Goal: Task Accomplishment & Management: Use online tool/utility

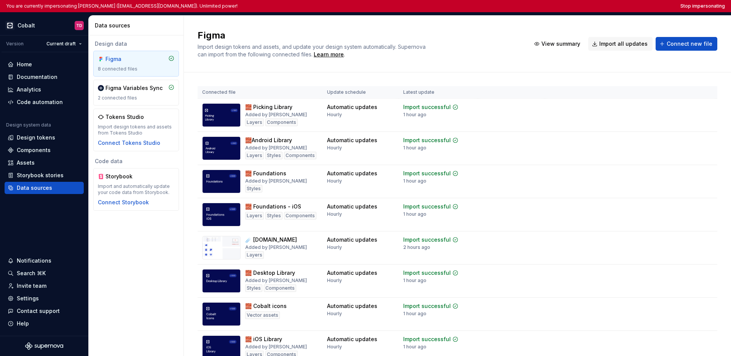
click at [468, 29] on div "Figma Import design tokens and assets, and update your design system automatica…" at bounding box center [457, 44] width 547 height 57
click at [708, 3] on button "Stop impersonating" at bounding box center [702, 6] width 45 height 6
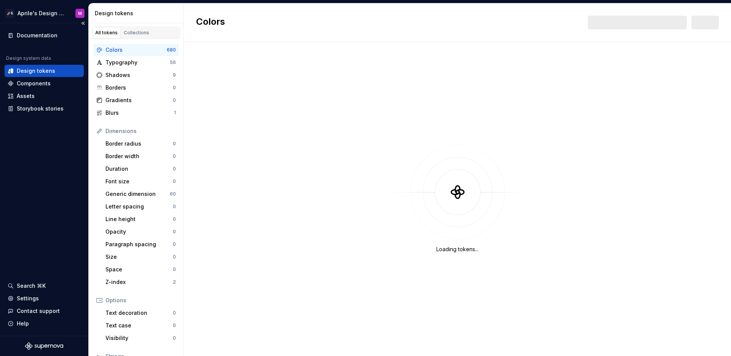
click at [70, 151] on div "Documentation Design system data Design tokens Components Assets Storybook stor…" at bounding box center [44, 179] width 88 height 312
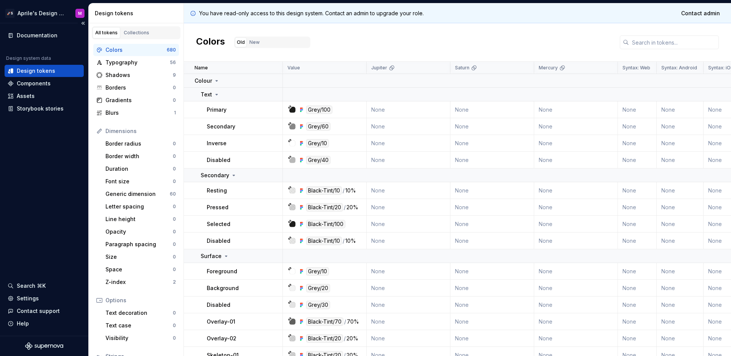
click at [70, 151] on div "Documentation Design system data Design tokens Components Assets Storybook stor…" at bounding box center [44, 179] width 88 height 312
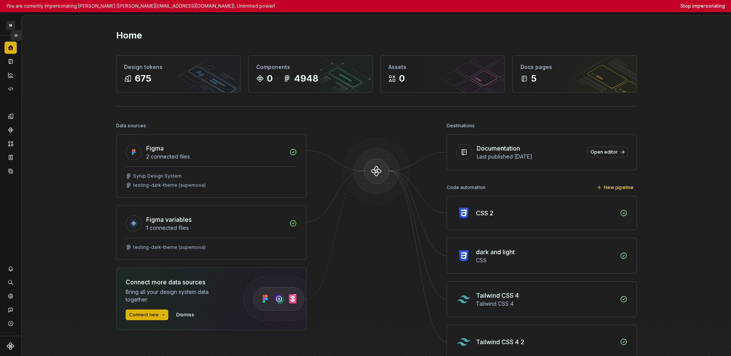
click at [15, 35] on button "Expand sidebar" at bounding box center [16, 35] width 11 height 11
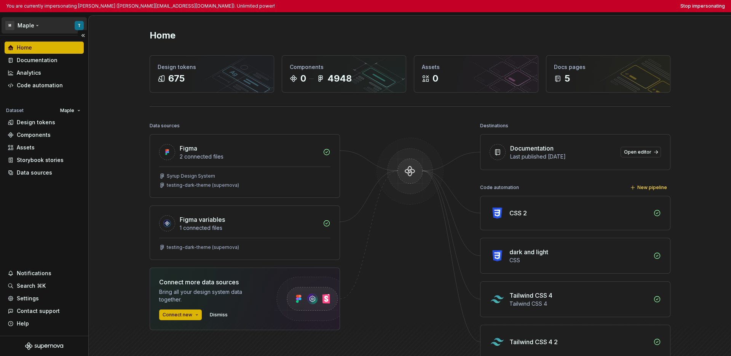
click at [19, 27] on html "You are currently impersonating [PERSON_NAME] ([PERSON_NAME][EMAIL_ADDRESS][DOM…" at bounding box center [365, 178] width 731 height 356
click at [29, 199] on html "You are currently impersonating Tomas (tomas@maple.finance). Unlimited power! S…" at bounding box center [365, 178] width 731 height 356
click at [45, 87] on div "Code automation" at bounding box center [40, 85] width 46 height 8
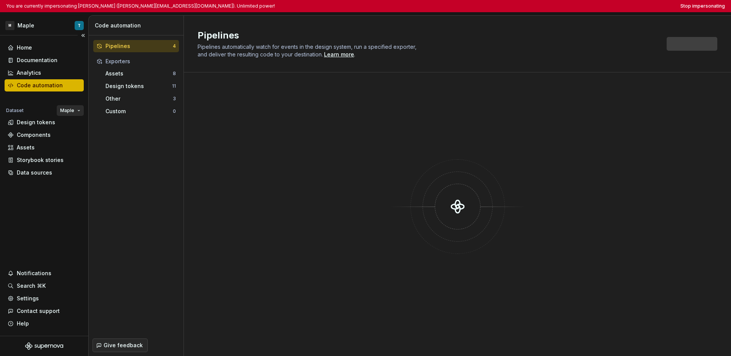
click at [64, 108] on html "You are currently impersonating Tomas (tomas@maple.finance). Unlimited power! S…" at bounding box center [365, 178] width 731 height 356
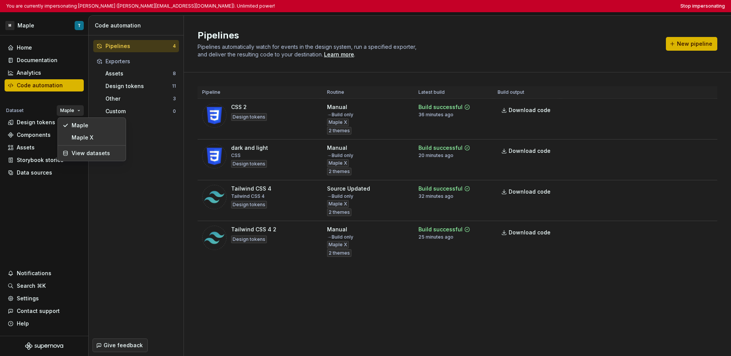
click at [33, 219] on html "You are currently impersonating Tomas (tomas@maple.finance). Unlimited power! S…" at bounding box center [365, 178] width 731 height 356
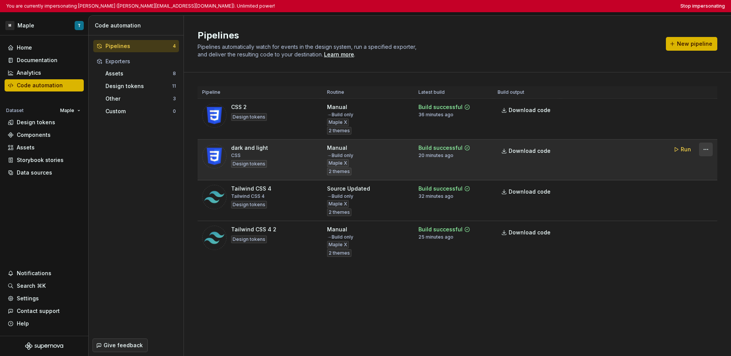
click at [542, 151] on html "You are currently impersonating Tomas (tomas@maple.finance). Unlimited power! S…" at bounding box center [365, 178] width 731 height 356
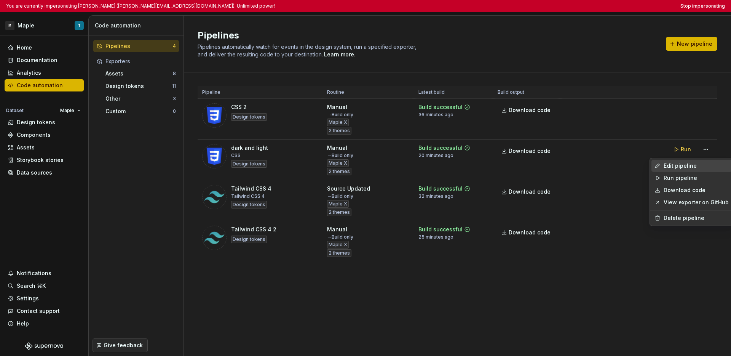
click at [542, 168] on div "Edit pipeline" at bounding box center [696, 166] width 65 height 8
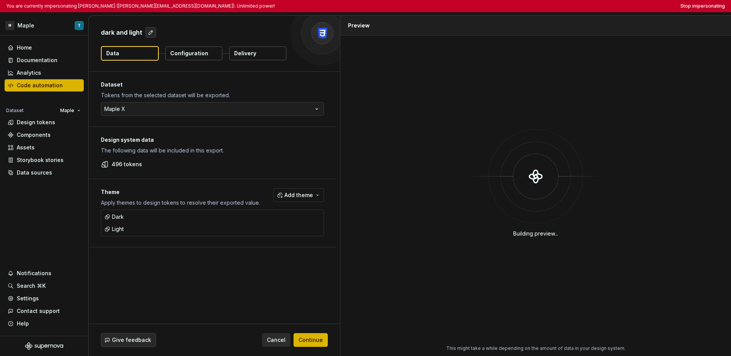
click at [194, 57] on button "Configuration" at bounding box center [193, 53] width 57 height 14
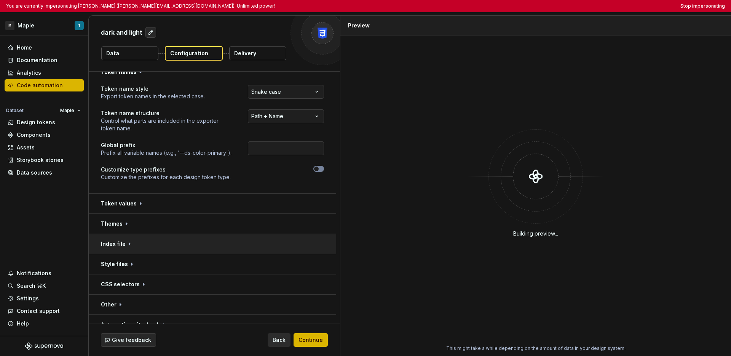
scroll to position [14, 0]
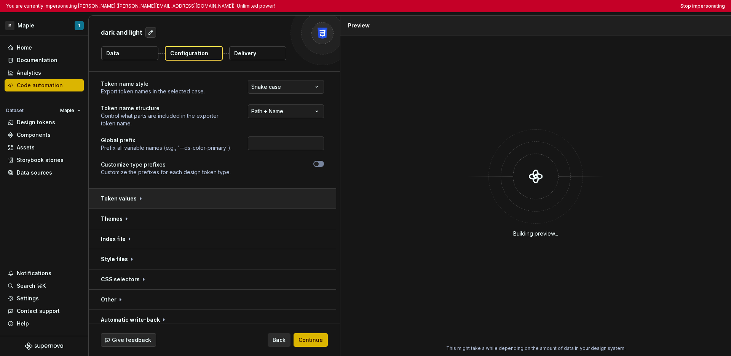
click at [153, 202] on button "button" at bounding box center [212, 198] width 247 height 20
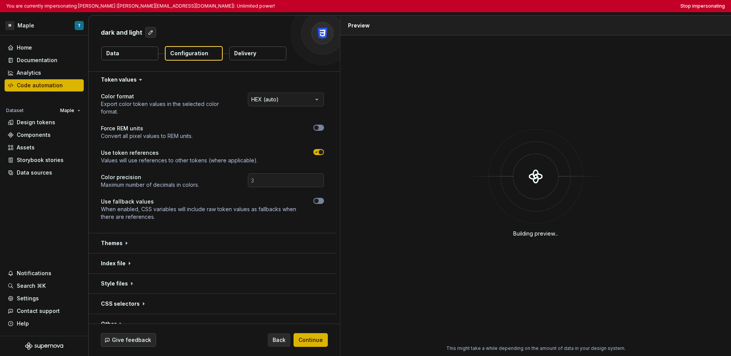
scroll to position [164, 0]
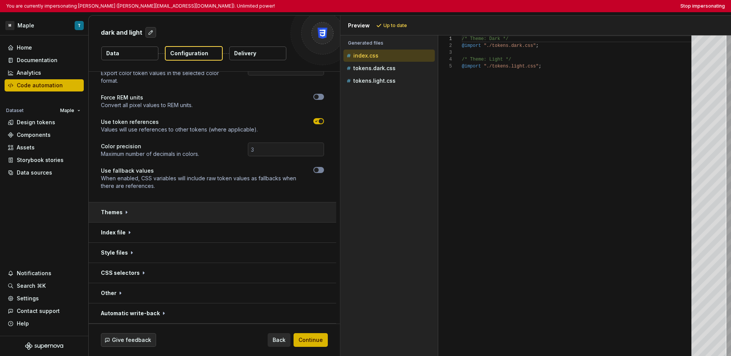
click at [138, 218] on button "button" at bounding box center [212, 212] width 247 height 20
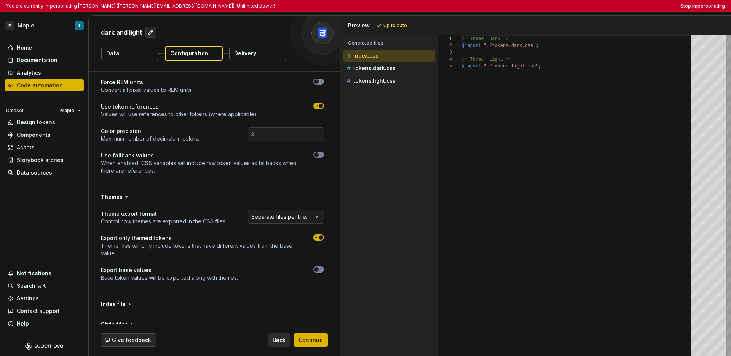
scroll to position [174, 0]
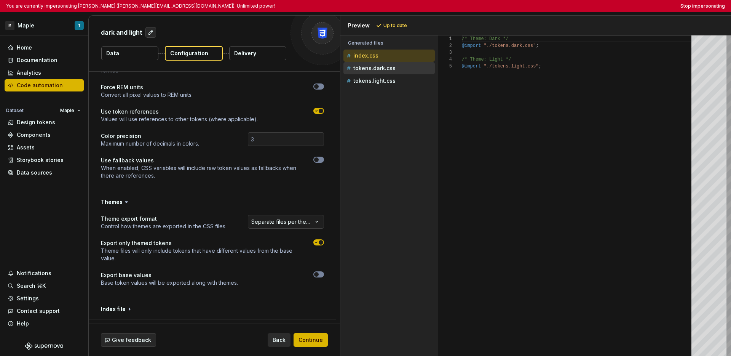
click at [383, 70] on p "tokens.dark.css" at bounding box center [374, 68] width 42 height 6
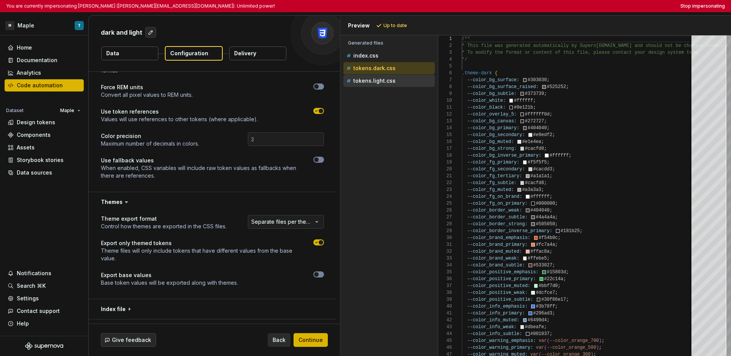
click at [383, 80] on p "tokens.light.css" at bounding box center [374, 81] width 42 height 6
type textarea "**********"
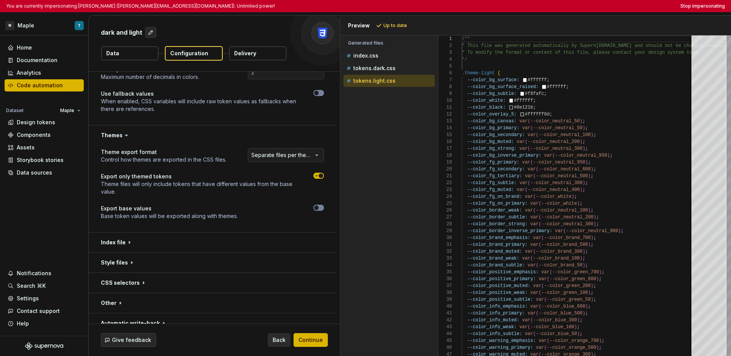
scroll to position [251, 0]
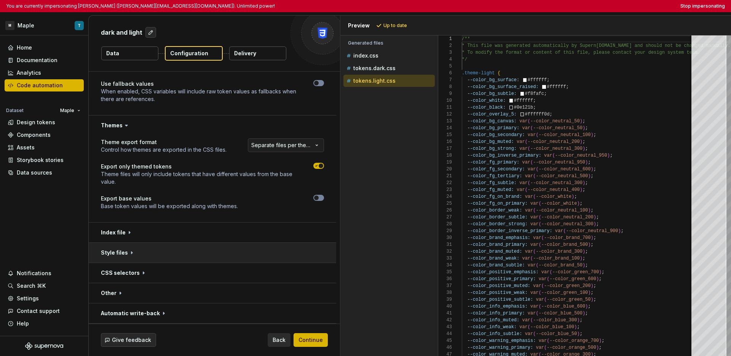
click at [139, 254] on button "button" at bounding box center [212, 253] width 247 height 20
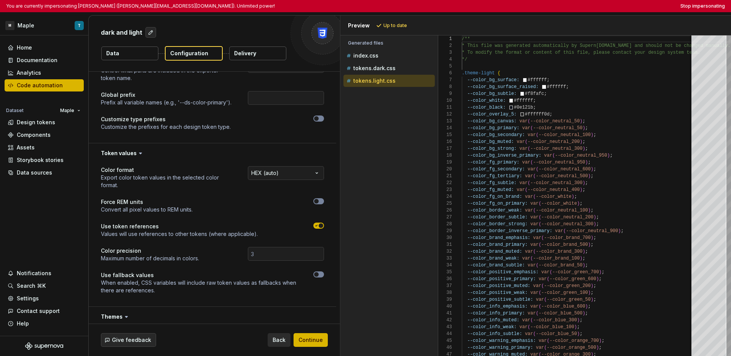
scroll to position [0, 0]
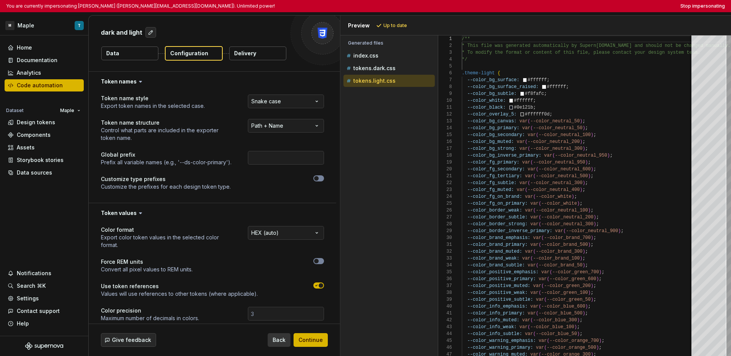
click at [277, 339] on span "Back" at bounding box center [279, 340] width 13 height 8
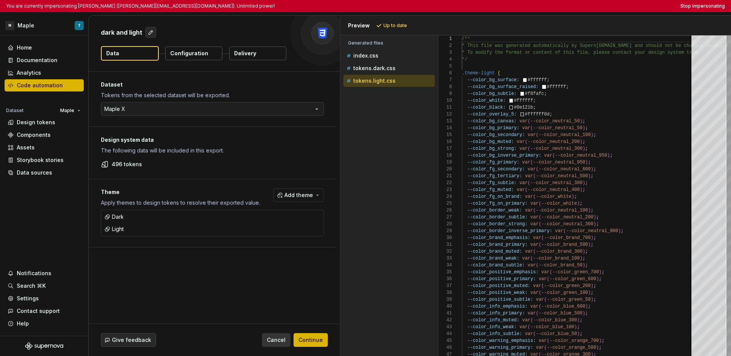
click at [276, 340] on span "Cancel" at bounding box center [276, 340] width 19 height 8
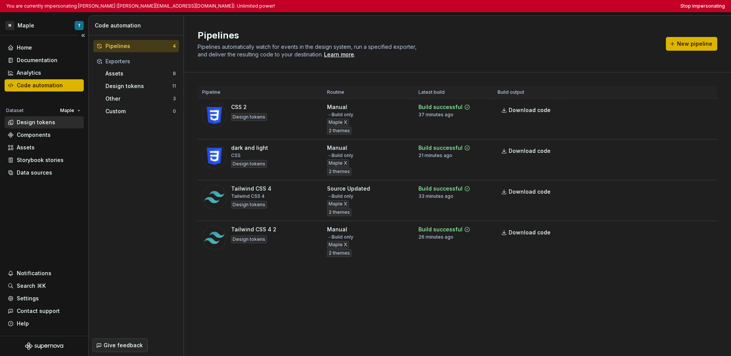
click at [47, 125] on div "Design tokens" at bounding box center [36, 122] width 38 height 8
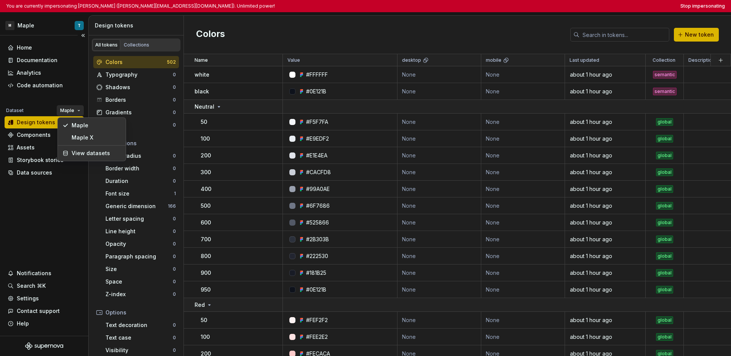
click at [69, 107] on html "You are currently impersonating Tomas (tomas@maple.finance). Unlimited power! S…" at bounding box center [365, 178] width 731 height 356
click at [77, 136] on div "Maple X" at bounding box center [96, 138] width 49 height 8
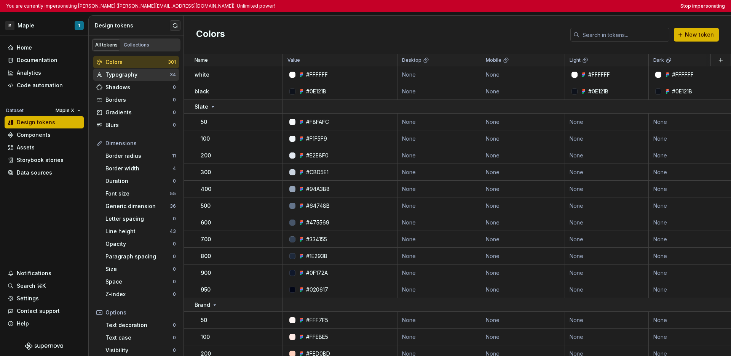
click at [126, 75] on div "Typography" at bounding box center [137, 75] width 64 height 8
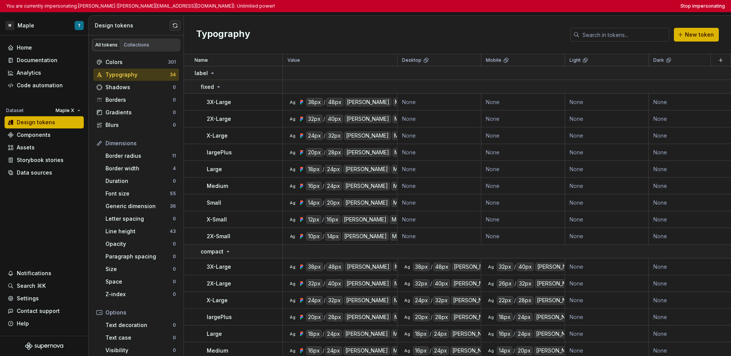
click at [310, 40] on div "Typography New token" at bounding box center [457, 35] width 547 height 38
click at [45, 88] on div "Code automation" at bounding box center [40, 85] width 46 height 8
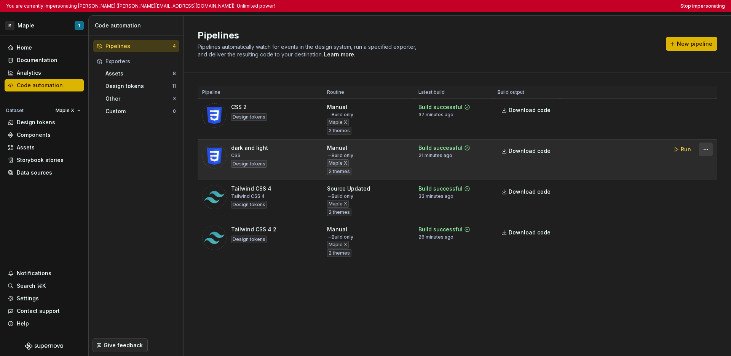
click at [542, 152] on html "You are currently impersonating Tomas (tomas@maple.finance). Unlimited power! S…" at bounding box center [365, 178] width 731 height 356
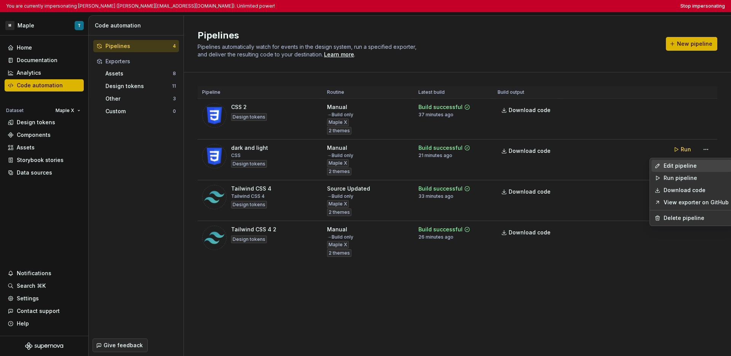
click at [542, 168] on div "Edit pipeline" at bounding box center [696, 166] width 65 height 8
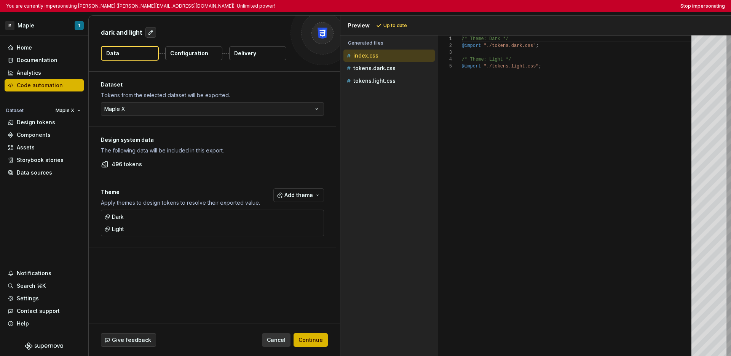
click at [279, 343] on span "Cancel" at bounding box center [276, 340] width 19 height 8
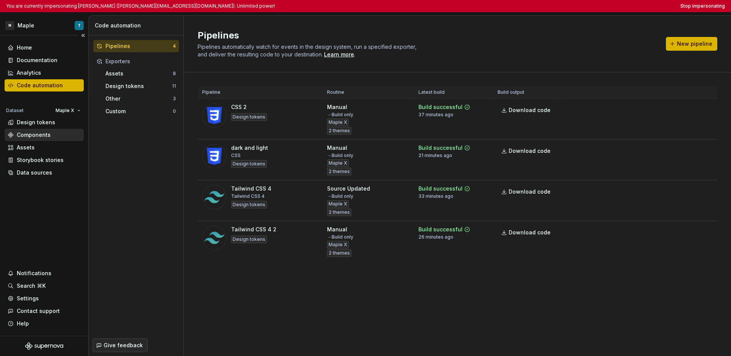
click at [42, 134] on div "Components" at bounding box center [34, 135] width 34 height 8
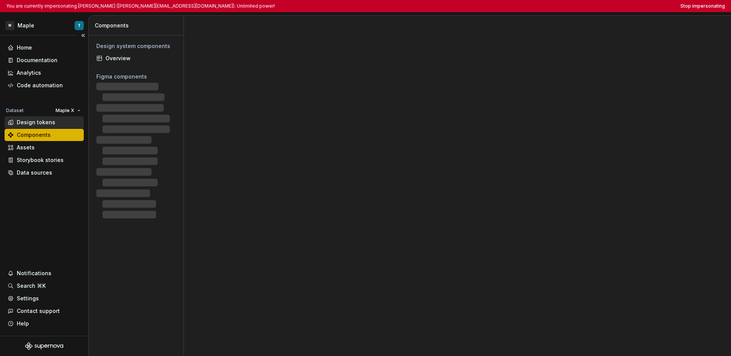
click at [45, 123] on div "Design tokens" at bounding box center [36, 122] width 38 height 8
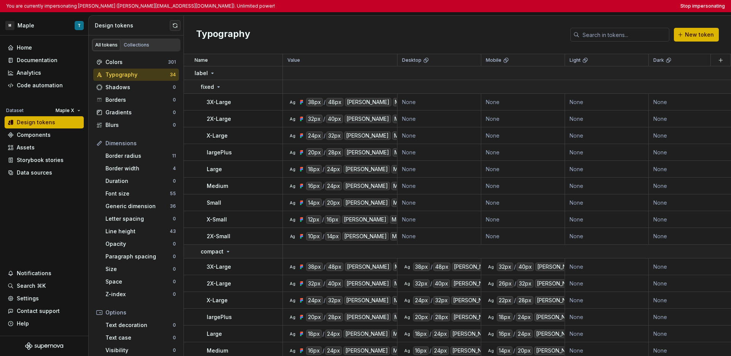
click at [412, 25] on div "Typography New token" at bounding box center [457, 35] width 547 height 38
click at [410, 28] on div "Typography New token" at bounding box center [457, 35] width 547 height 38
click at [401, 26] on div "Typography New token" at bounding box center [457, 35] width 547 height 38
click at [399, 30] on div "Typography New token" at bounding box center [457, 35] width 547 height 38
click at [268, 236] on button "button" at bounding box center [272, 236] width 11 height 11
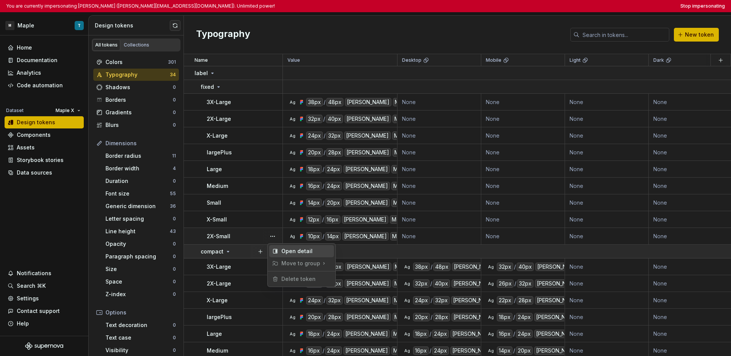
click at [291, 252] on div "Open detail" at bounding box center [305, 251] width 49 height 8
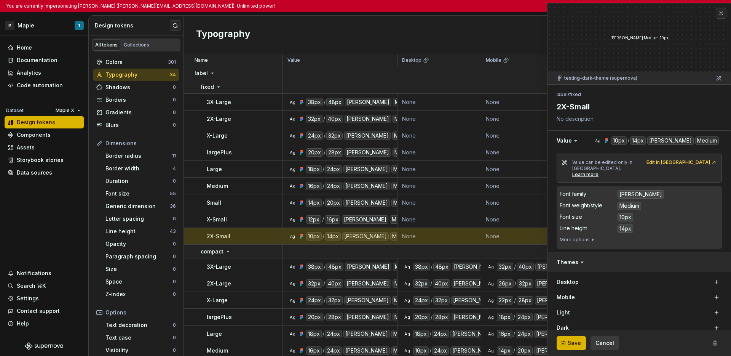
scroll to position [50, 0]
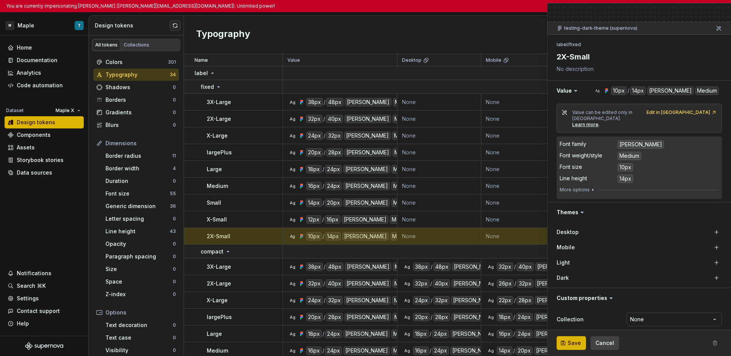
click at [542, 344] on span "Cancel" at bounding box center [604, 343] width 19 height 8
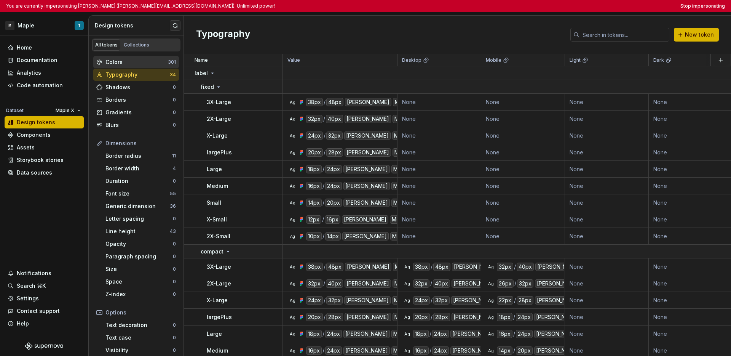
click at [131, 64] on div "Colors" at bounding box center [136, 62] width 62 height 8
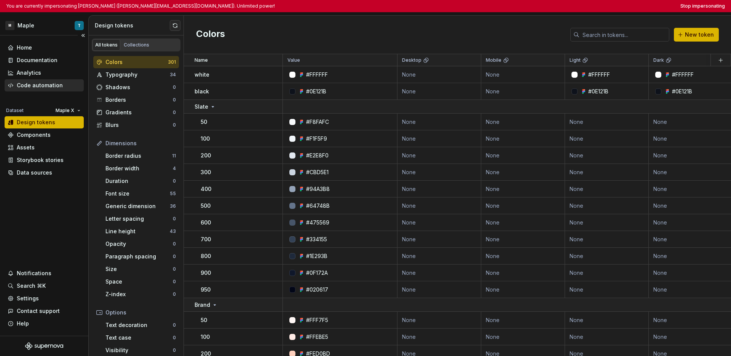
click at [52, 88] on div "Code automation" at bounding box center [40, 85] width 46 height 8
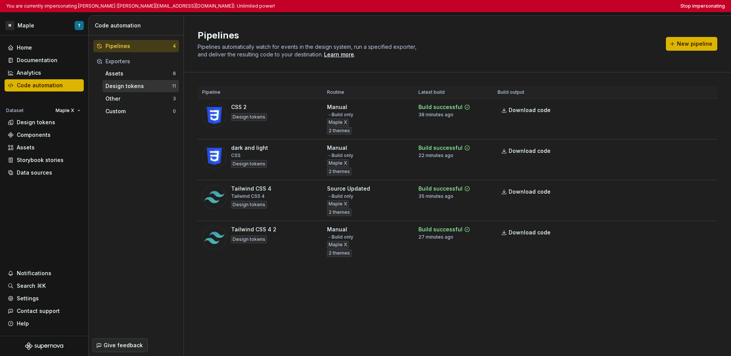
click at [147, 89] on div "Design tokens" at bounding box center [138, 86] width 67 height 8
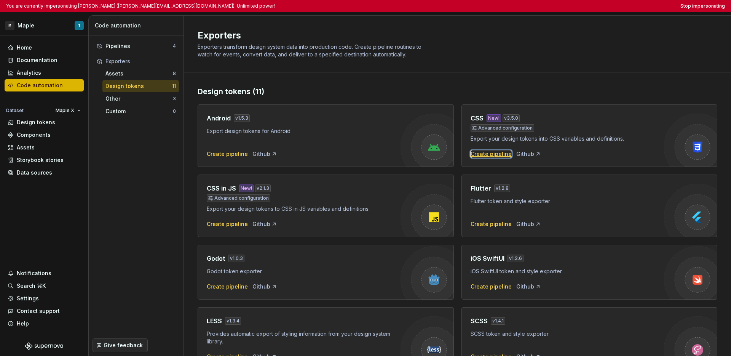
click at [485, 154] on div "Create pipeline" at bounding box center [491, 154] width 41 height 8
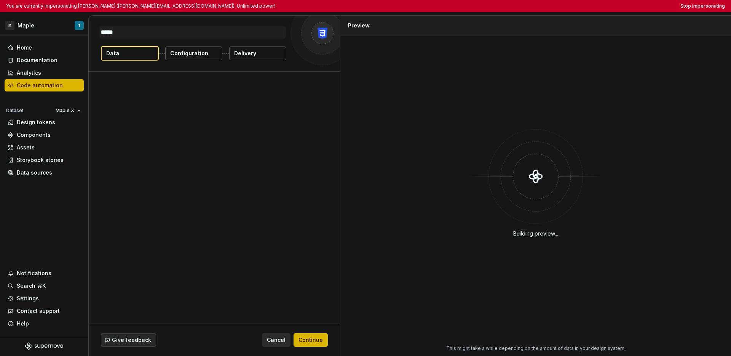
type textarea "*"
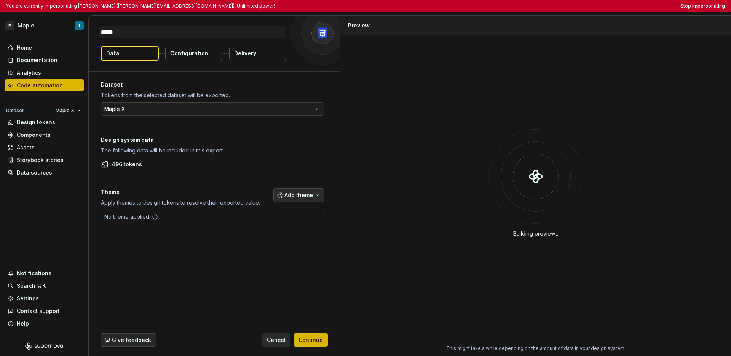
click at [302, 193] on span "Add theme" at bounding box center [298, 195] width 29 height 8
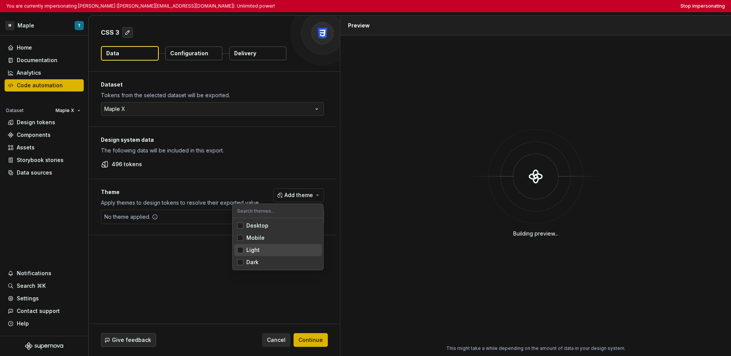
click at [242, 252] on div "Suggestions" at bounding box center [240, 250] width 6 height 6
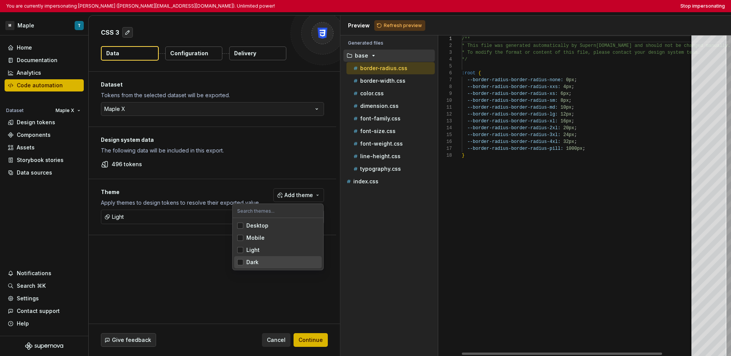
click at [239, 265] on span "Dark" at bounding box center [278, 262] width 88 height 12
click at [240, 238] on div "Suggestions" at bounding box center [240, 238] width 6 height 6
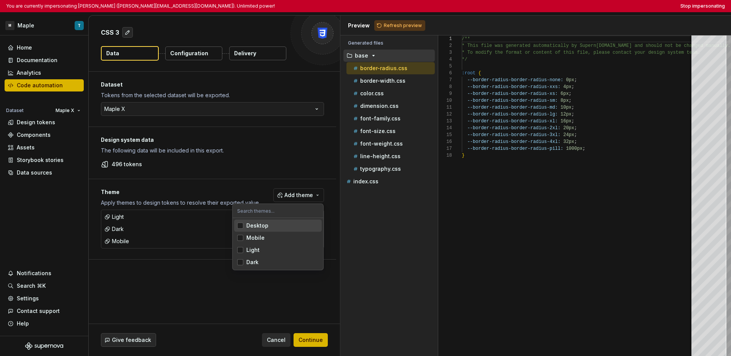
click at [242, 228] on div "Suggestions" at bounding box center [240, 225] width 6 height 6
click at [210, 284] on html "You are currently impersonating Tomas (tomas@maple.finance). Unlimited power! S…" at bounding box center [365, 178] width 731 height 356
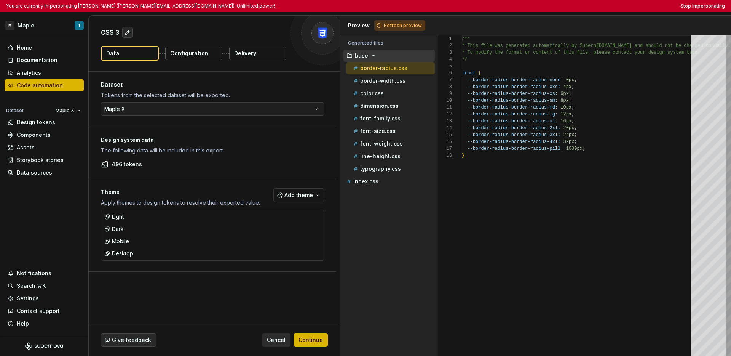
click at [196, 53] on p "Configuration" at bounding box center [189, 53] width 38 height 8
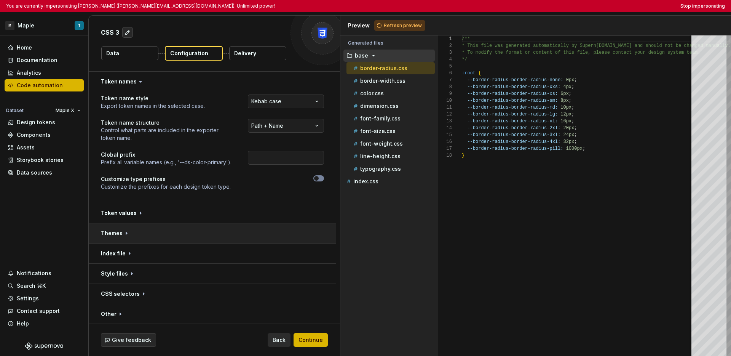
scroll to position [21, 0]
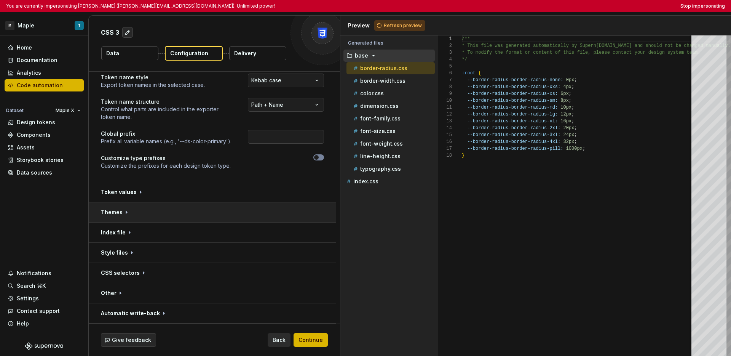
click at [175, 212] on button "button" at bounding box center [212, 212] width 247 height 20
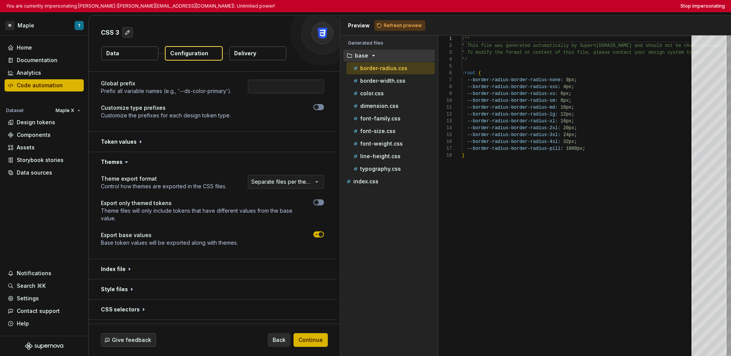
scroll to position [104, 0]
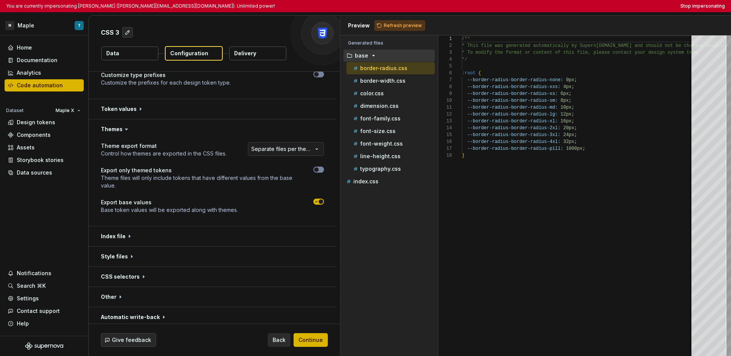
click at [313, 204] on div at bounding box center [288, 201] width 72 height 6
click at [314, 203] on icon "button" at bounding box center [316, 201] width 6 height 5
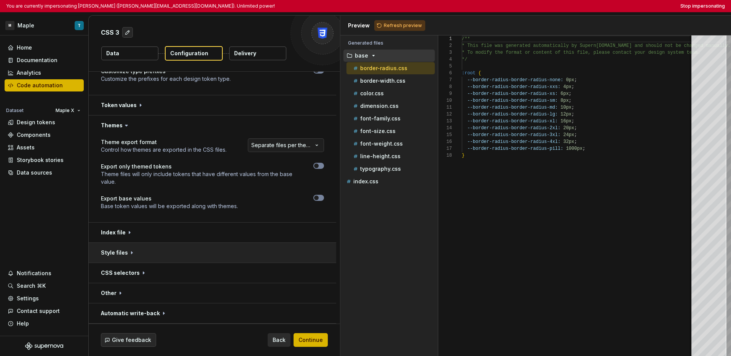
click at [180, 251] on button "button" at bounding box center [212, 253] width 247 height 20
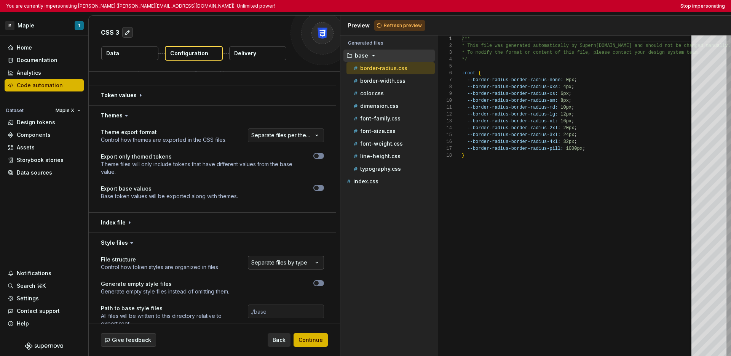
scroll to position [123, 0]
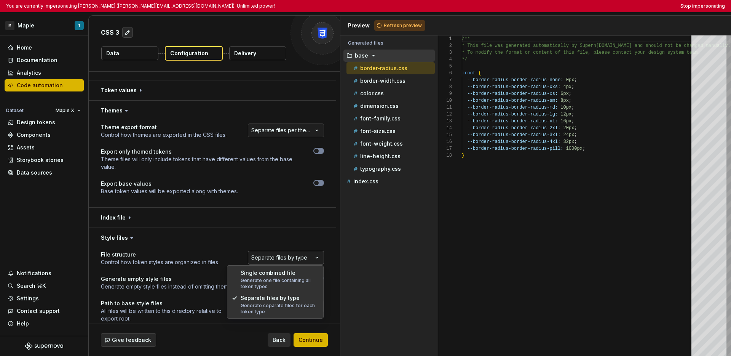
click at [283, 260] on html "**********" at bounding box center [365, 178] width 731 height 356
select select "**********"
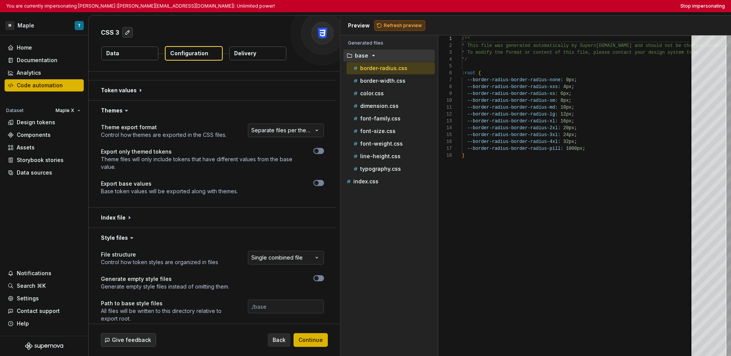
click at [387, 26] on span "Refresh preview" at bounding box center [403, 25] width 38 height 6
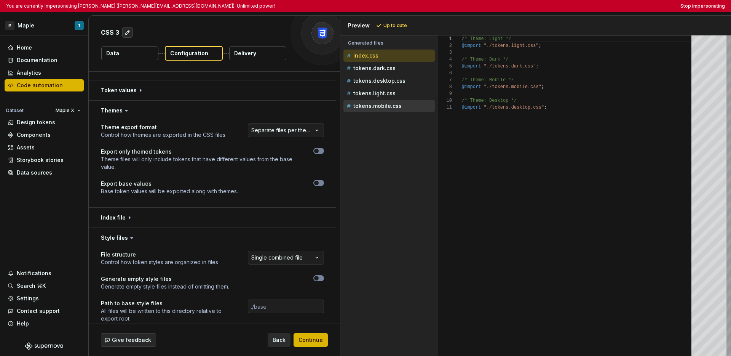
click at [387, 108] on p "tokens.mobile.css" at bounding box center [377, 106] width 48 height 6
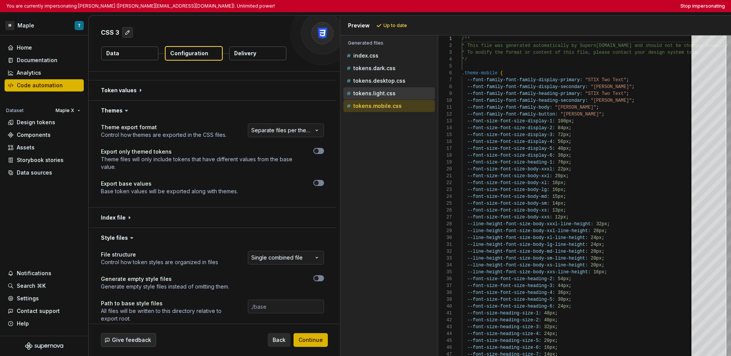
click at [383, 95] on p "tokens.light.css" at bounding box center [374, 93] width 42 height 6
click at [378, 80] on p "tokens.desktop.css" at bounding box center [379, 81] width 52 height 6
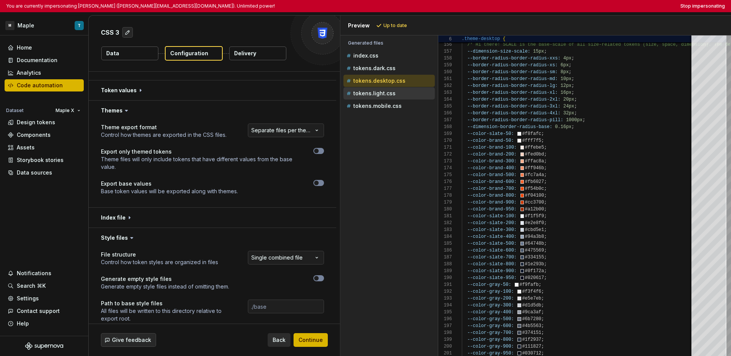
click at [391, 91] on p "tokens.light.css" at bounding box center [374, 93] width 42 height 6
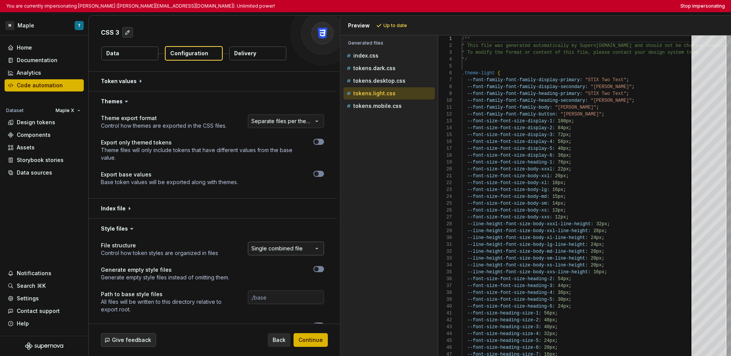
scroll to position [172, 0]
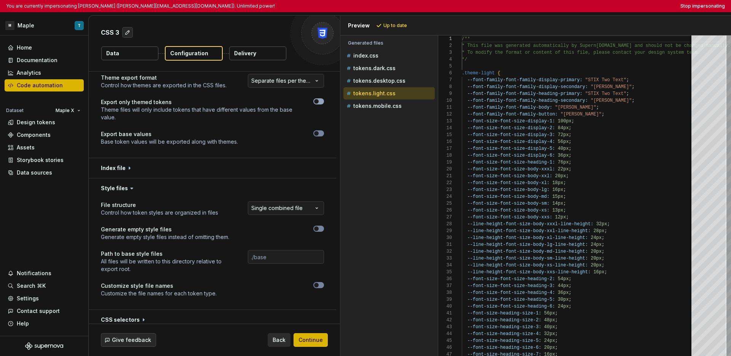
click at [313, 103] on icon "button" at bounding box center [316, 101] width 6 height 5
click at [396, 27] on span "Refresh preview" at bounding box center [403, 25] width 38 height 6
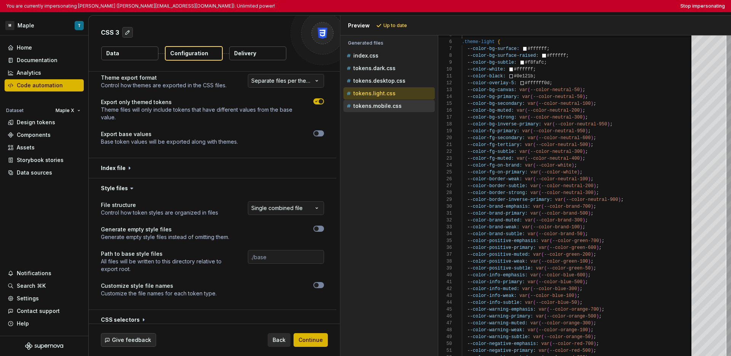
click at [385, 107] on p "tokens.mobile.css" at bounding box center [377, 106] width 48 height 6
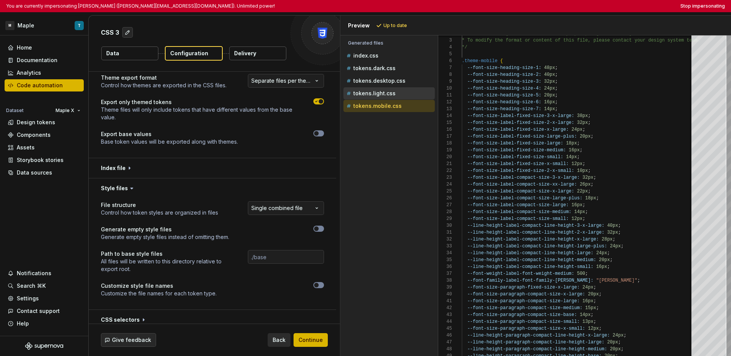
click at [371, 90] on p "tokens.light.css" at bounding box center [374, 93] width 42 height 6
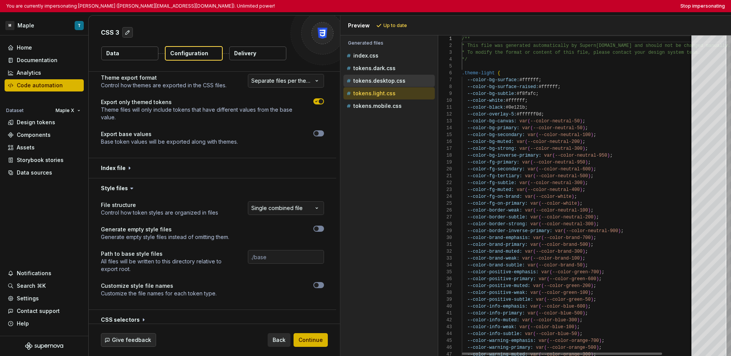
click at [373, 80] on p "tokens.desktop.css" at bounding box center [379, 81] width 52 height 6
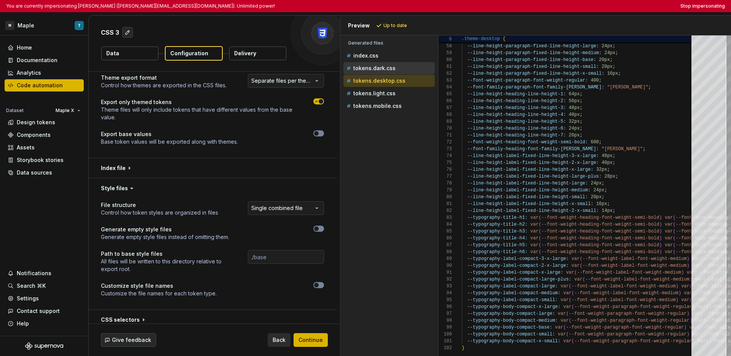
click at [385, 72] on div "tokens.dark.css" at bounding box center [390, 68] width 90 height 8
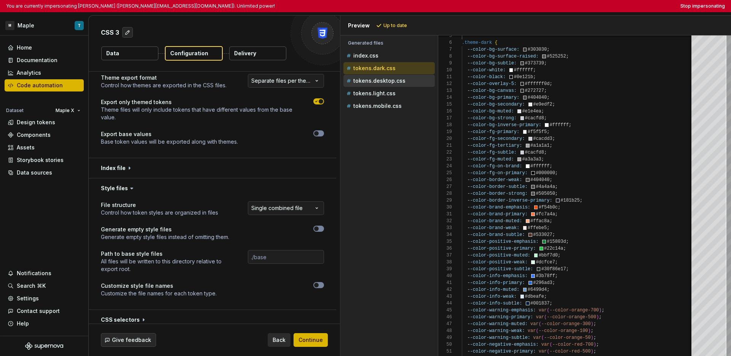
click at [381, 79] on p "tokens.desktop.css" at bounding box center [379, 81] width 52 height 6
type textarea "**********"
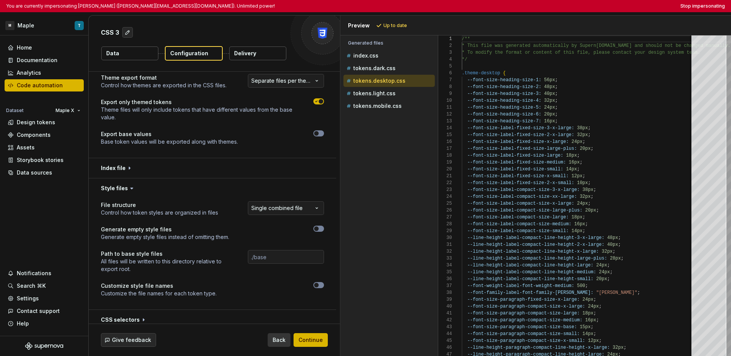
click at [279, 337] on span "Back" at bounding box center [279, 340] width 13 height 8
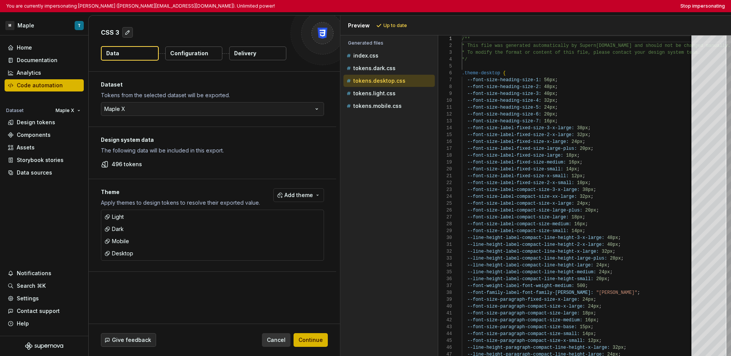
click at [279, 339] on span "Cancel" at bounding box center [276, 340] width 19 height 8
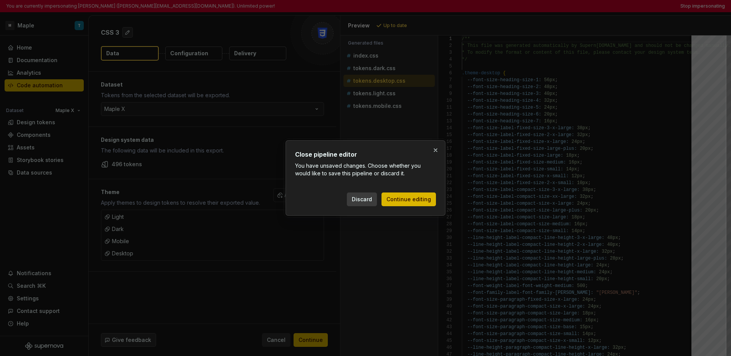
click at [359, 204] on button "Discard" at bounding box center [362, 199] width 30 height 14
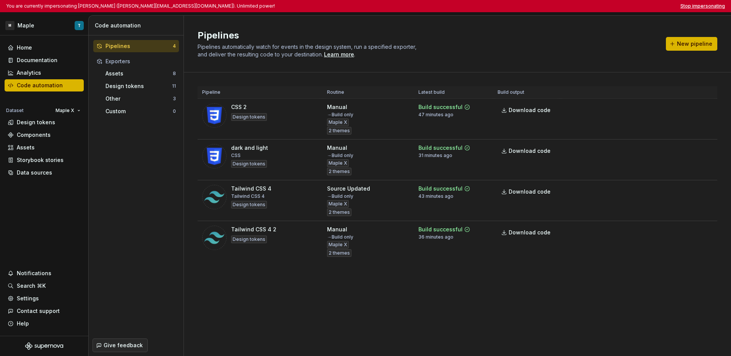
click at [542, 3] on button "Stop impersonating" at bounding box center [702, 6] width 45 height 6
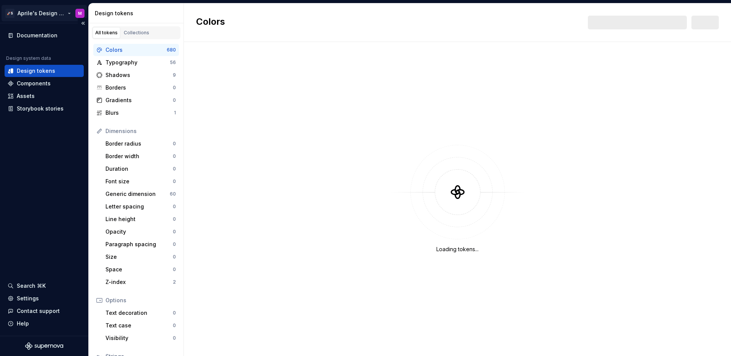
click at [35, 17] on html "🚀S Aprile's Design System M Documentation Design system data Design tokens Comp…" at bounding box center [365, 178] width 731 height 356
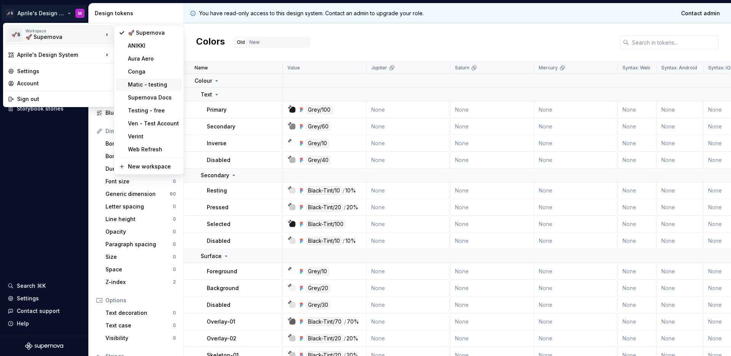
click at [161, 84] on div "Matic - testing" at bounding box center [153, 85] width 51 height 8
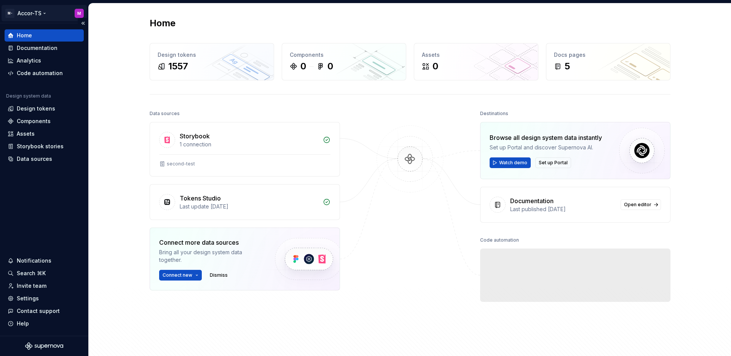
click at [30, 16] on html "M- Accor-TS M Home Documentation Analytics Code automation Design system data D…" at bounding box center [365, 178] width 731 height 356
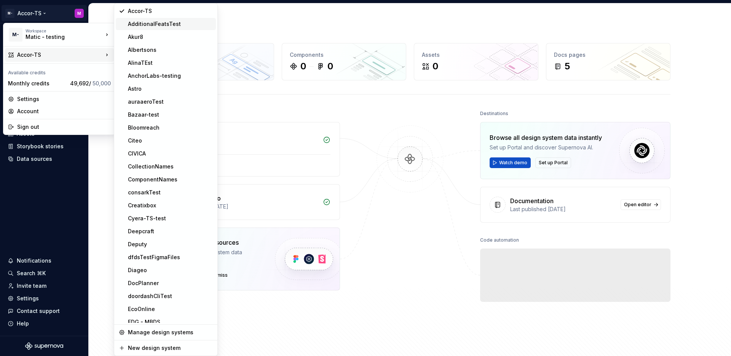
click at [154, 29] on div "AdditionalFeatsTest" at bounding box center [166, 24] width 100 height 12
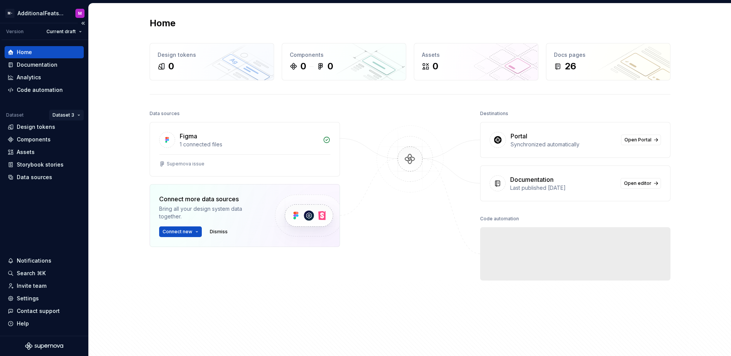
click at [59, 117] on html "M- AdditionalFeatsTest M Version Current draft Home Documentation Analytics Cod…" at bounding box center [365, 178] width 731 height 356
click at [69, 125] on div "Dataset 1" at bounding box center [84, 130] width 65 height 12
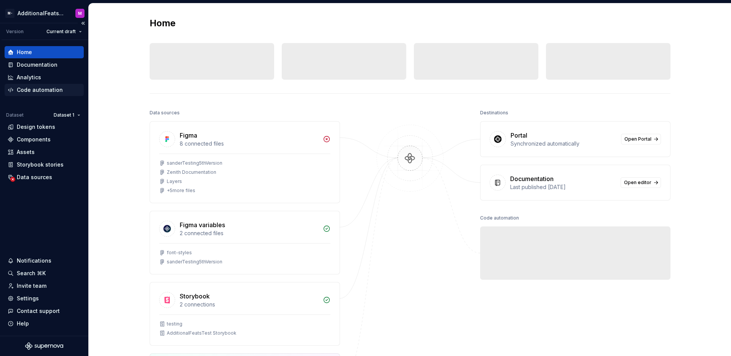
click at [53, 89] on div "Code automation" at bounding box center [40, 90] width 46 height 8
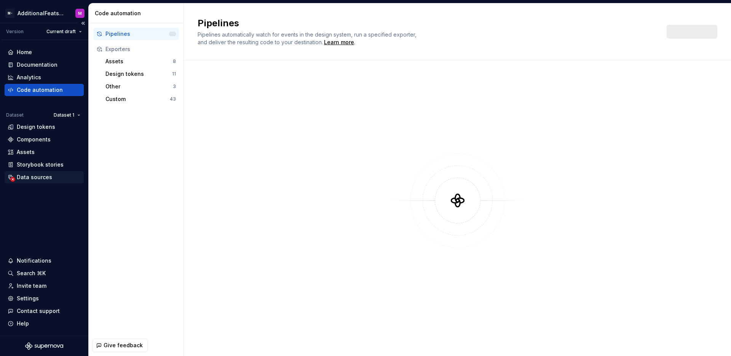
click at [51, 180] on div "Data sources" at bounding box center [44, 177] width 73 height 8
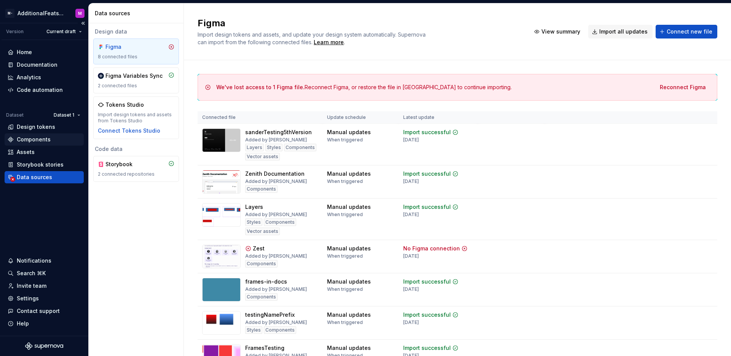
click at [44, 133] on div "Components" at bounding box center [44, 139] width 79 height 12
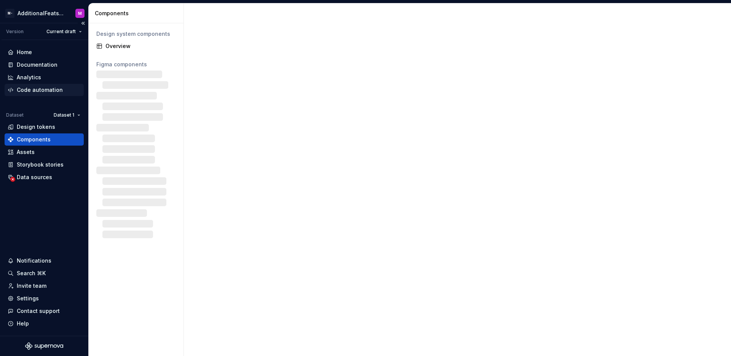
click at [53, 92] on div "Code automation" at bounding box center [40, 90] width 46 height 8
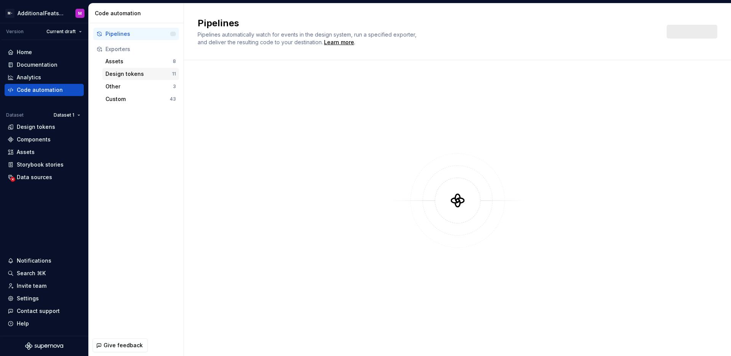
click at [155, 73] on div "Design tokens" at bounding box center [138, 74] width 67 height 8
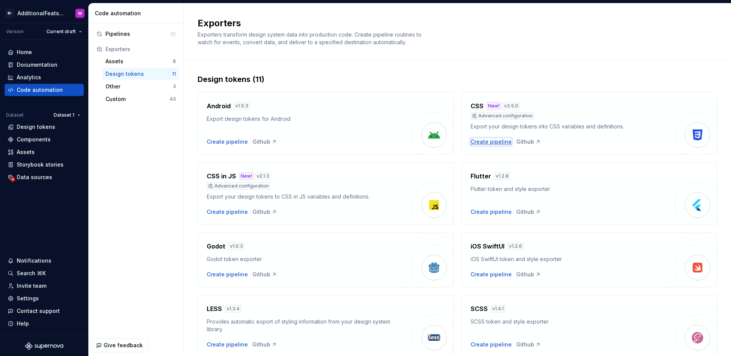
click at [501, 142] on div "Create pipeline" at bounding box center [491, 142] width 41 height 8
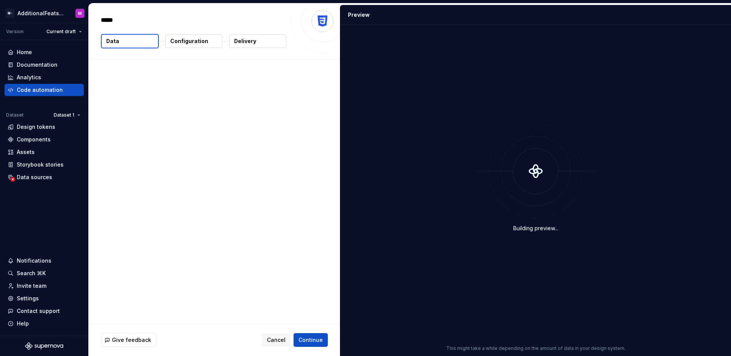
type textarea "*"
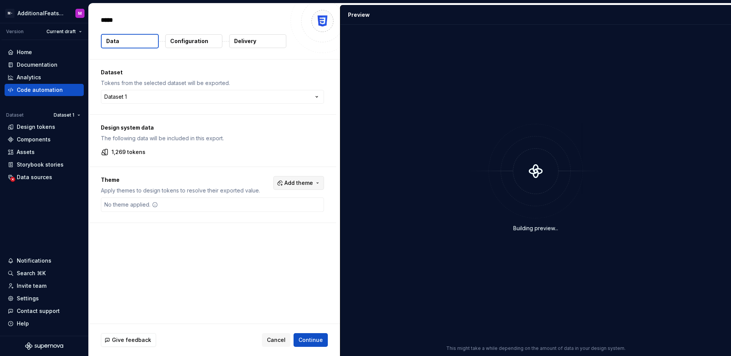
click at [296, 176] on button "Add theme" at bounding box center [298, 183] width 51 height 14
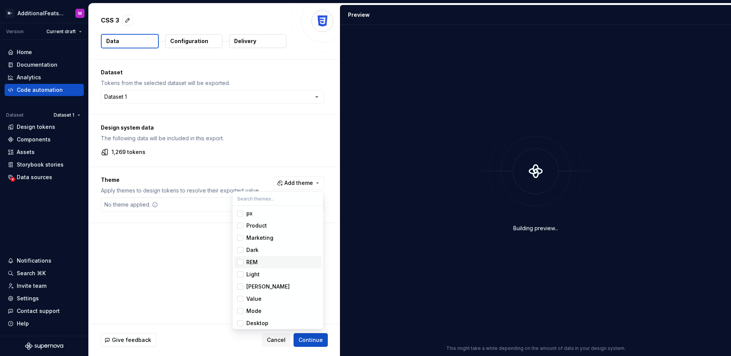
scroll to position [10, 0]
click at [241, 267] on div "Suggestions" at bounding box center [240, 265] width 6 height 6
click at [238, 241] on div "Suggestions" at bounding box center [240, 240] width 6 height 6
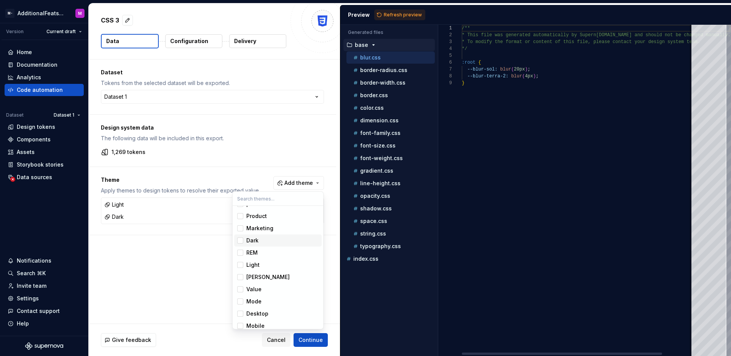
click at [209, 249] on html "M- AdditionalFeatsTest M Version Current draft Home Documentation Analytics Cod…" at bounding box center [365, 178] width 731 height 356
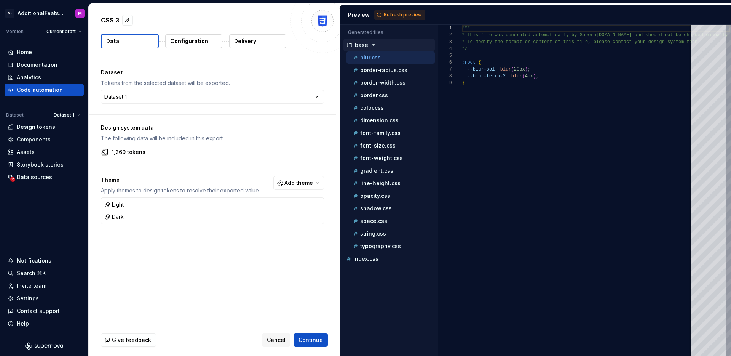
click at [200, 38] on p "Configuration" at bounding box center [189, 41] width 38 height 8
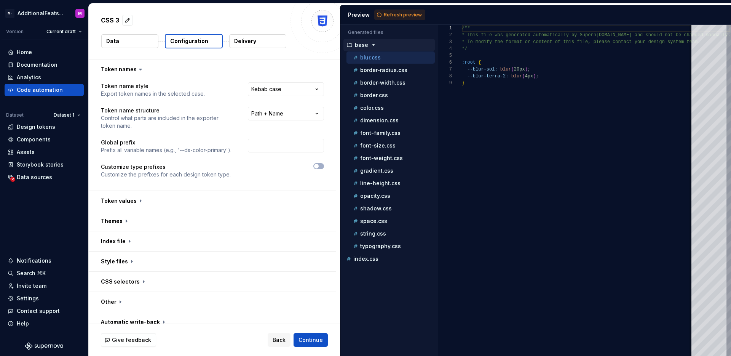
click at [197, 45] on button "Configuration" at bounding box center [194, 41] width 58 height 14
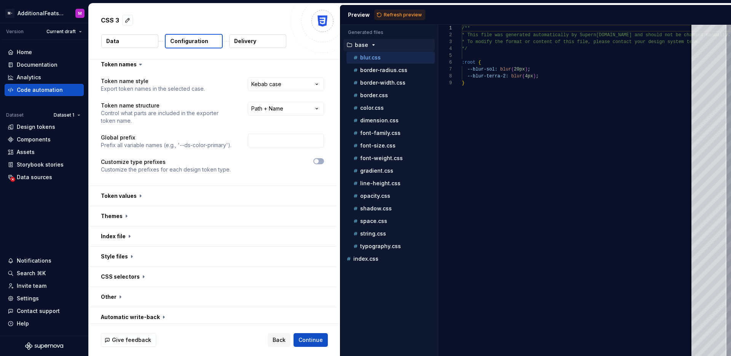
scroll to position [9, 0]
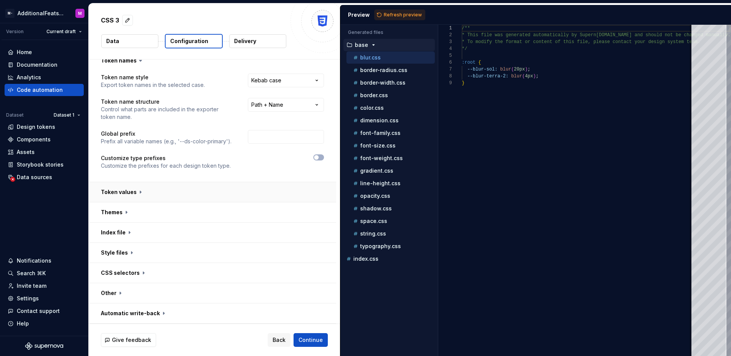
click at [187, 195] on button "button" at bounding box center [212, 192] width 247 height 20
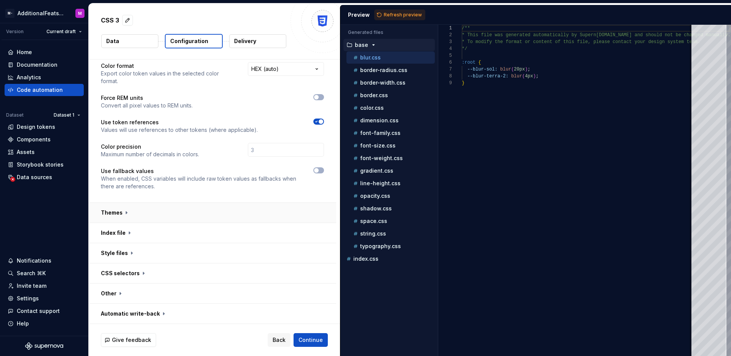
click at [188, 210] on button "button" at bounding box center [212, 213] width 247 height 20
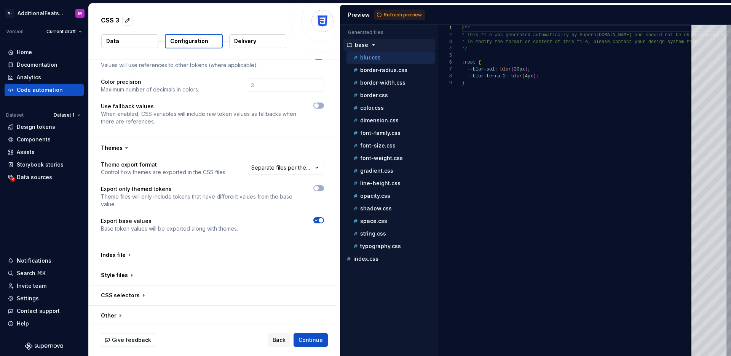
scroll to position [221, 0]
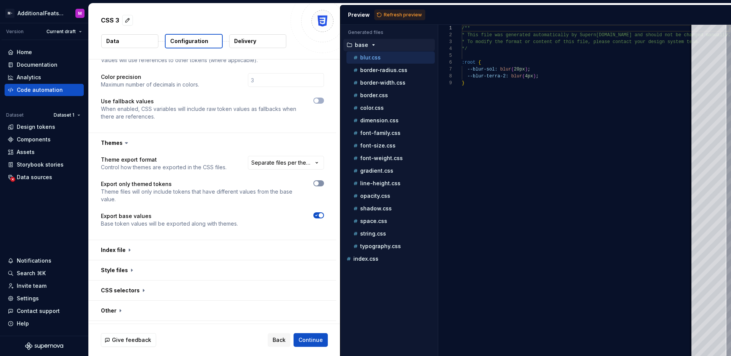
click at [315, 184] on span "button" at bounding box center [316, 183] width 5 height 5
click at [318, 222] on div at bounding box center [288, 219] width 72 height 15
click at [317, 217] on icon "button" at bounding box center [316, 215] width 6 height 5
click at [393, 16] on span "Refresh preview" at bounding box center [403, 15] width 38 height 6
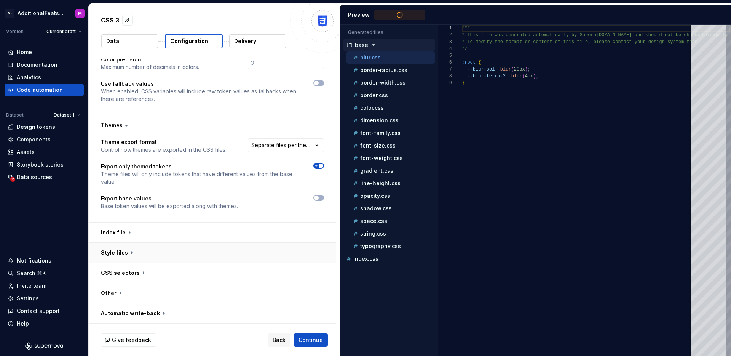
click at [171, 249] on button "button" at bounding box center [212, 253] width 247 height 20
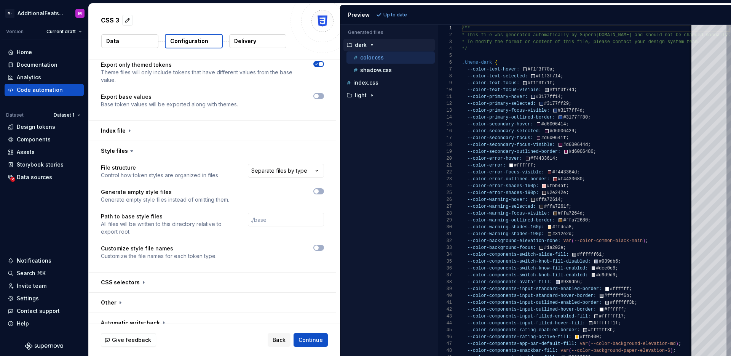
scroll to position [350, 0]
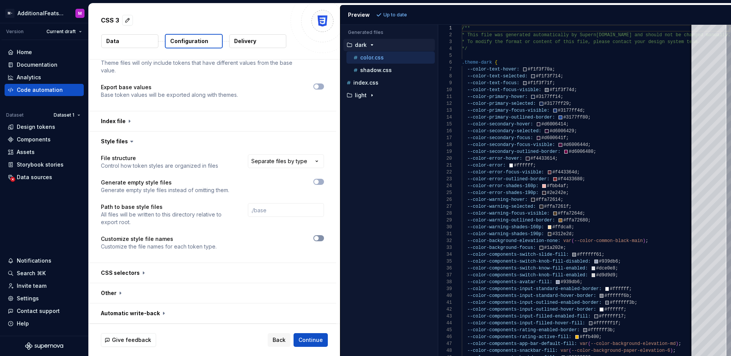
click at [314, 239] on span "button" at bounding box center [316, 238] width 5 height 5
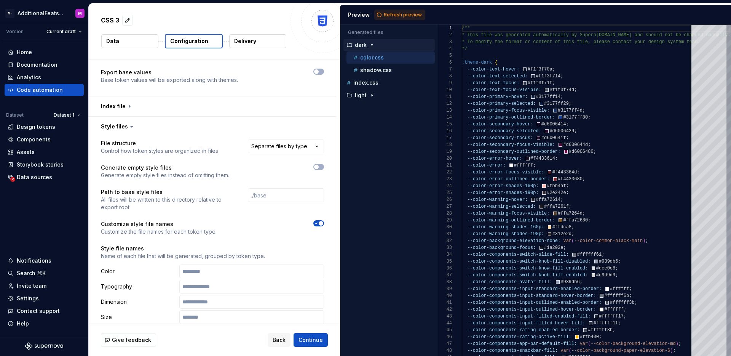
scroll to position [375, 0]
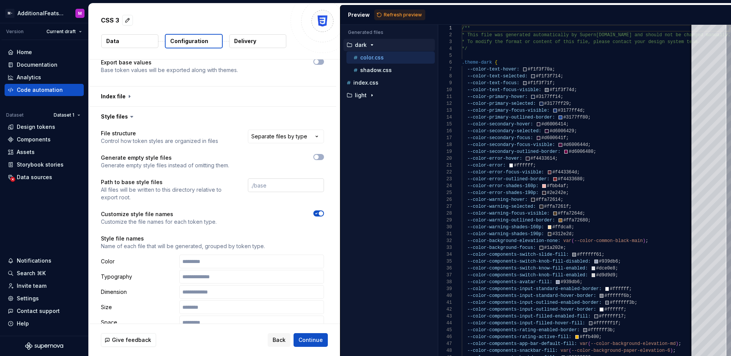
click at [316, 214] on icon "button" at bounding box center [316, 213] width 6 height 5
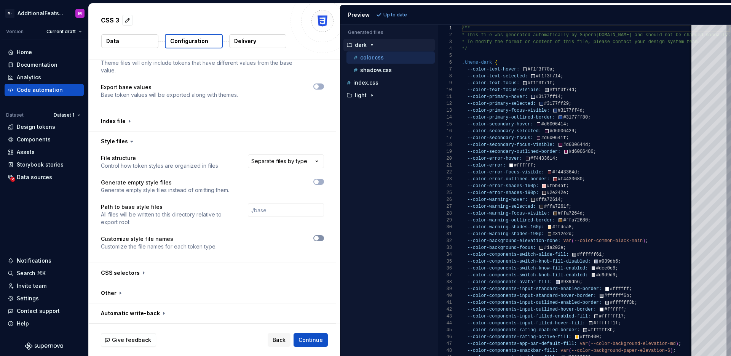
click at [314, 239] on span "button" at bounding box center [316, 238] width 5 height 5
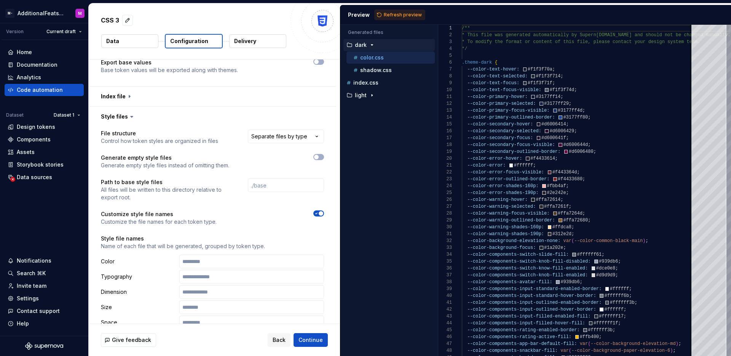
click at [319, 213] on span "button" at bounding box center [321, 213] width 5 height 5
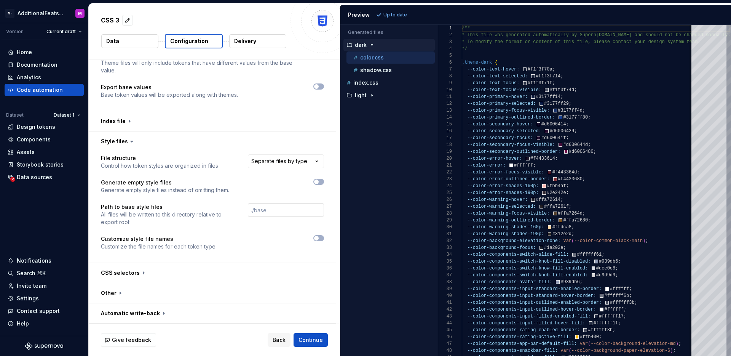
scroll to position [350, 0]
click at [316, 237] on span "button" at bounding box center [316, 238] width 5 height 5
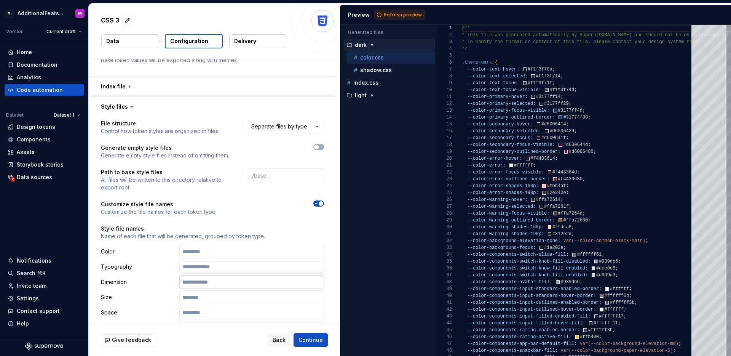
scroll to position [415, 0]
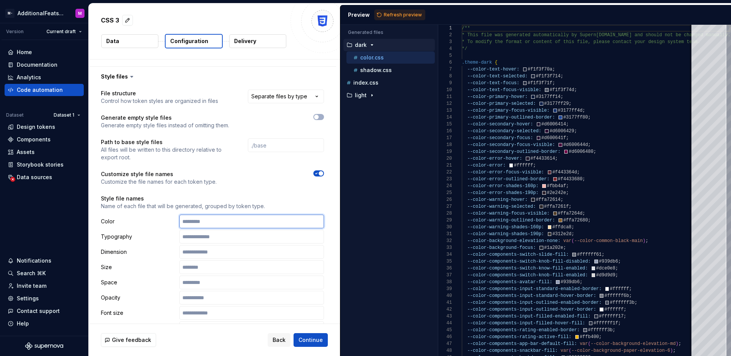
click at [234, 219] on input "text" at bounding box center [251, 221] width 145 height 14
click at [396, 18] on button "Refresh preview" at bounding box center [399, 15] width 51 height 11
click at [208, 219] on input "text" at bounding box center [251, 221] width 145 height 14
click at [400, 18] on button "Refresh preview" at bounding box center [399, 15] width 51 height 11
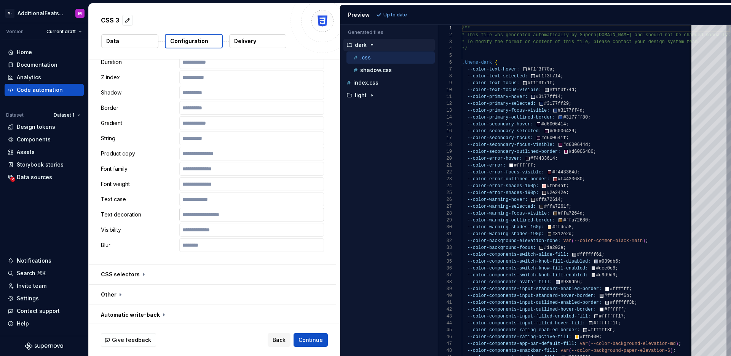
scroll to position [758, 0]
click at [156, 291] on button "button" at bounding box center [212, 293] width 247 height 20
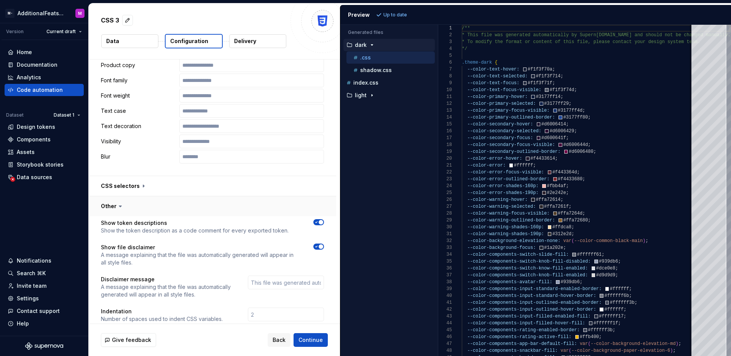
scroll to position [840, 0]
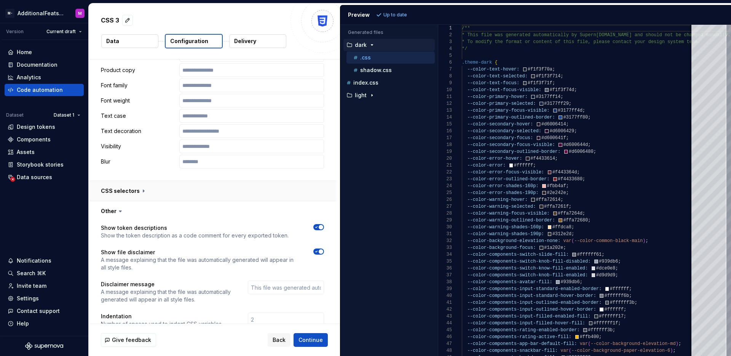
click at [133, 192] on button "button" at bounding box center [212, 191] width 247 height 20
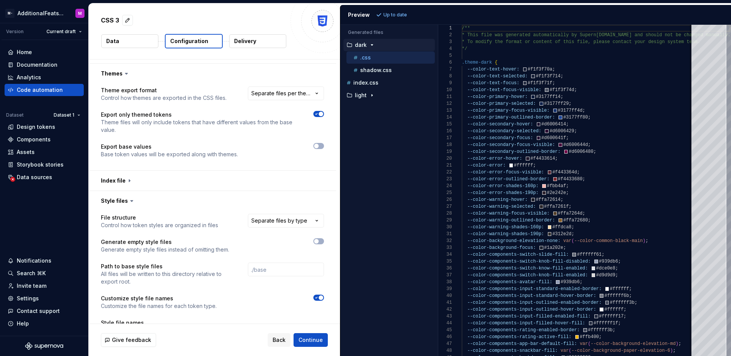
scroll to position [281, 0]
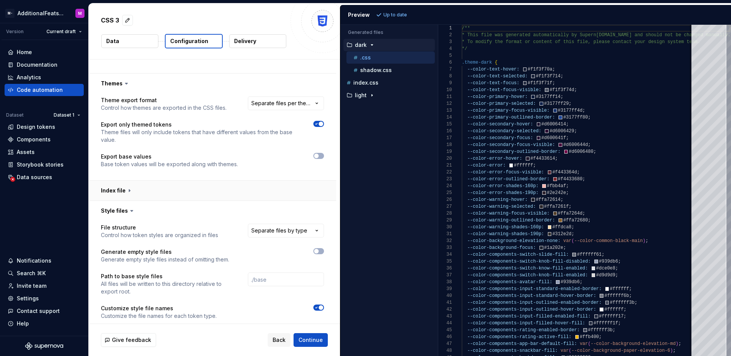
click at [195, 188] on button "button" at bounding box center [212, 190] width 247 height 20
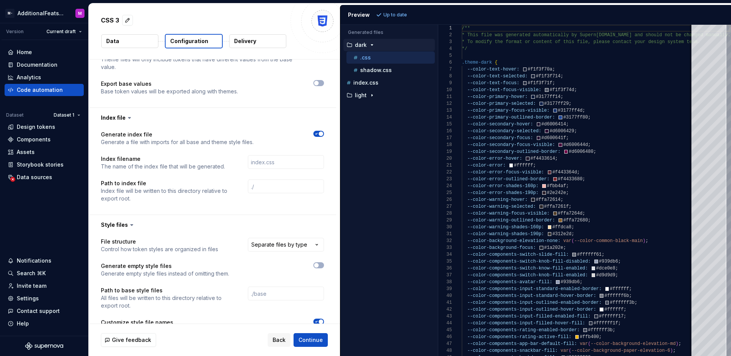
scroll to position [0, 0]
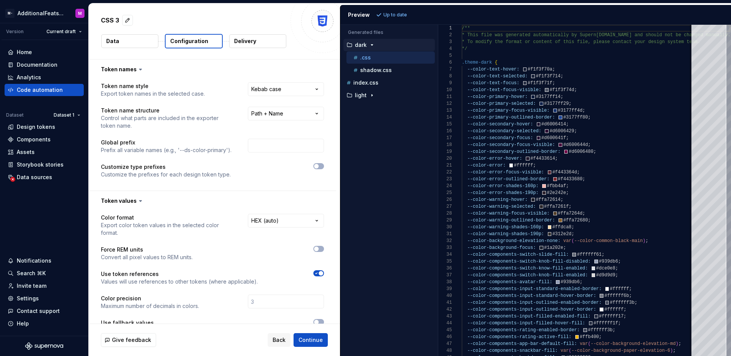
click at [250, 19] on div "CSS 3" at bounding box center [193, 20] width 185 height 14
click at [235, 25] on div "CSS 3" at bounding box center [193, 20] width 185 height 14
click at [241, 18] on div "CSS 3" at bounding box center [193, 20] width 185 height 14
click at [34, 125] on div "Design tokens" at bounding box center [36, 127] width 38 height 8
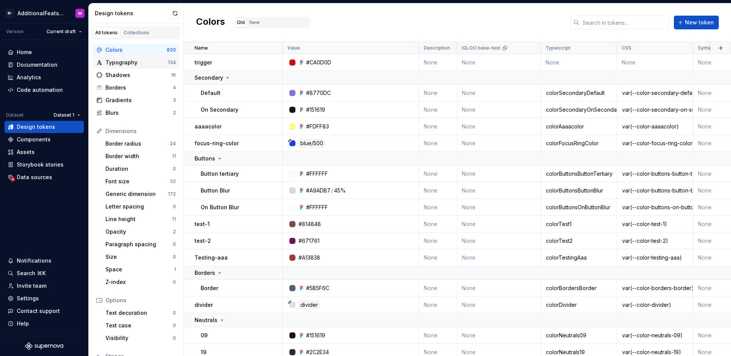
click at [154, 64] on div "Typography" at bounding box center [136, 63] width 62 height 8
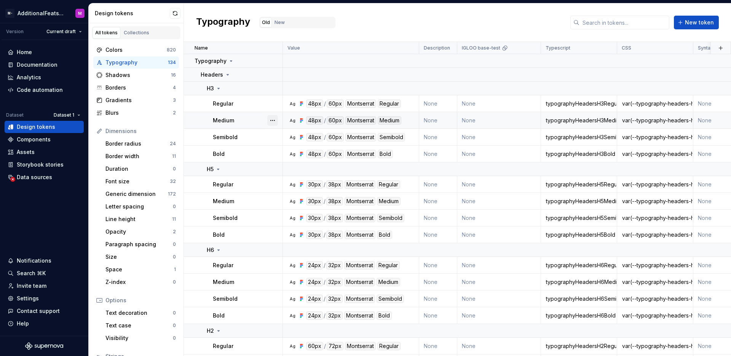
click at [270, 122] on button "button" at bounding box center [272, 120] width 11 height 11
click at [503, 191] on html "M- AdditionalFeatsTest M Version Current draft Home Documentation Analytics Cod…" at bounding box center [365, 178] width 731 height 356
click at [270, 105] on button "button" at bounding box center [272, 103] width 11 height 11
click at [281, 118] on div "Open detail" at bounding box center [301, 118] width 65 height 12
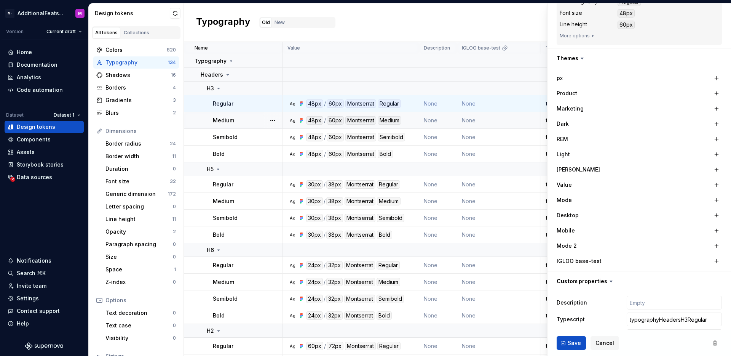
scroll to position [164, 0]
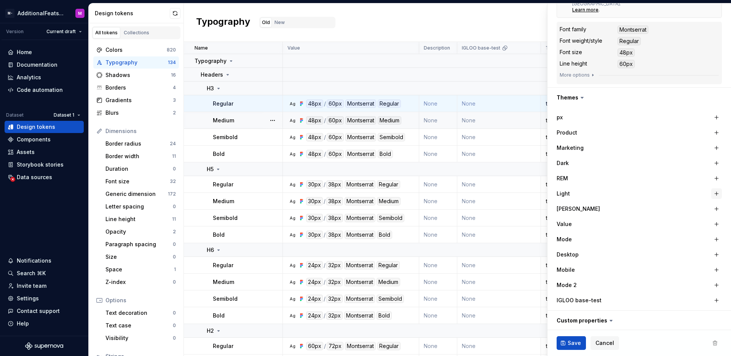
click at [711, 189] on button "button" at bounding box center [716, 193] width 11 height 11
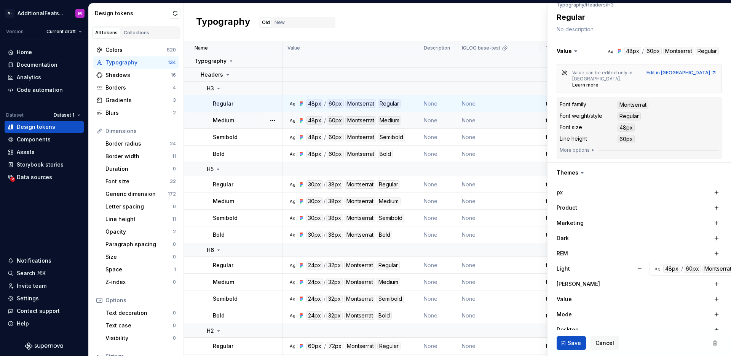
scroll to position [94, 0]
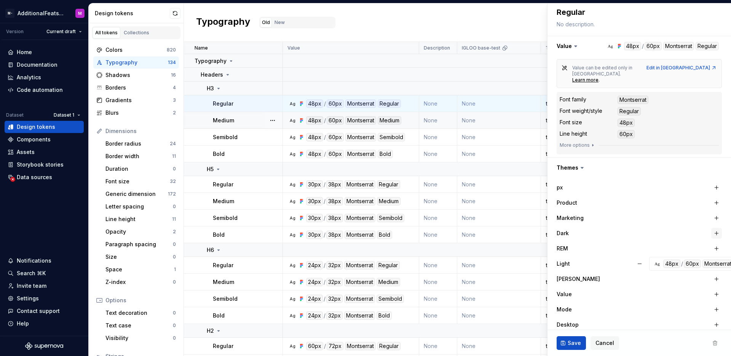
click at [711, 228] on button "button" at bounding box center [716, 233] width 11 height 11
click at [571, 340] on span "Save" at bounding box center [574, 343] width 13 height 8
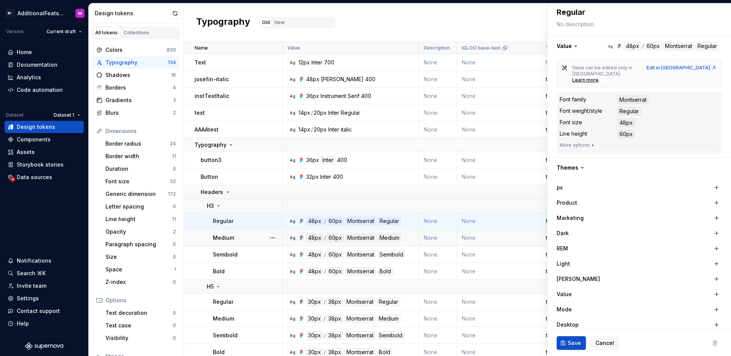
type textarea "*"
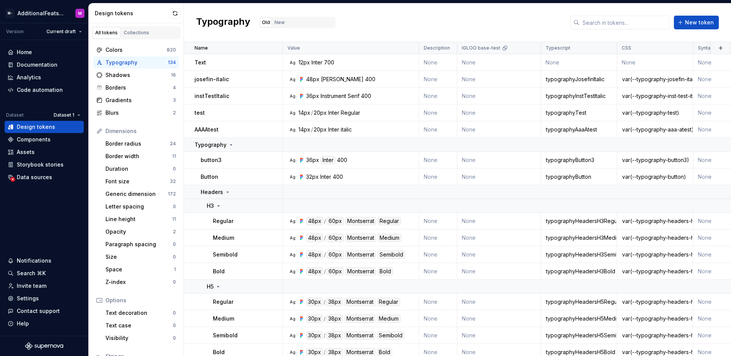
click at [396, 11] on div "Typography Old New New token" at bounding box center [457, 22] width 547 height 38
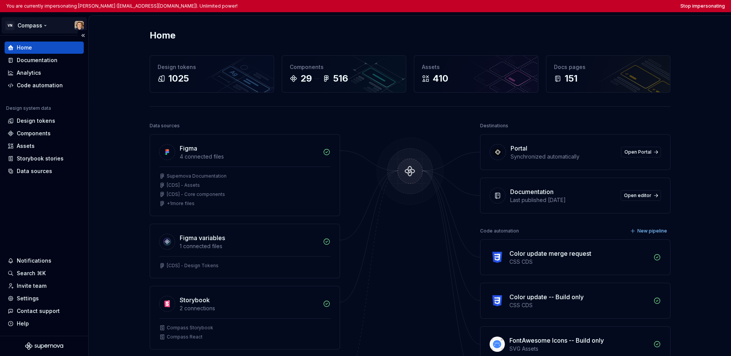
click at [28, 25] on html "You are currently impersonating [PERSON_NAME] ([EMAIL_ADDRESS][DOMAIN_NAME]). U…" at bounding box center [365, 178] width 731 height 356
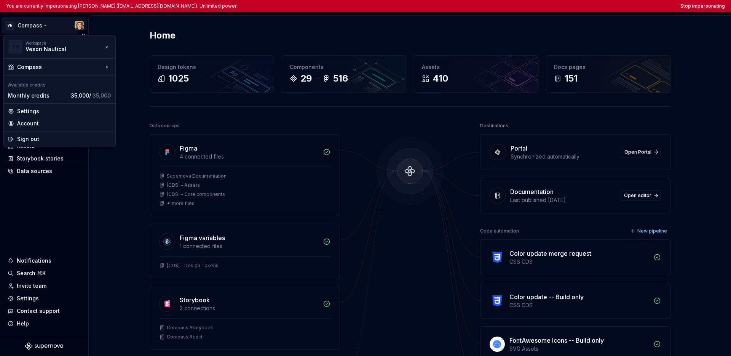
click at [45, 187] on html "You are currently impersonating [PERSON_NAME] ([EMAIL_ADDRESS][DOMAIN_NAME]). U…" at bounding box center [365, 178] width 731 height 356
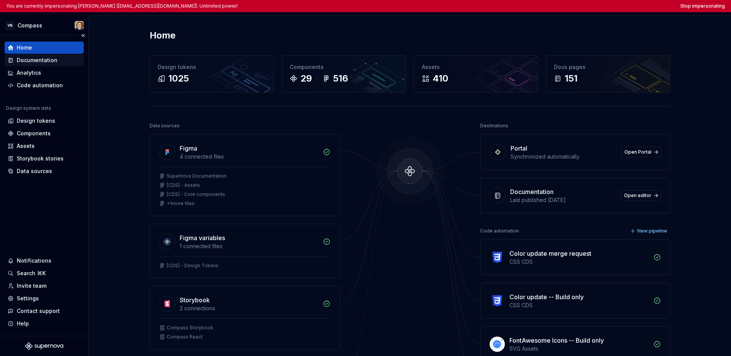
click at [40, 55] on div "Documentation" at bounding box center [44, 60] width 79 height 12
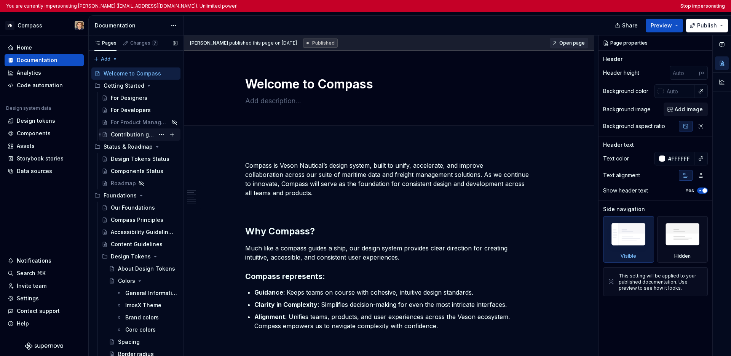
click at [127, 136] on div "Contribution guidelines" at bounding box center [133, 135] width 44 height 8
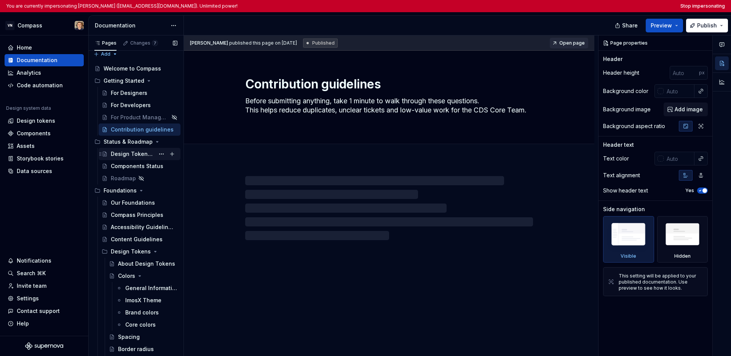
scroll to position [10, 0]
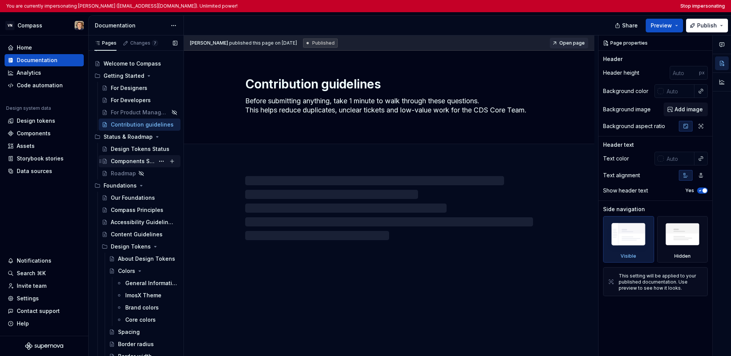
click at [123, 163] on div "Components Status" at bounding box center [133, 161] width 44 height 8
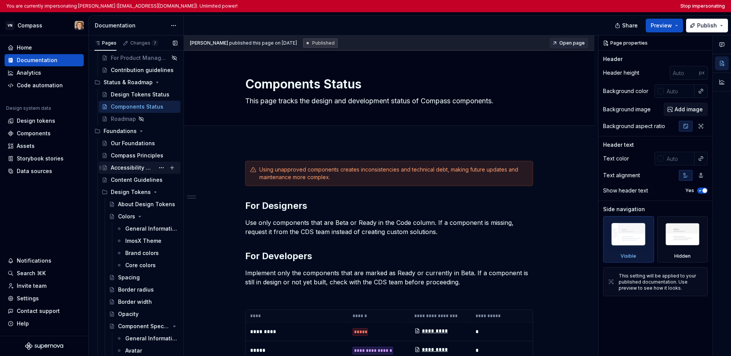
scroll to position [69, 0]
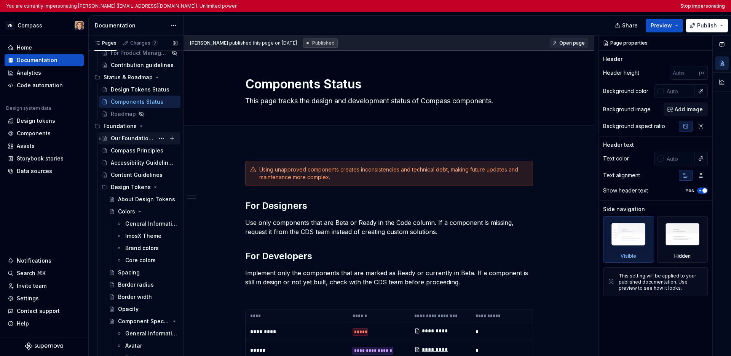
click at [126, 140] on div "Our Foundations" at bounding box center [133, 138] width 44 height 8
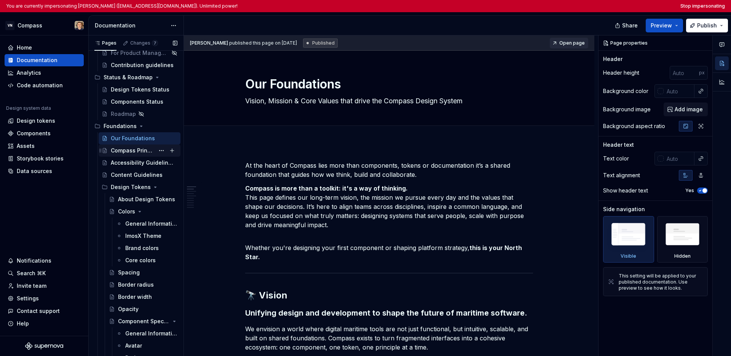
scroll to position [74, 0]
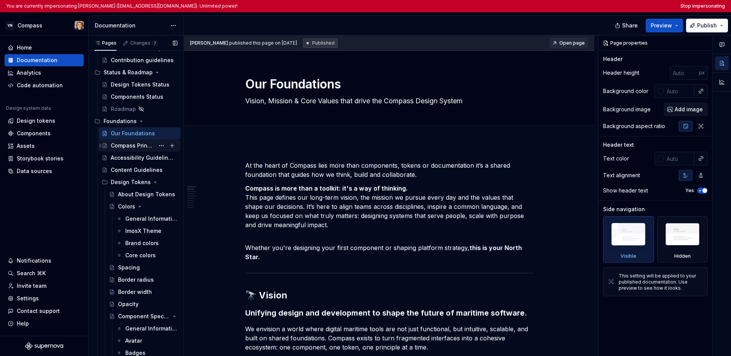
click at [122, 149] on div "Compass Principles" at bounding box center [133, 146] width 44 height 8
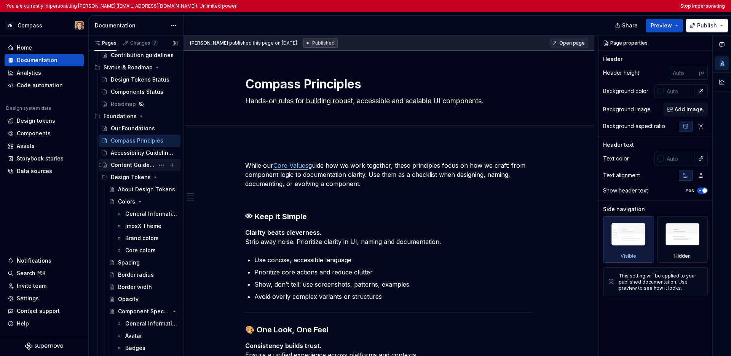
scroll to position [89, 0]
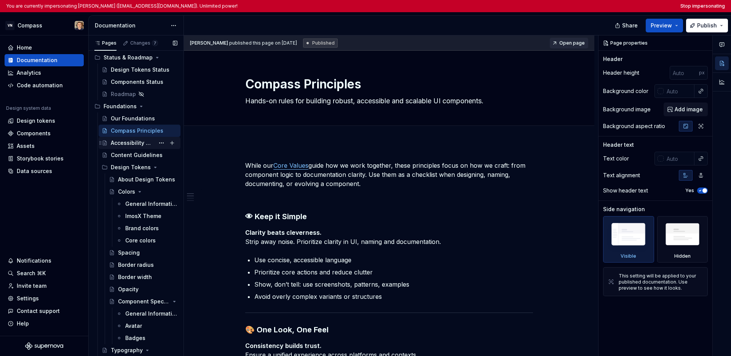
click at [135, 145] on div "Accessibility Guidelines" at bounding box center [133, 143] width 44 height 8
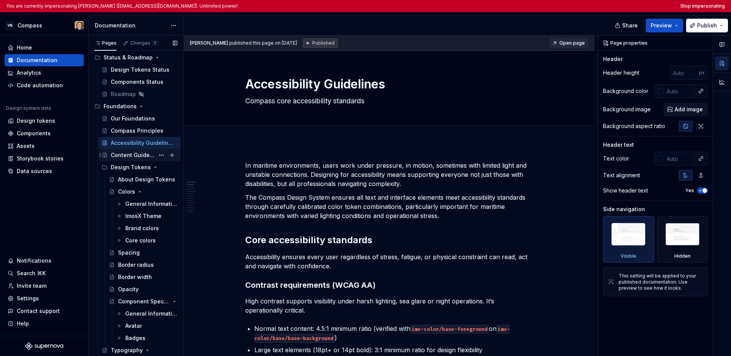
click at [133, 156] on div "Content Guidelines" at bounding box center [133, 155] width 44 height 8
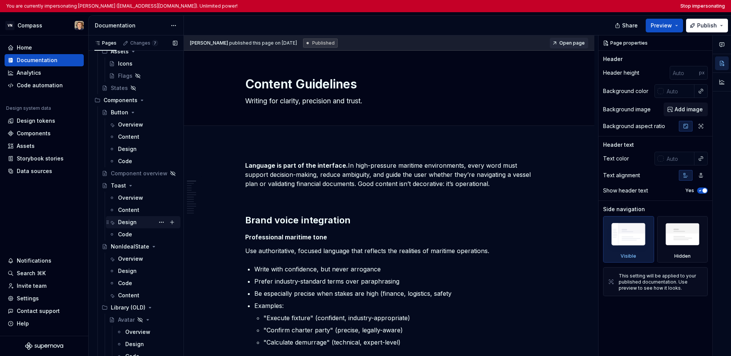
scroll to position [421, 0]
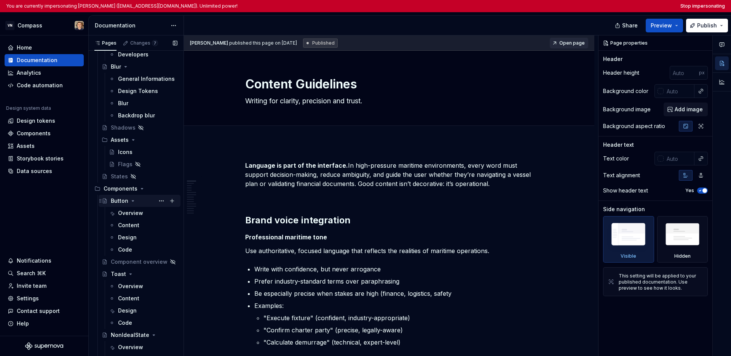
click at [137, 198] on div "Button" at bounding box center [144, 200] width 67 height 11
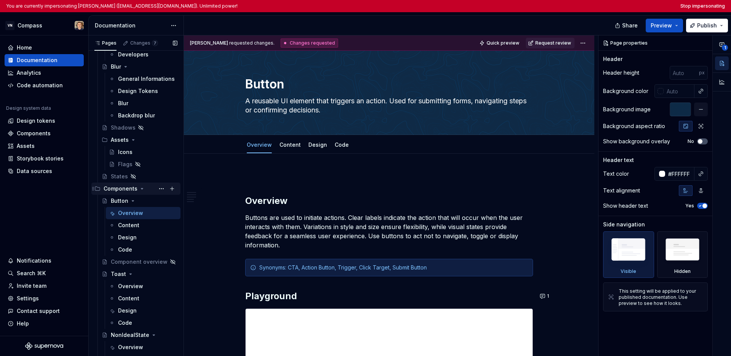
click at [145, 189] on div "Components" at bounding box center [141, 188] width 74 height 11
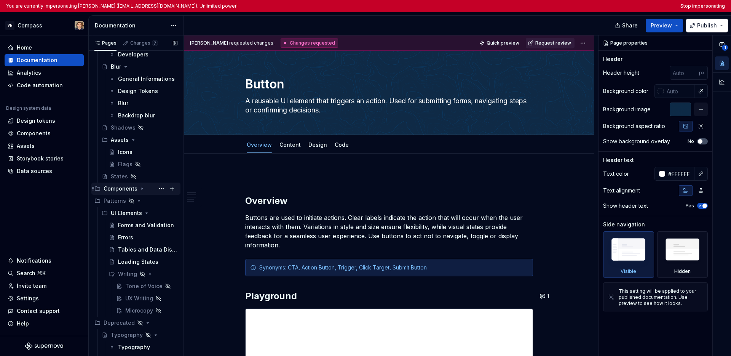
click at [145, 189] on div "Components" at bounding box center [141, 188] width 74 height 11
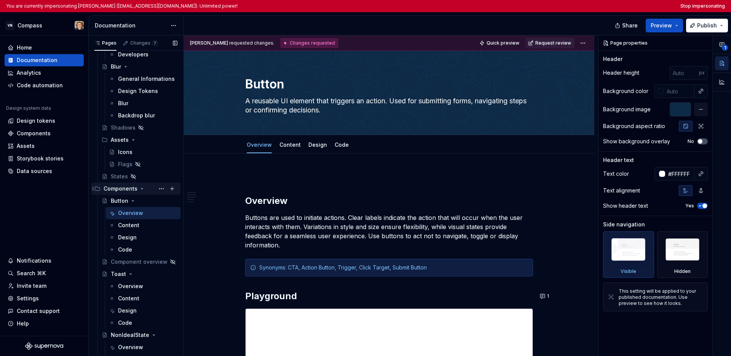
click at [119, 188] on div "Components" at bounding box center [121, 189] width 34 height 8
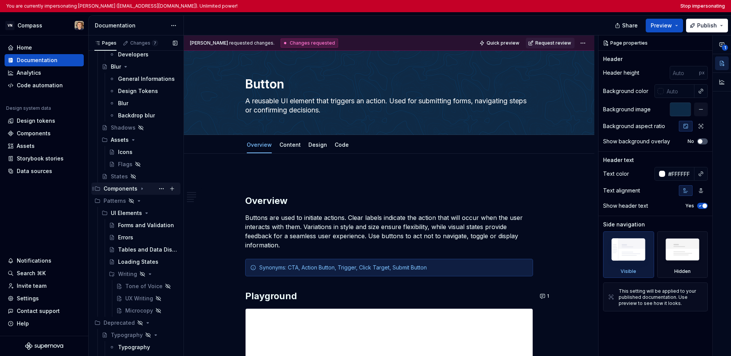
click at [119, 188] on div "Components" at bounding box center [121, 189] width 34 height 8
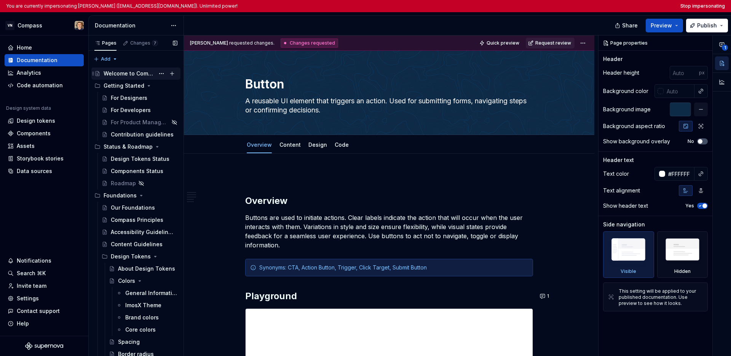
click at [124, 74] on div "Welcome to Compass" at bounding box center [129, 74] width 51 height 8
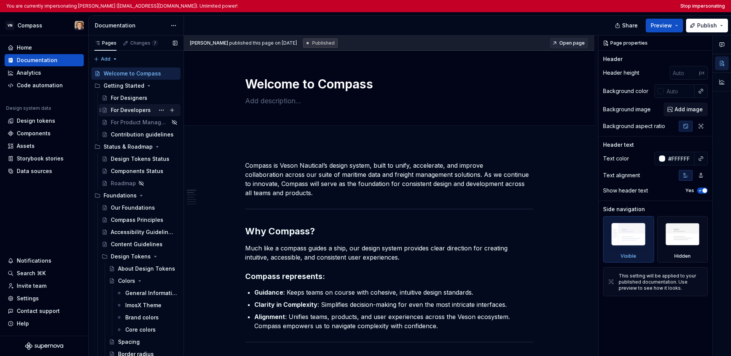
scroll to position [5, 0]
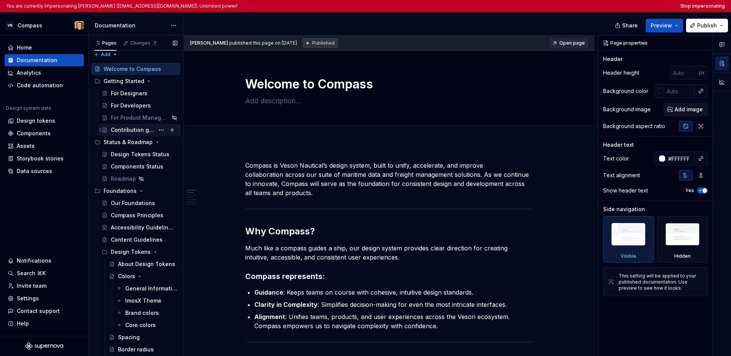
click at [124, 129] on div "Contribution guidelines" at bounding box center [133, 130] width 44 height 8
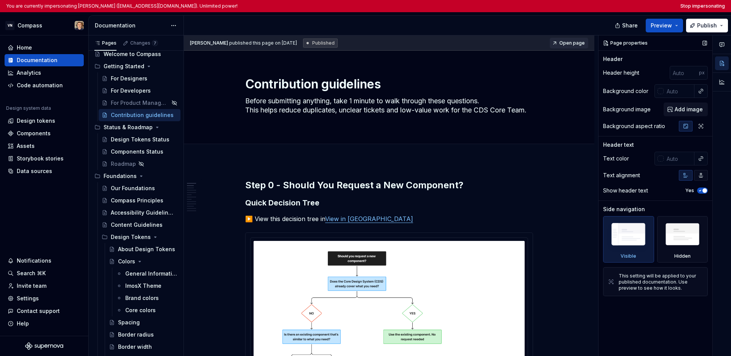
scroll to position [24, 0]
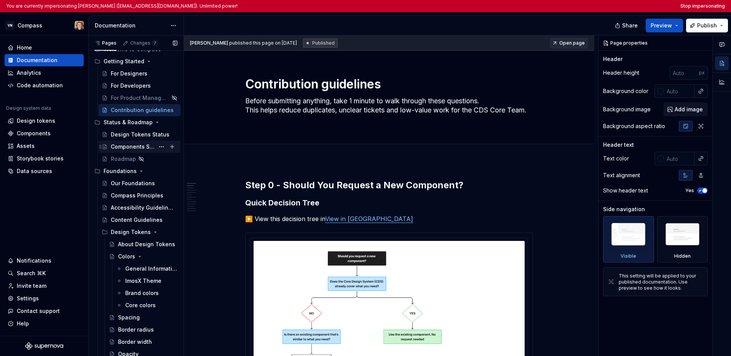
click at [143, 148] on div "Components Status" at bounding box center [133, 147] width 44 height 8
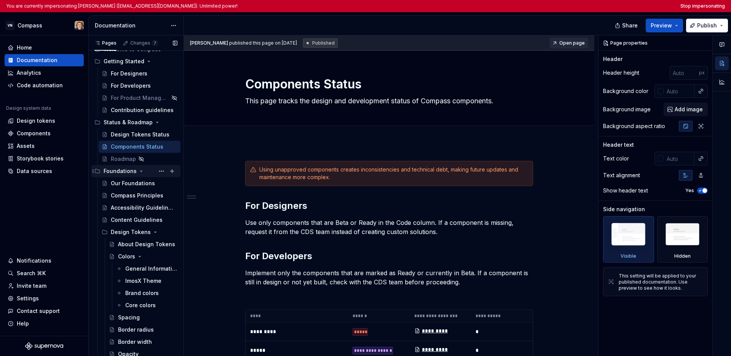
drag, startPoint x: 134, startPoint y: 185, endPoint x: 160, endPoint y: 175, distance: 28.1
click at [134, 185] on div "Our Foundations" at bounding box center [133, 183] width 44 height 8
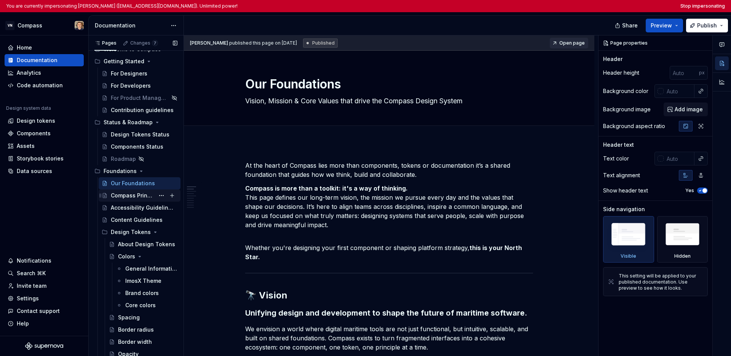
click at [129, 198] on div "Compass Principles" at bounding box center [133, 196] width 44 height 8
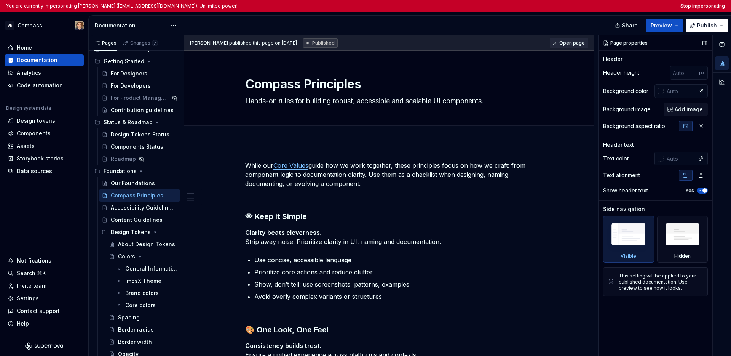
scroll to position [29, 0]
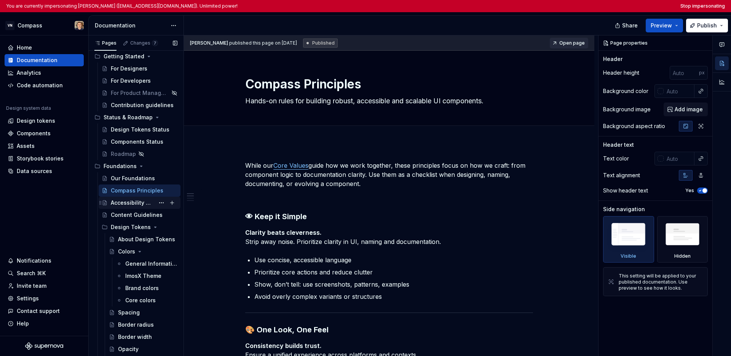
click at [133, 202] on div "Accessibility Guidelines" at bounding box center [133, 203] width 44 height 8
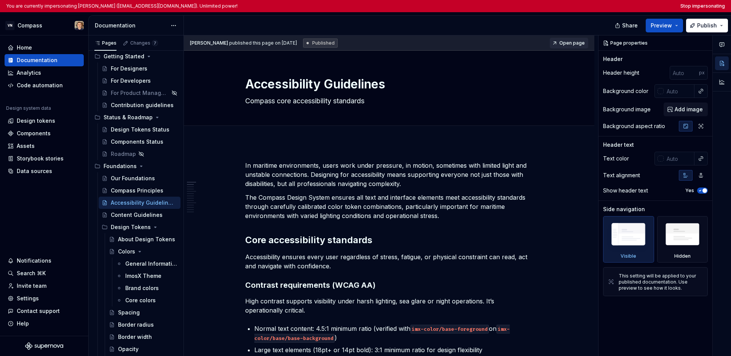
scroll to position [34, 0]
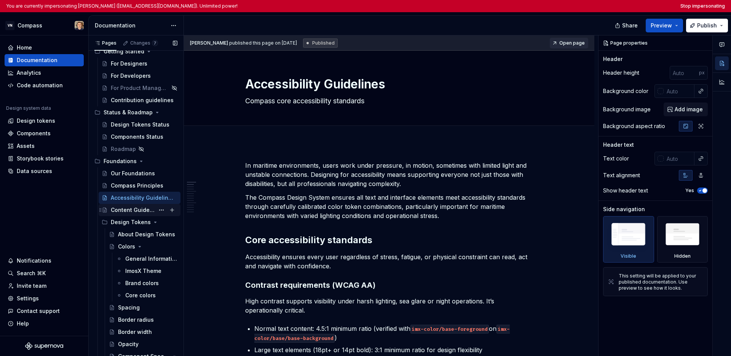
click at [141, 209] on div "Content Guidelines" at bounding box center [133, 210] width 44 height 8
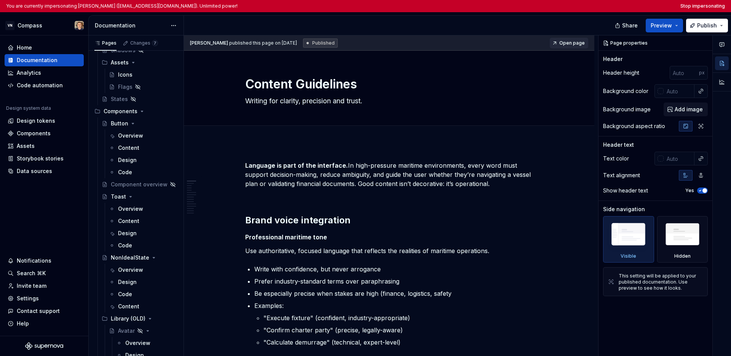
scroll to position [484, 0]
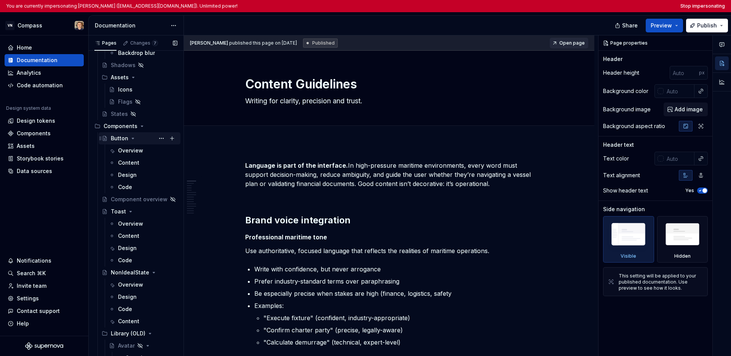
click at [120, 140] on div "Button" at bounding box center [120, 138] width 18 height 8
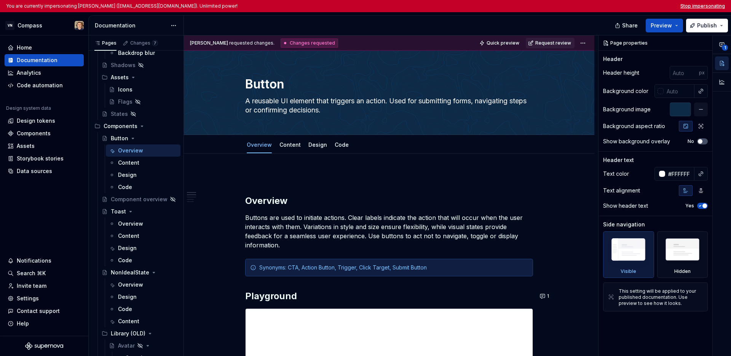
type textarea "*"
click at [542, 6] on button "Stop impersonating" at bounding box center [702, 6] width 45 height 6
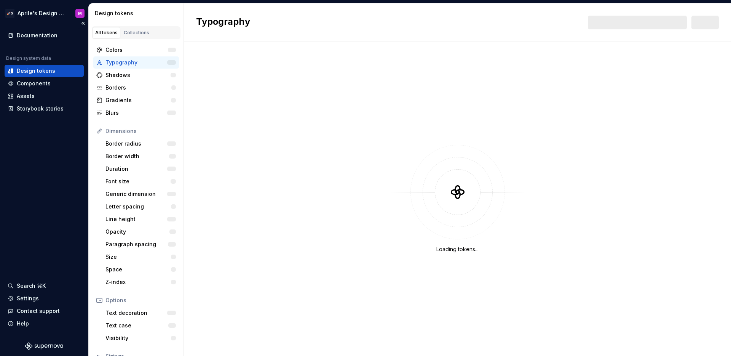
click at [51, 206] on div "Documentation Design system data Design tokens Components Assets Storybook stor…" at bounding box center [44, 179] width 88 height 312
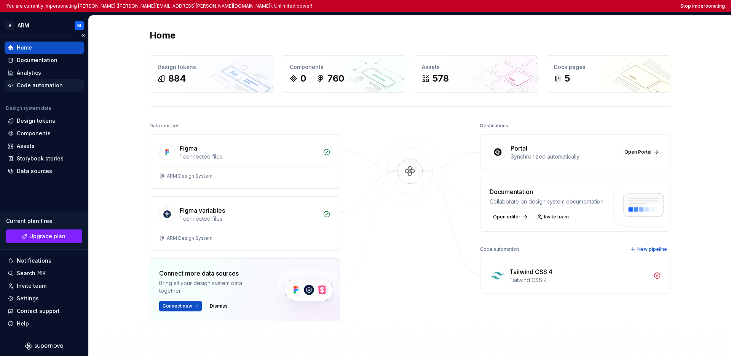
click at [56, 86] on div "Code automation" at bounding box center [40, 85] width 46 height 8
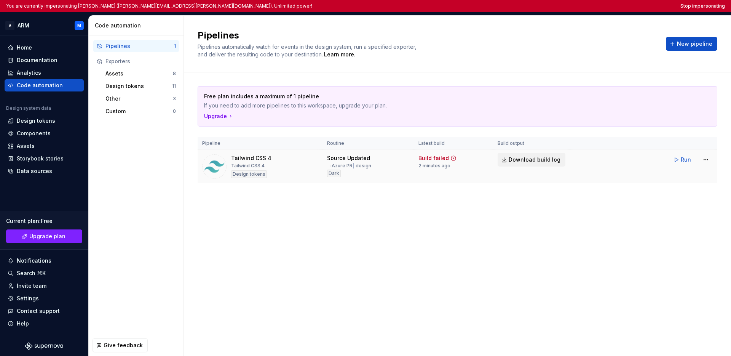
click at [536, 159] on span "Download build log" at bounding box center [535, 160] width 52 height 8
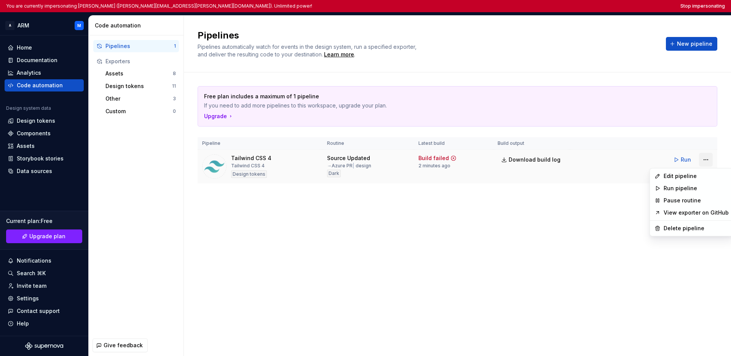
click at [542, 158] on html "You are currently impersonating [PERSON_NAME] ([PERSON_NAME][EMAIL_ADDRESS][PER…" at bounding box center [365, 178] width 731 height 356
click at [542, 176] on div "Edit pipeline" at bounding box center [696, 176] width 65 height 8
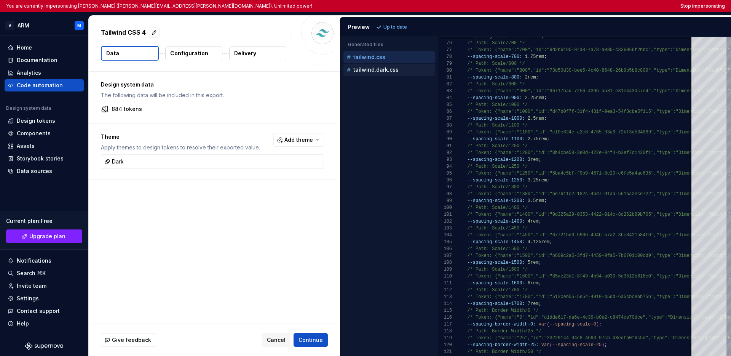
click at [383, 70] on p "tailwind.dark.css" at bounding box center [375, 70] width 45 height 6
type textarea "**********"
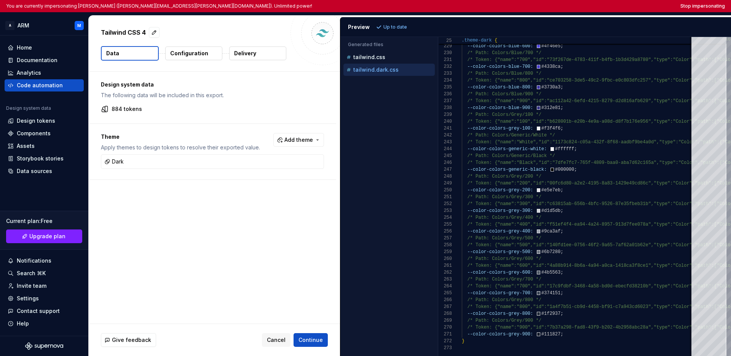
click at [242, 54] on p "Delivery" at bounding box center [245, 53] width 22 height 8
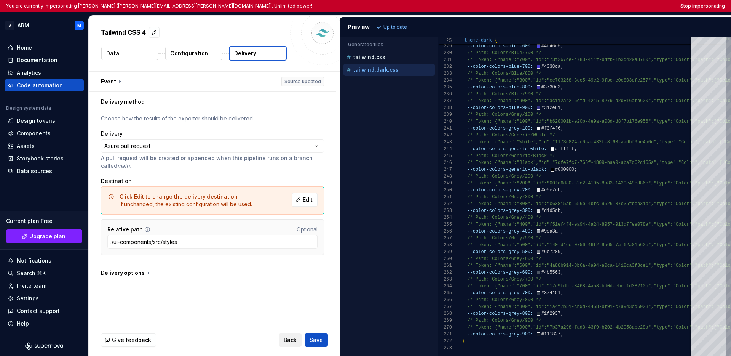
click at [286, 337] on span "Back" at bounding box center [290, 340] width 13 height 8
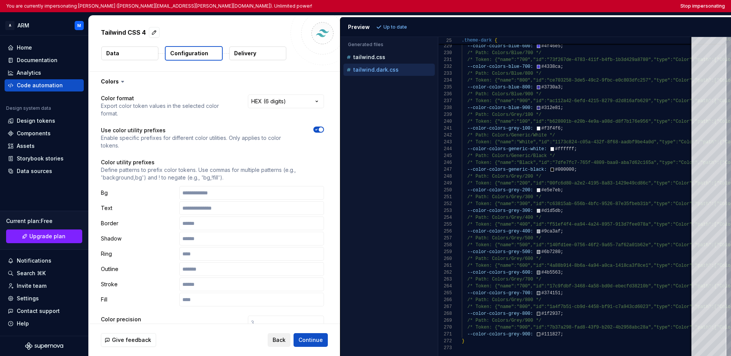
click at [284, 337] on span "Back" at bounding box center [279, 340] width 13 height 8
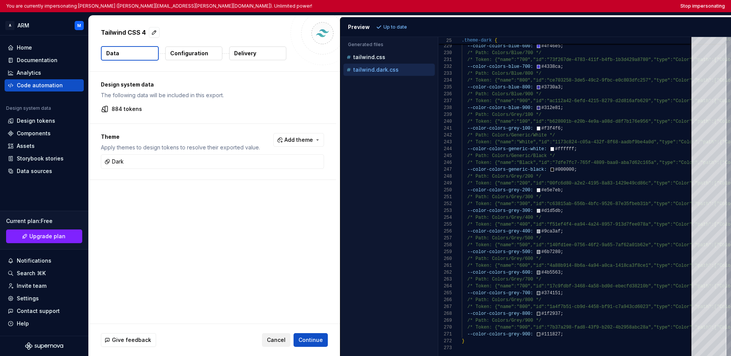
click at [282, 339] on span "Cancel" at bounding box center [276, 340] width 19 height 8
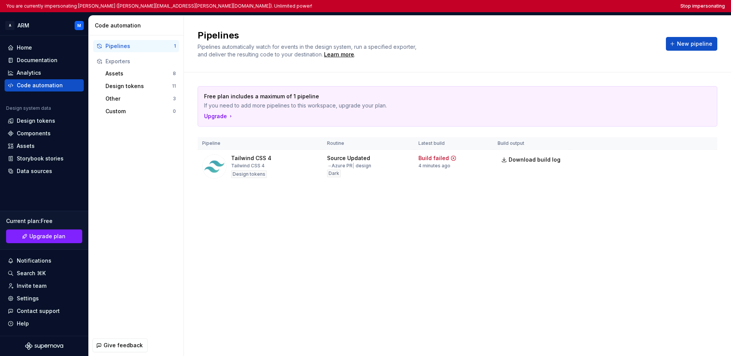
click at [335, 275] on div "Pipelines Pipelines automatically watch for events in the design system, run a …" at bounding box center [457, 186] width 547 height 340
click at [374, 265] on div "Pipelines Pipelines automatically watch for events in the design system, run a …" at bounding box center [457, 186] width 547 height 340
click at [326, 241] on div "Pipelines Pipelines automatically watch for events in the design system, run a …" at bounding box center [457, 186] width 547 height 340
click at [335, 235] on div "Pipelines Pipelines automatically watch for events in the design system, run a …" at bounding box center [457, 186] width 547 height 340
click at [335, 232] on div "Pipelines Pipelines automatically watch for events in the design system, run a …" at bounding box center [457, 186] width 547 height 340
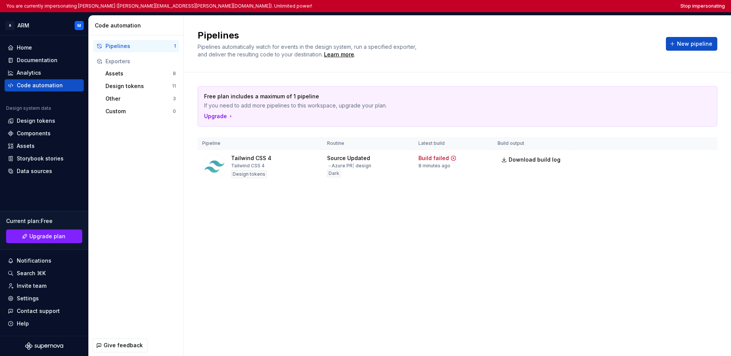
click at [406, 207] on div "Free plan includes a maximum of 1 pipeline If you need to add more pipelines to…" at bounding box center [458, 142] width 520 height 140
click at [515, 251] on div "Pipelines Pipelines automatically watch for events in the design system, run a …" at bounding box center [457, 186] width 547 height 340
click at [318, 239] on div "Pipelines Pipelines automatically watch for events in the design system, run a …" at bounding box center [457, 186] width 547 height 340
click at [327, 240] on div "Pipelines Pipelines automatically watch for events in the design system, run a …" at bounding box center [457, 186] width 547 height 340
click at [340, 278] on div "Pipelines Pipelines automatically watch for events in the design system, run a …" at bounding box center [457, 186] width 547 height 340
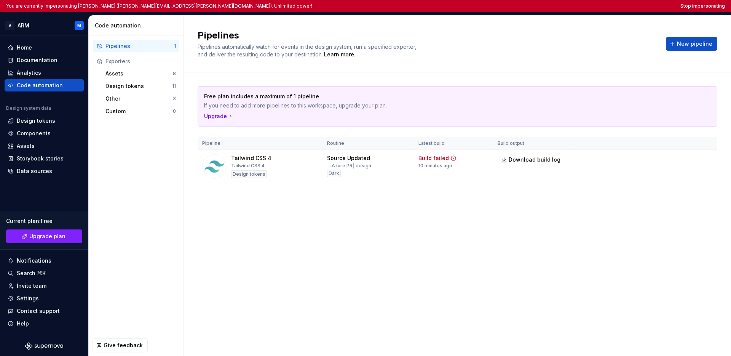
click at [351, 269] on div "Pipelines Pipelines automatically watch for events in the design system, run a …" at bounding box center [457, 186] width 547 height 340
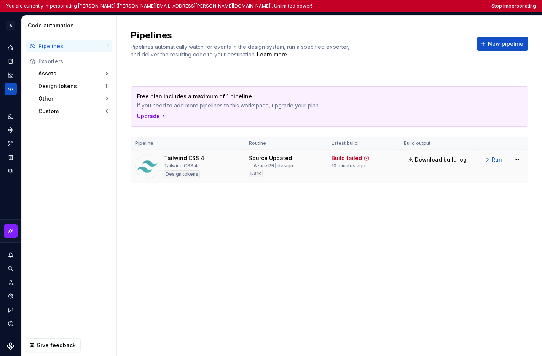
click at [389, 160] on div "Build failed 10 minutes ago" at bounding box center [363, 161] width 63 height 14
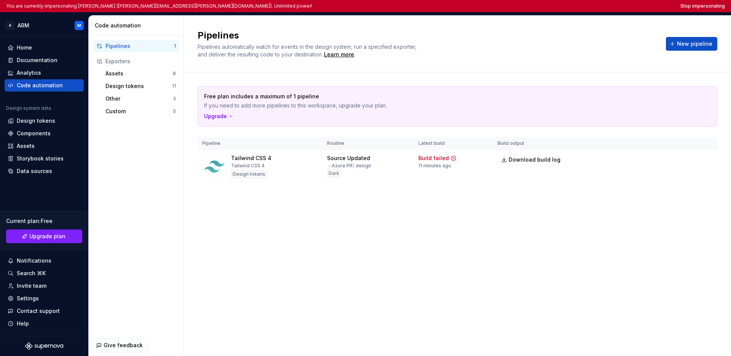
click at [445, 228] on div "Pipelines Pipelines automatically watch for events in the design system, run a …" at bounding box center [457, 186] width 547 height 340
click at [50, 169] on div "Data sources" at bounding box center [34, 171] width 35 height 8
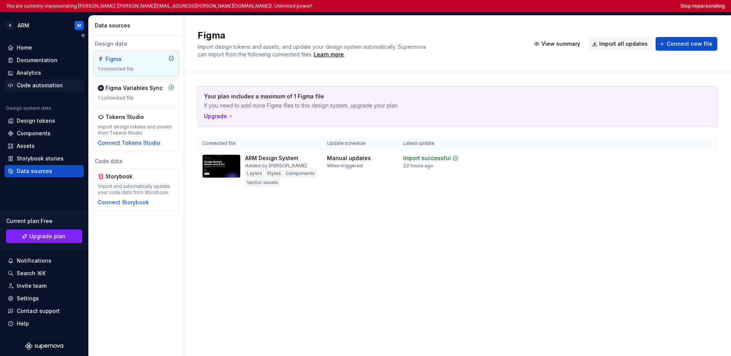
click at [52, 85] on div "Code automation" at bounding box center [40, 85] width 46 height 8
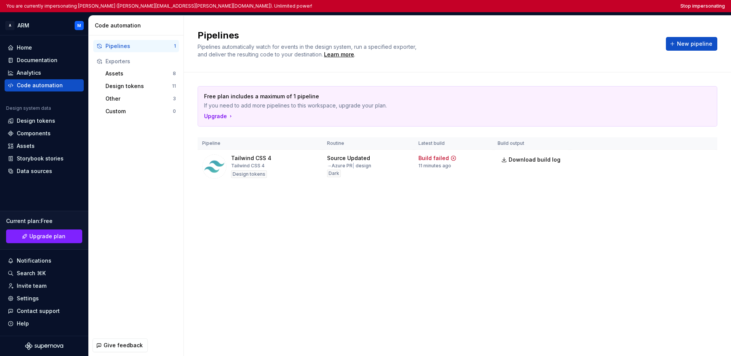
click at [455, 266] on div "Pipelines Pipelines automatically watch for events in the design system, run a …" at bounding box center [457, 186] width 547 height 340
click at [437, 219] on div "Pipelines Pipelines automatically watch for events in the design system, run a …" at bounding box center [457, 186] width 547 height 340
click at [542, 4] on button "Stop impersonating" at bounding box center [702, 6] width 45 height 6
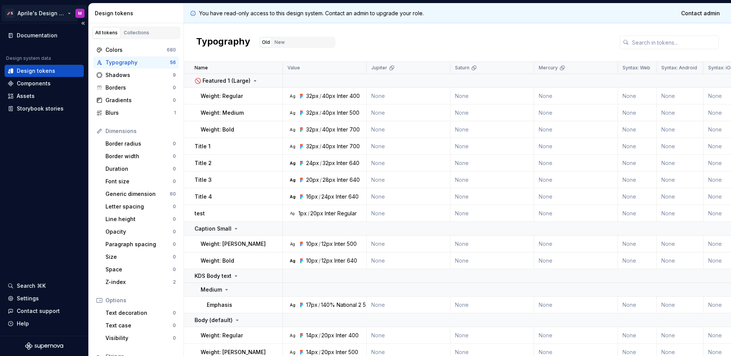
click at [26, 14] on html "🚀S Aprile's Design System M Documentation Design system data Design tokens Comp…" at bounding box center [365, 178] width 731 height 356
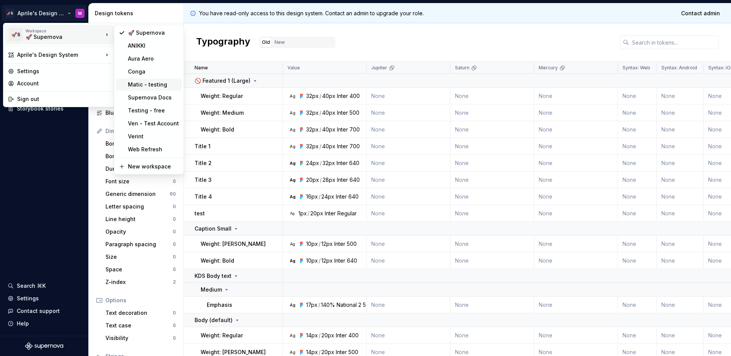
click at [152, 86] on div "Matic - testing" at bounding box center [153, 85] width 51 height 8
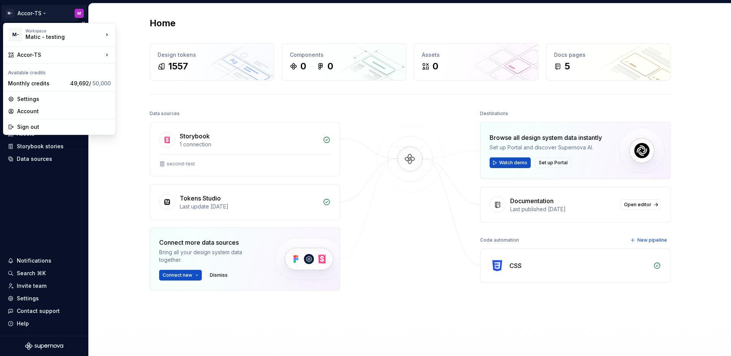
click at [38, 13] on html "M- Accor-TS M Home Documentation Analytics Code automation Design system data D…" at bounding box center [365, 178] width 731 height 356
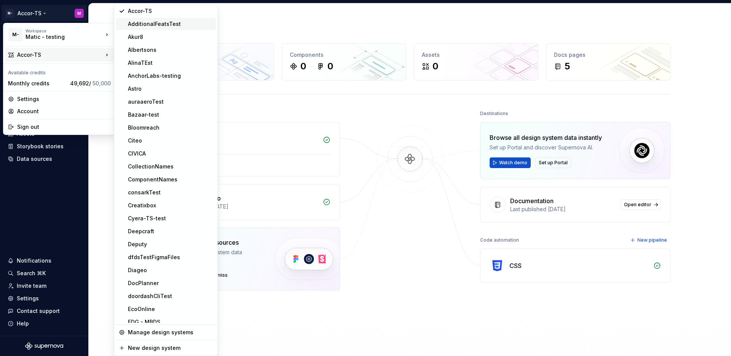
click at [136, 27] on div "AdditionalFeatsTest" at bounding box center [166, 24] width 100 height 12
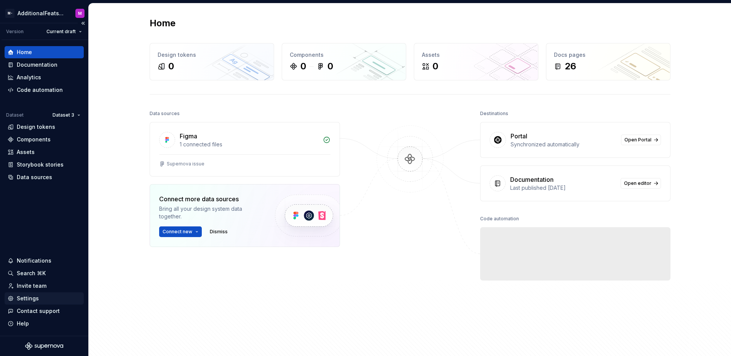
click at [27, 299] on div "Settings" at bounding box center [28, 298] width 22 height 8
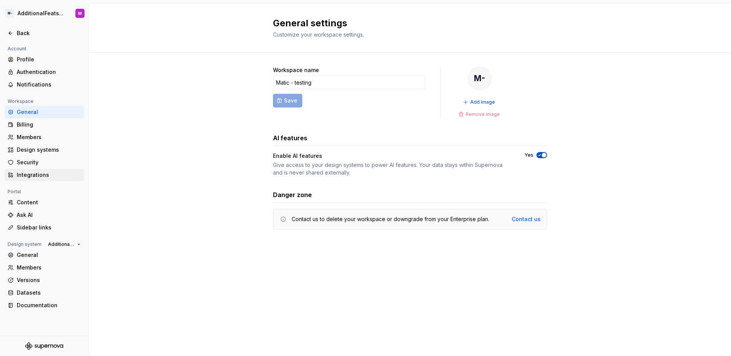
click at [39, 176] on div "Integrations" at bounding box center [49, 175] width 64 height 8
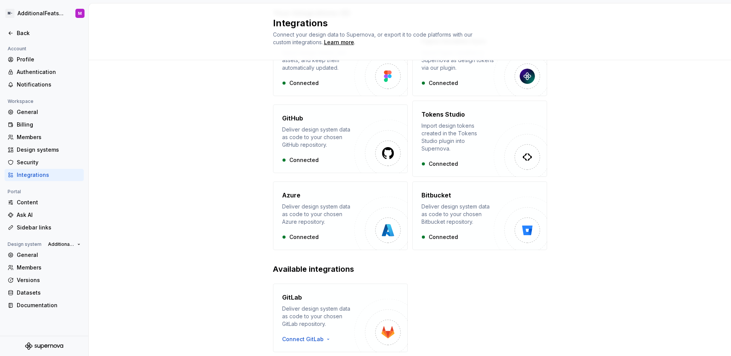
scroll to position [84, 0]
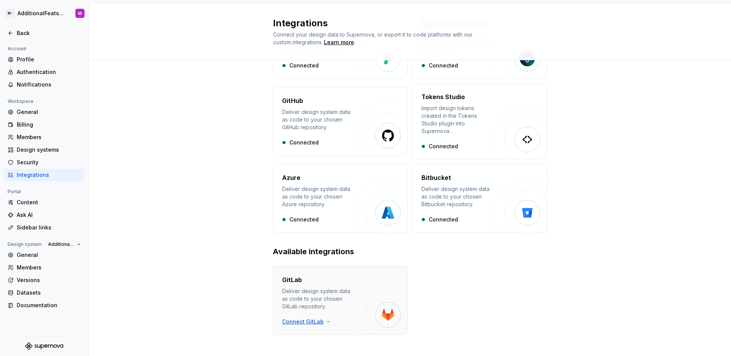
click at [298, 312] on html "M- AdditionalFeatsTest M Back Account Profile Authentication Notifications Work…" at bounding box center [365, 178] width 731 height 356
click at [312, 327] on div "Sign in with OAuth" at bounding box center [323, 327] width 78 height 8
click at [19, 163] on div "Security" at bounding box center [49, 162] width 64 height 8
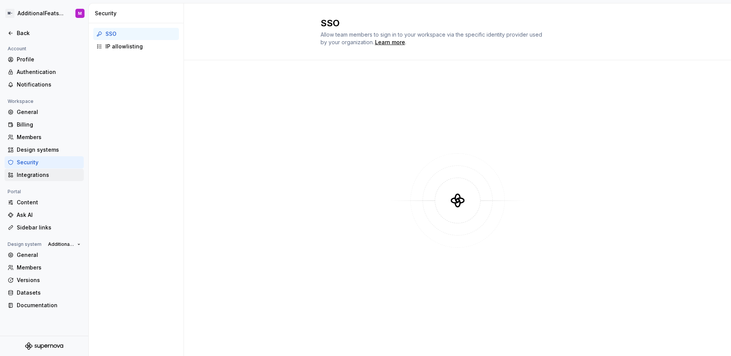
click at [29, 174] on div "Integrations" at bounding box center [49, 175] width 64 height 8
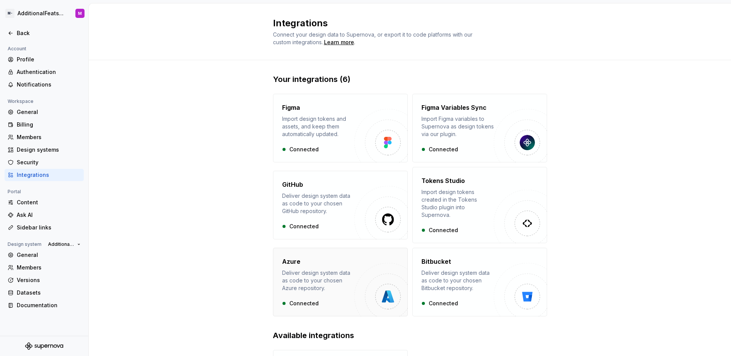
scroll to position [84, 0]
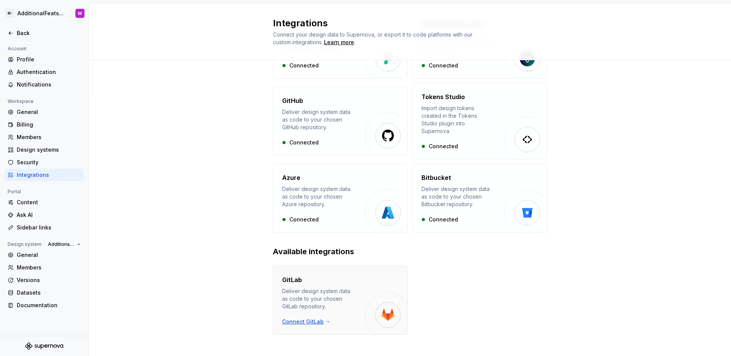
click at [302, 310] on html "M- AdditionalFeatsTest M Back Account Profile Authentication Notifications Work…" at bounding box center [365, 178] width 731 height 356
click at [308, 322] on div "Sign in with OAuth" at bounding box center [323, 327] width 84 height 12
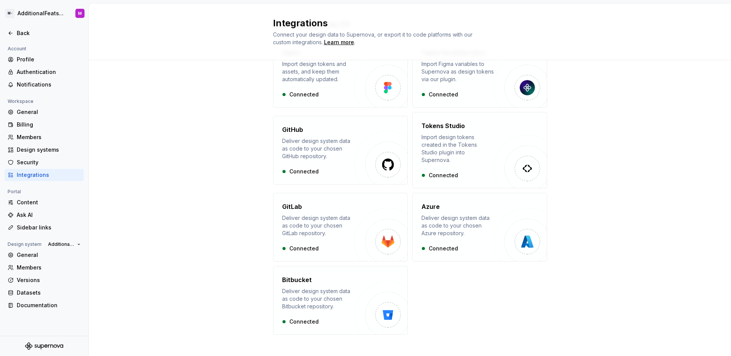
click at [219, 147] on div "Your integrations (7) Figma Import design tokens and assets, and keep them auto…" at bounding box center [410, 184] width 642 height 358
click at [461, 216] on div "Deliver design system data as code to your chosen Azure repository." at bounding box center [457, 225] width 72 height 23
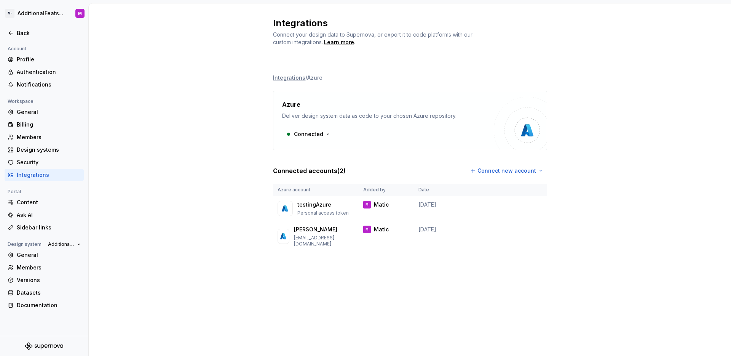
click at [618, 193] on div "Integrations / Azure Azure Deliver design system data as code to your chosen Az…" at bounding box center [410, 170] width 642 height 220
click at [16, 32] on div "Back" at bounding box center [44, 33] width 73 height 8
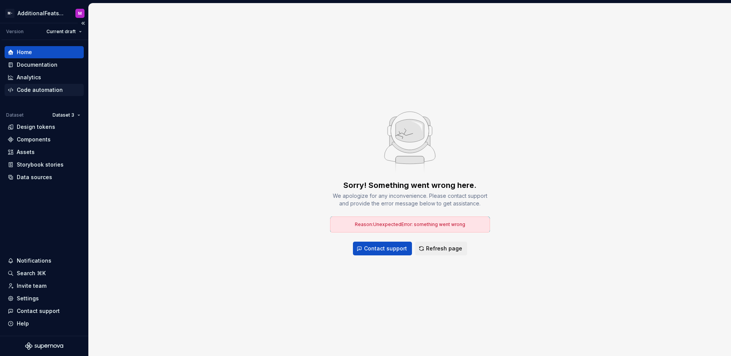
click at [60, 87] on div "Code automation" at bounding box center [40, 90] width 46 height 8
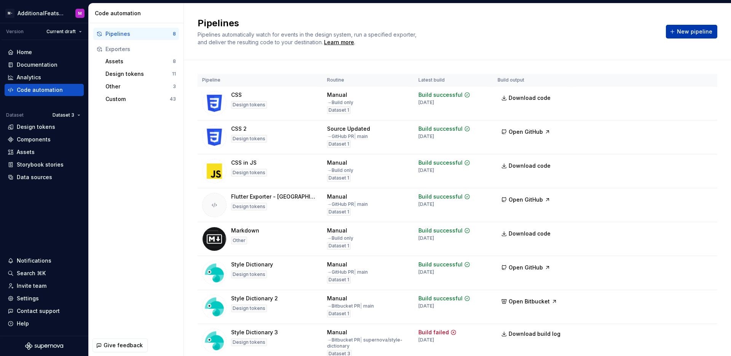
click at [677, 34] on span "New pipeline" at bounding box center [694, 32] width 35 height 8
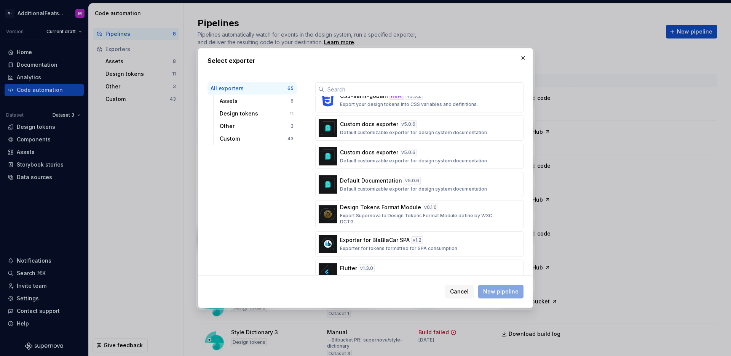
scroll to position [870, 0]
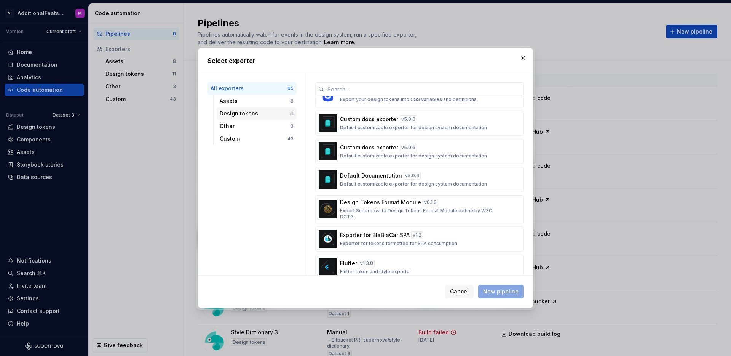
click at [256, 113] on div "Design tokens" at bounding box center [255, 114] width 70 height 8
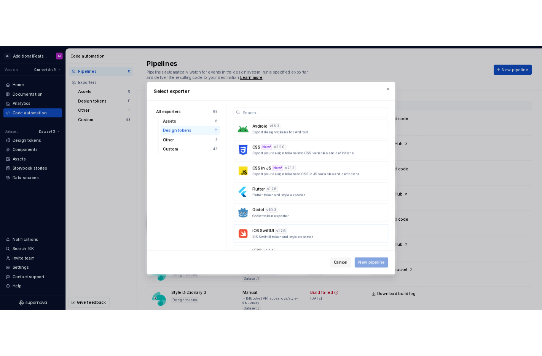
scroll to position [143, 0]
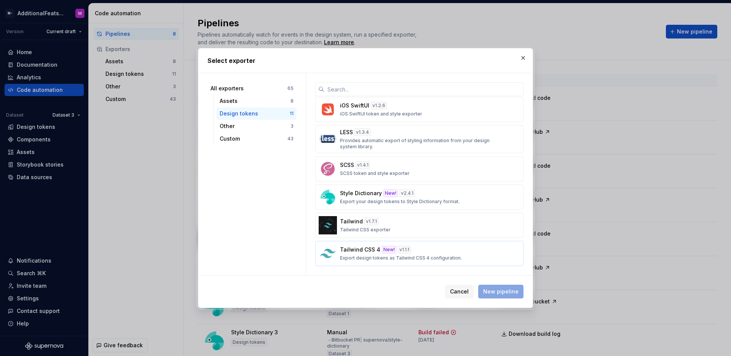
click at [432, 248] on div "Tailwind CSS 4 New! v 1.1.1 Export design tokens as Tailwind CSS 4 configuratio…" at bounding box center [417, 253] width 154 height 15
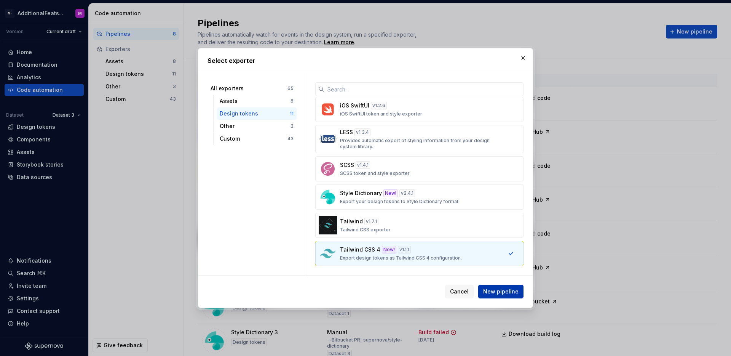
click at [494, 289] on span "New pipeline" at bounding box center [500, 291] width 35 height 8
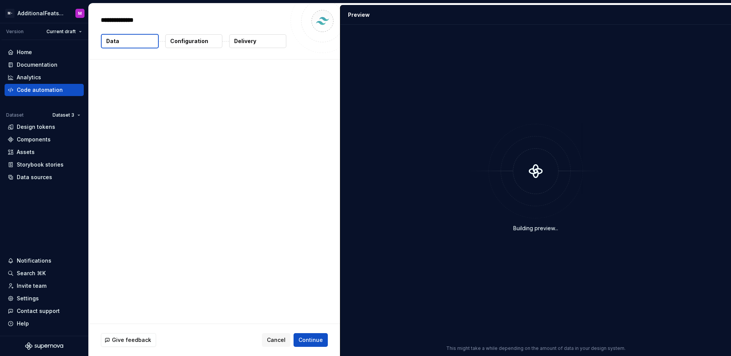
type textarea "*"
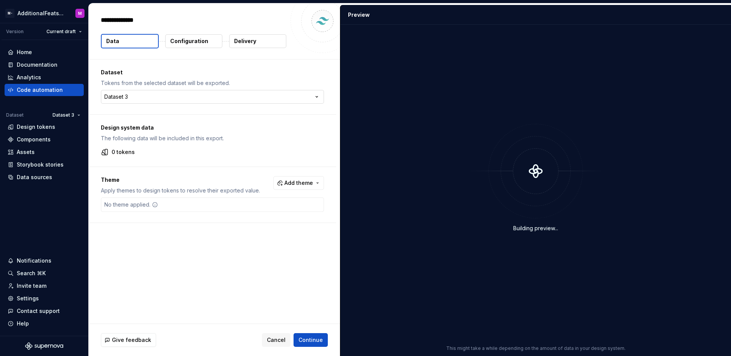
click at [196, 99] on html "**********" at bounding box center [365, 178] width 731 height 356
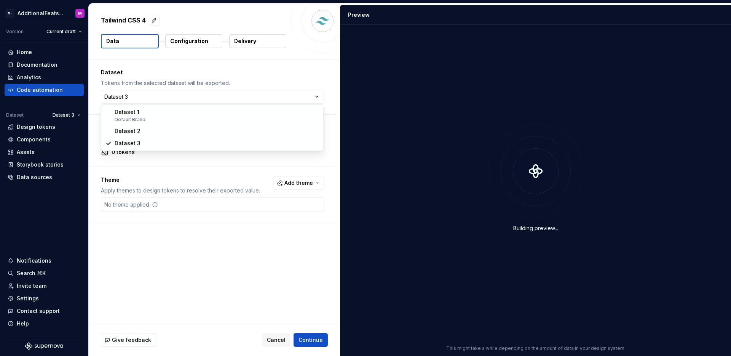
select select "**********"
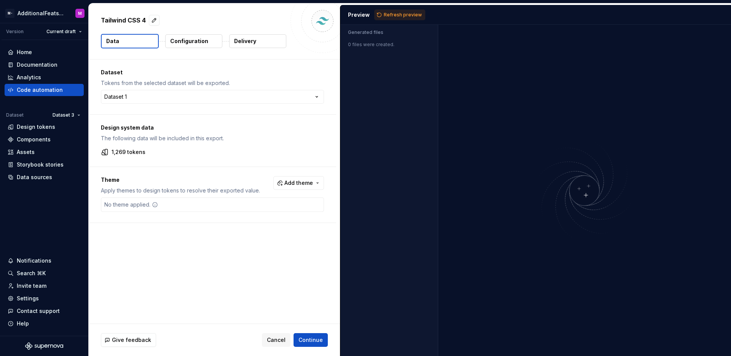
click at [292, 180] on span "Add theme" at bounding box center [298, 183] width 29 height 8
drag, startPoint x: 243, startPoint y: 251, endPoint x: 241, endPoint y: 260, distance: 9.3
click at [242, 251] on div "Suggestions" at bounding box center [240, 250] width 6 height 6
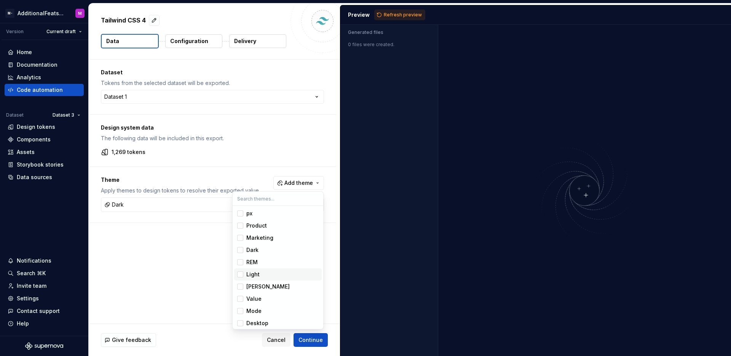
click at [239, 278] on span "Light" at bounding box center [278, 274] width 88 height 12
click at [205, 268] on html "M- AdditionalFeatsTest M Version Current draft Home Documentation Analytics Cod…" at bounding box center [365, 178] width 731 height 356
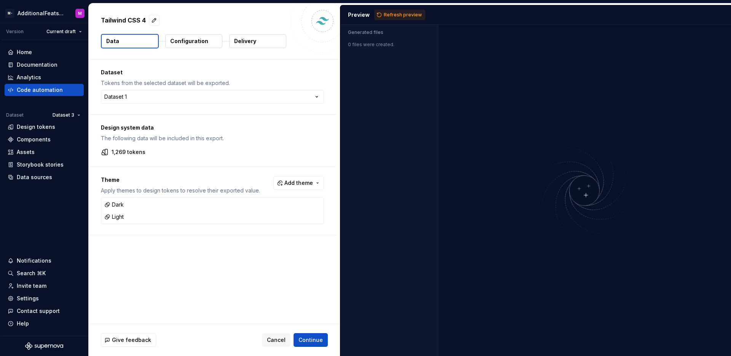
click at [245, 45] on p "Delivery" at bounding box center [245, 41] width 22 height 8
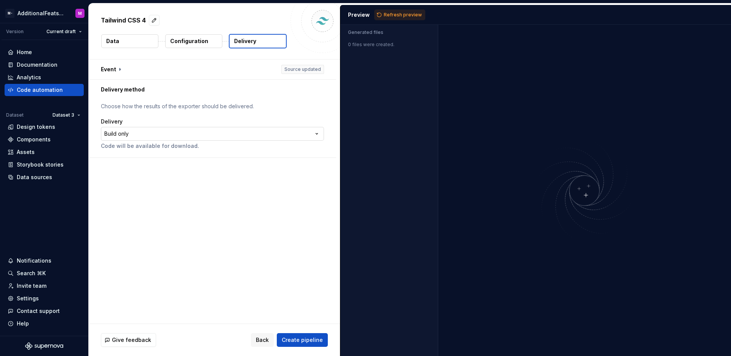
click at [252, 134] on html "**********" at bounding box center [365, 178] width 731 height 356
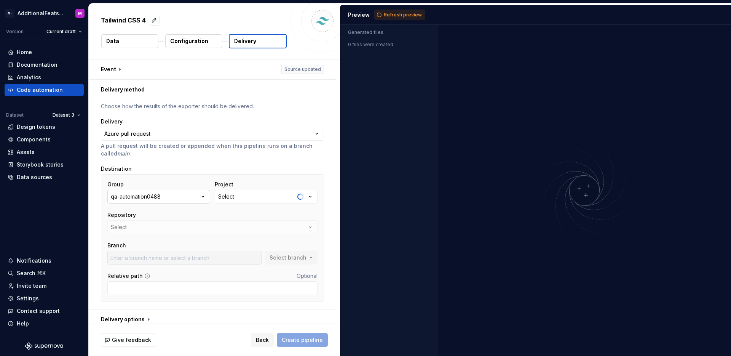
click at [208, 195] on button "qa-automation0488" at bounding box center [158, 197] width 103 height 14
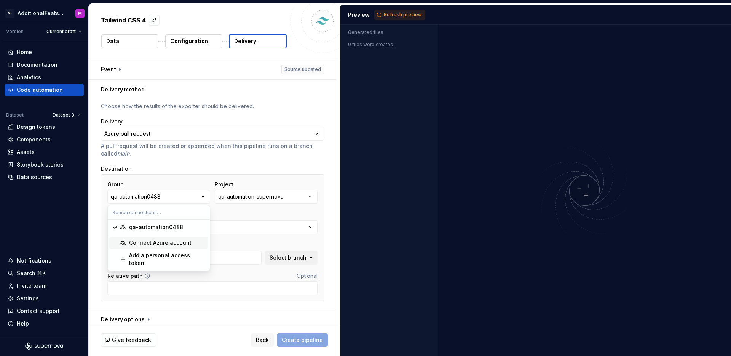
type input "main"
click at [261, 214] on div "Repository" at bounding box center [212, 215] width 210 height 8
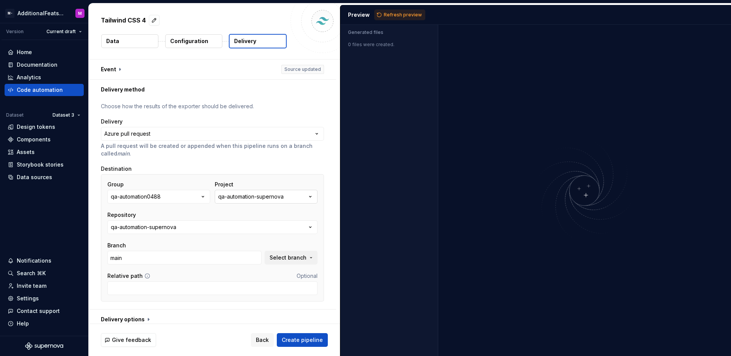
click at [294, 201] on button "qa-automation-supernova" at bounding box center [266, 197] width 103 height 14
click at [185, 216] on div "Repository" at bounding box center [212, 215] width 210 height 8
click at [269, 232] on button "qa-automation-supernova" at bounding box center [212, 227] width 210 height 14
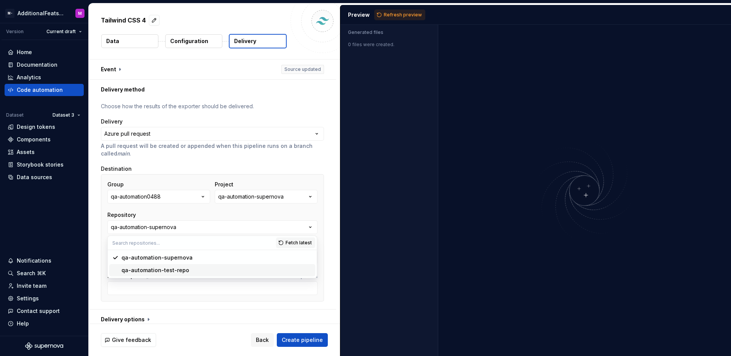
click at [213, 271] on div "qa-automation-test-repo" at bounding box center [216, 270] width 191 height 8
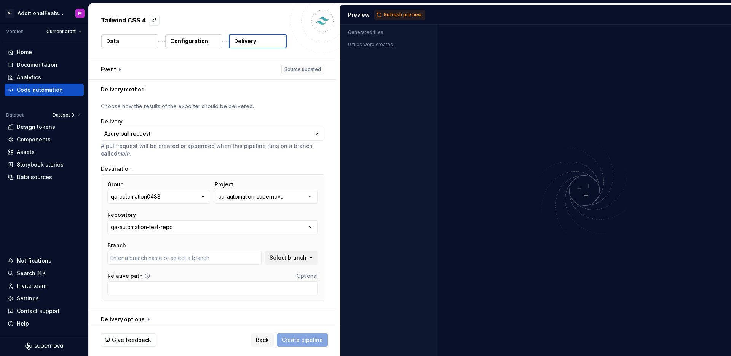
type input "main"
click at [276, 258] on span "Select branch" at bounding box center [288, 258] width 37 height 8
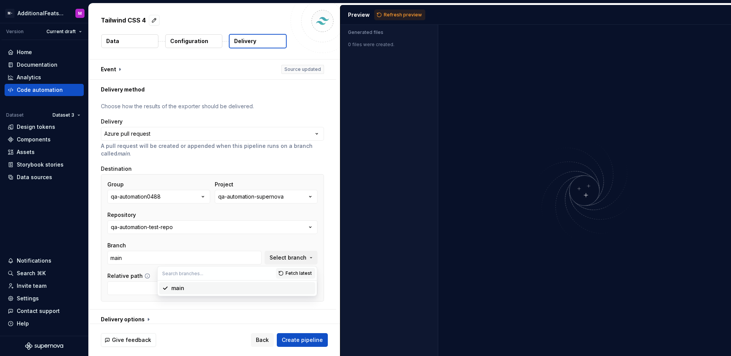
click at [266, 245] on div "Branch main Select branch" at bounding box center [212, 252] width 210 height 23
click at [265, 241] on div "Group qa-automation0488 Project qa-automation-supernova Repository qa-automatio…" at bounding box center [212, 222] width 210 height 84
click at [264, 241] on div "Branch main Select branch" at bounding box center [212, 252] width 210 height 23
click at [407, 18] on button "Refresh preview" at bounding box center [399, 15] width 51 height 11
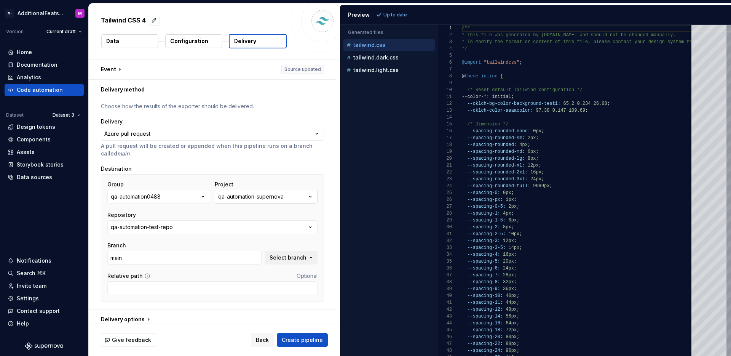
click at [313, 198] on icon "button" at bounding box center [310, 197] width 8 height 8
click at [327, 188] on div "**********" at bounding box center [212, 203] width 247 height 209
click at [310, 225] on icon "button" at bounding box center [310, 227] width 8 height 8
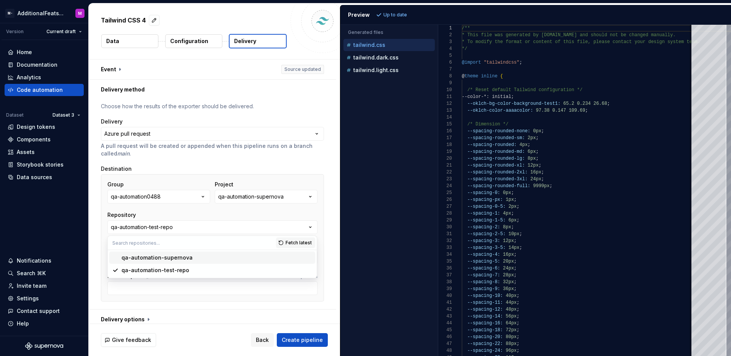
click at [324, 208] on div "**********" at bounding box center [212, 203] width 247 height 209
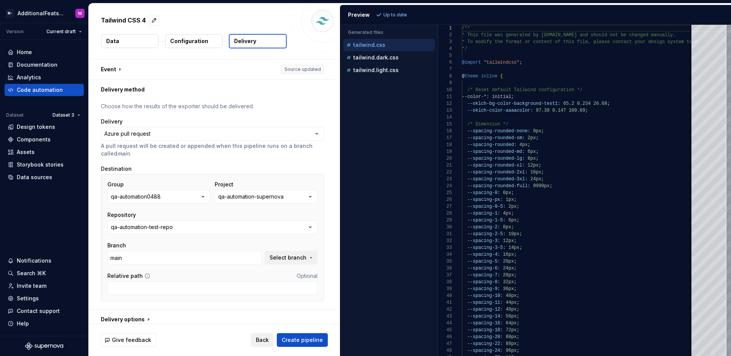
click at [264, 340] on span "Back" at bounding box center [262, 340] width 13 height 8
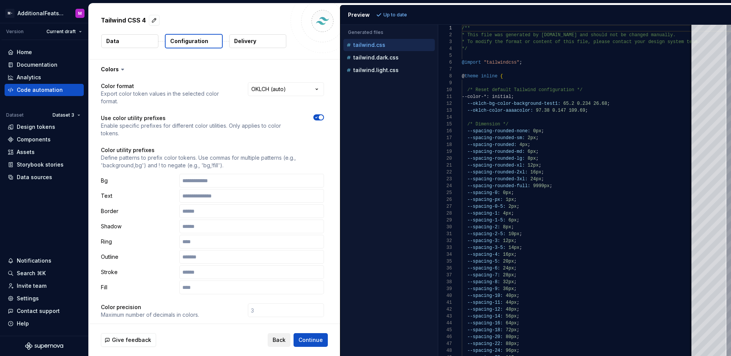
click at [281, 340] on span "Back" at bounding box center [279, 340] width 13 height 8
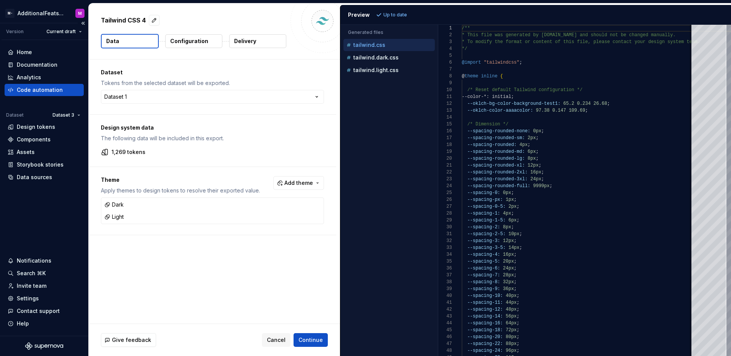
click at [62, 191] on div "Home Documentation Analytics Code automation Dataset Dataset 3 Design tokens Co…" at bounding box center [44, 187] width 88 height 295
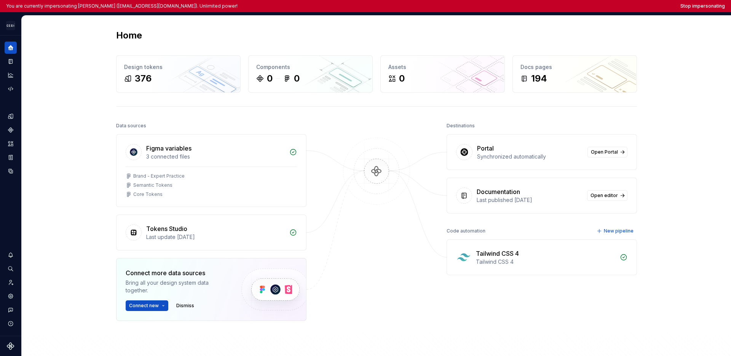
click at [222, 36] on div "Home" at bounding box center [376, 35] width 521 height 12
click at [233, 37] on div "Home" at bounding box center [376, 35] width 521 height 12
click at [542, 7] on button "Stop impersonating" at bounding box center [702, 6] width 45 height 6
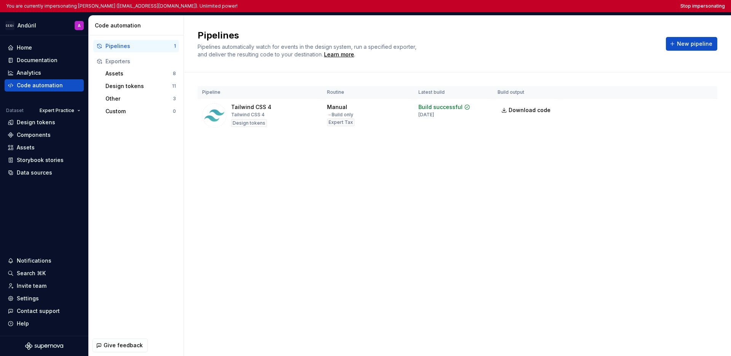
click at [287, 155] on div "Pipeline Routine Latest build Build output Tailwind CSS 4 Tailwind CSS 4 Design…" at bounding box center [458, 116] width 520 height 89
click at [326, 168] on div "Pipelines Pipelines automatically watch for events in the design system, run a …" at bounding box center [457, 186] width 547 height 340
click at [561, 182] on div "Pipelines Pipelines automatically watch for events in the design system, run a …" at bounding box center [457, 186] width 547 height 340
click at [66, 112] on html "You are currently impersonating [PERSON_NAME] ([EMAIL_ADDRESS][DOMAIN_NAME]). U…" at bounding box center [365, 178] width 731 height 356
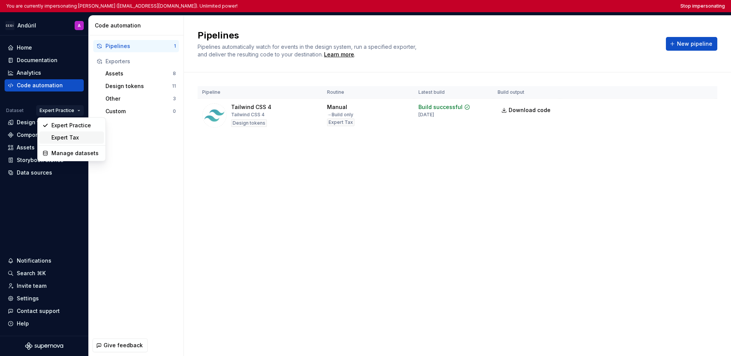
click at [68, 136] on div "Expert Tax" at bounding box center [75, 138] width 49 height 8
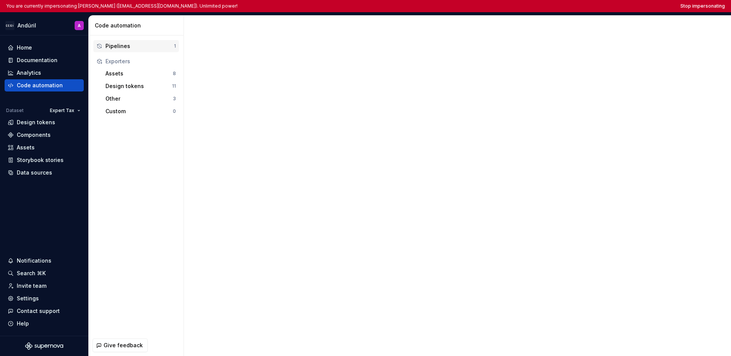
click at [138, 48] on div "Pipelines" at bounding box center [139, 46] width 69 height 8
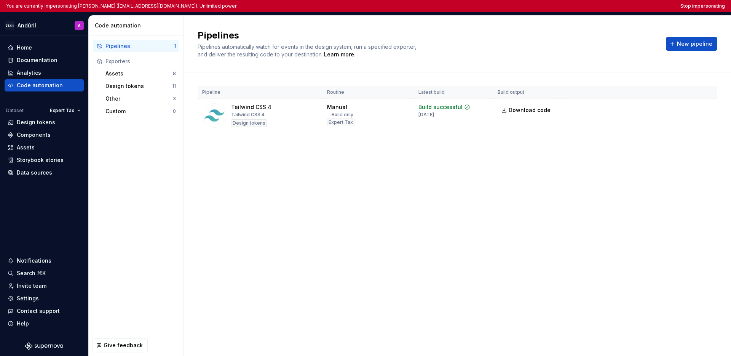
click at [365, 205] on div "Pipelines Pipelines automatically watch for events in the design system, run a …" at bounding box center [457, 186] width 547 height 340
click at [416, 25] on div "Pipelines Pipelines automatically watch for events in the design system, run a …" at bounding box center [457, 44] width 547 height 57
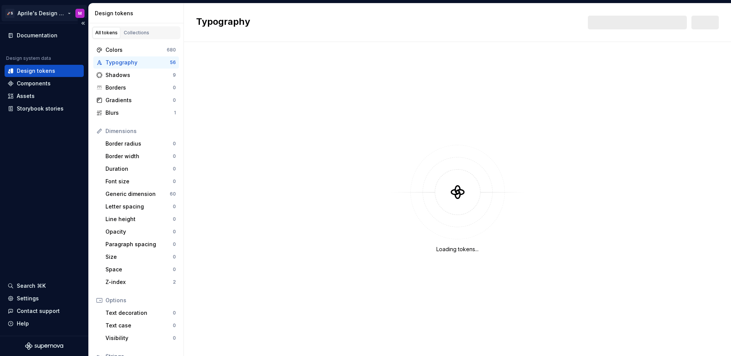
click at [42, 15] on html "🚀S Aprile's Design System M Documentation Design system data Design tokens Comp…" at bounding box center [365, 178] width 731 height 356
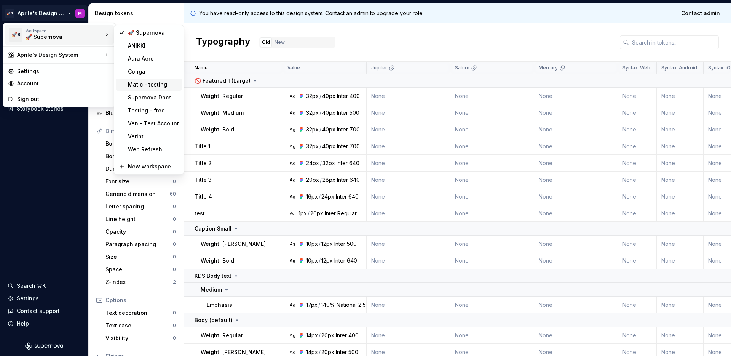
click at [147, 84] on div "Matic - testing" at bounding box center [153, 85] width 51 height 8
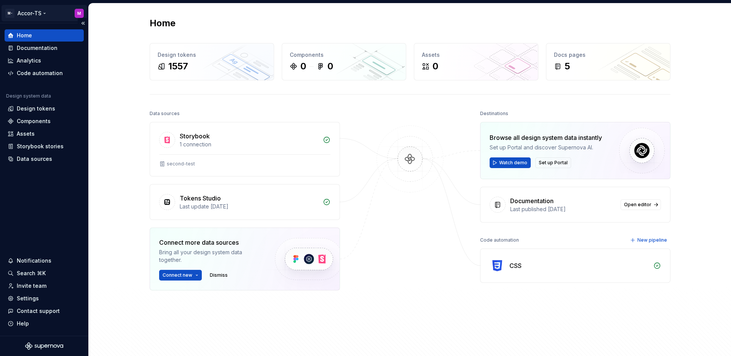
click at [33, 15] on html "M- Accor-TS M Home Documentation Analytics Code automation Design system data D…" at bounding box center [365, 178] width 731 height 356
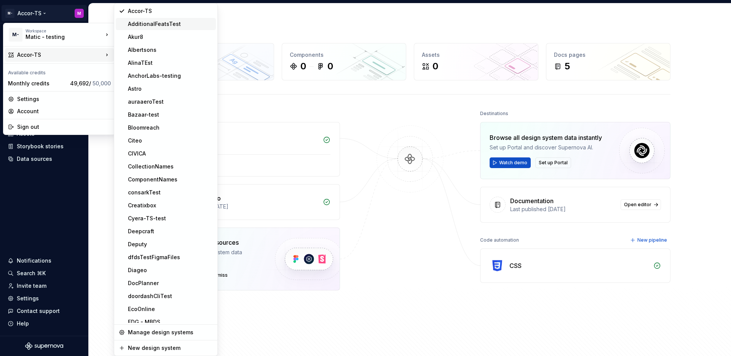
click at [163, 29] on div "AdditionalFeatsTest" at bounding box center [166, 24] width 100 height 12
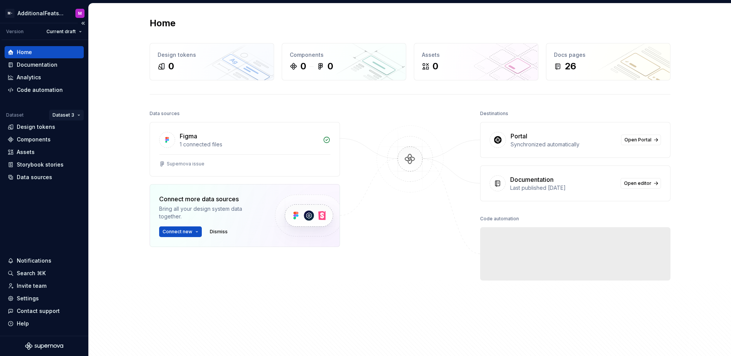
click at [61, 113] on html "M- AdditionalFeatsTest M Version Current draft Home Documentation Analytics Cod…" at bounding box center [365, 178] width 731 height 356
click at [65, 122] on div "Dataset 1 Dataset 2 Dataset 3 Manage datasets" at bounding box center [84, 150] width 69 height 56
click at [67, 127] on div "Dataset 1" at bounding box center [88, 130] width 49 height 8
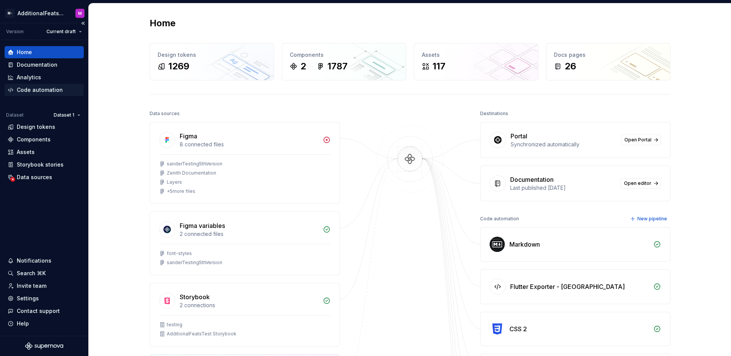
click at [54, 88] on div "Code automation" at bounding box center [40, 90] width 46 height 8
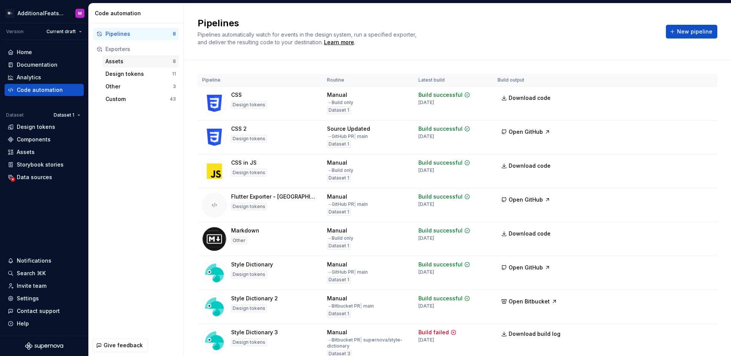
click at [152, 62] on div "Assets" at bounding box center [138, 61] width 67 height 8
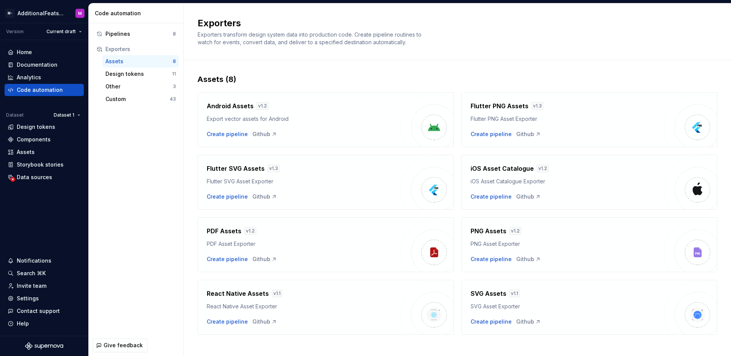
scroll to position [8, 0]
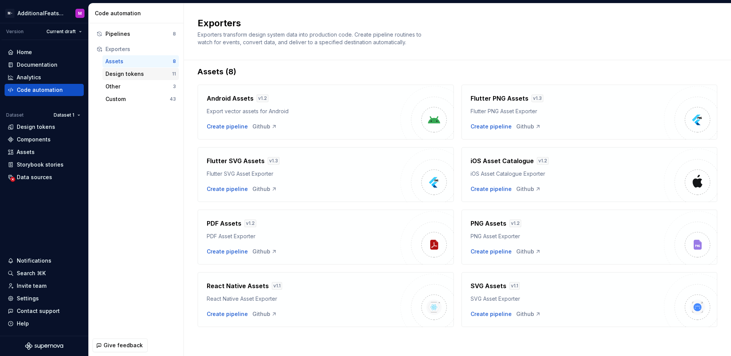
click at [135, 64] on div "Assets" at bounding box center [138, 61] width 67 height 8
click at [134, 71] on div "Design tokens" at bounding box center [138, 74] width 67 height 8
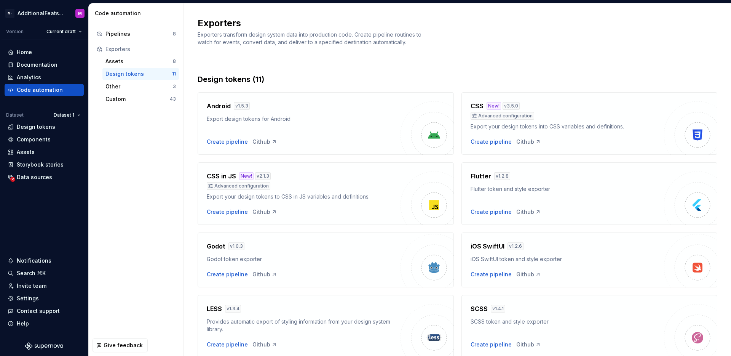
scroll to position [171, 0]
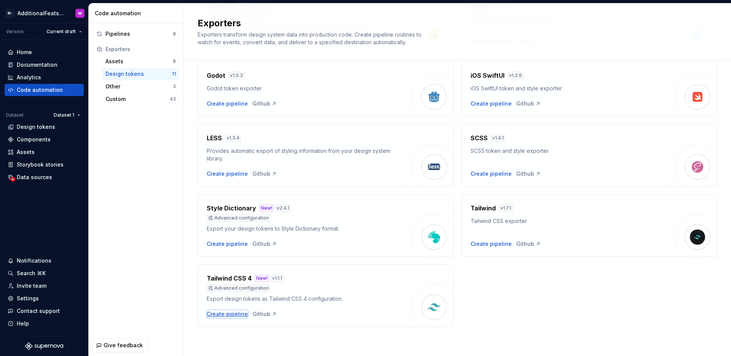
click at [232, 310] on div "Create pipeline" at bounding box center [227, 314] width 41 height 8
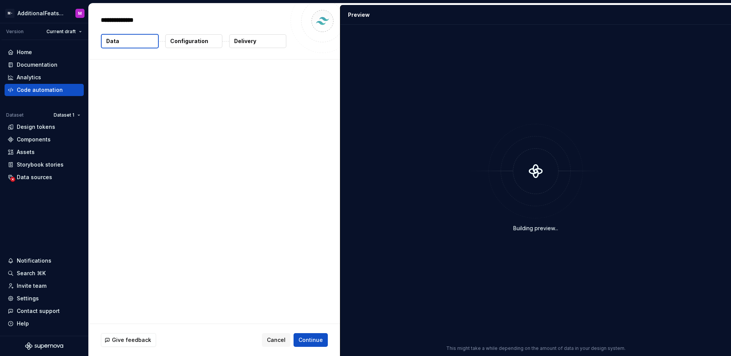
type textarea "*"
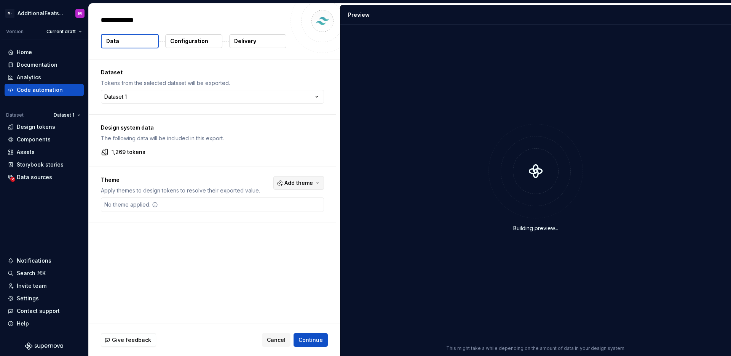
click at [292, 187] on button "Add theme" at bounding box center [298, 183] width 51 height 14
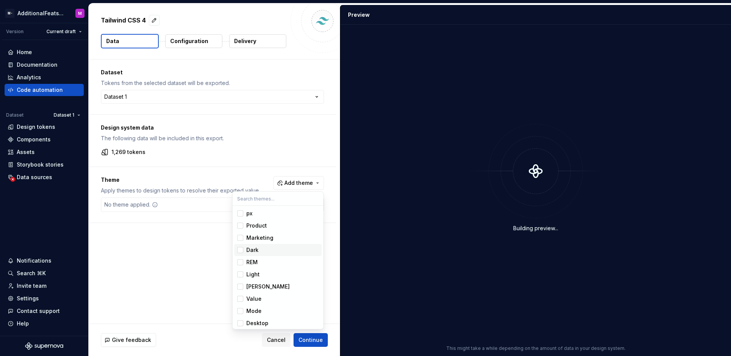
click at [240, 254] on span "Dark" at bounding box center [278, 250] width 88 height 12
click at [206, 239] on html "M- AdditionalFeatsTest M Version Current draft Home Documentation Analytics Cod…" at bounding box center [365, 178] width 731 height 356
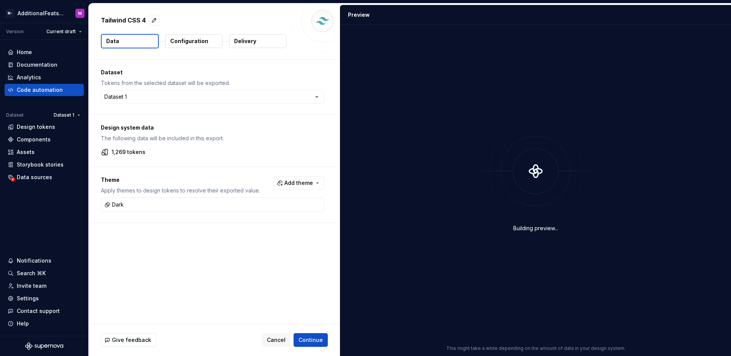
click at [188, 40] on p "Configuration" at bounding box center [189, 41] width 38 height 8
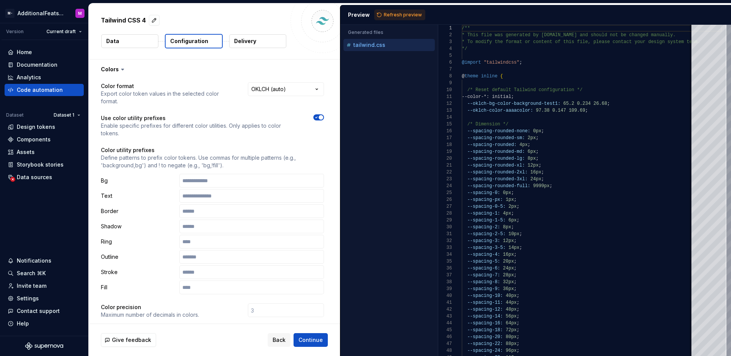
click at [245, 43] on p "Delivery" at bounding box center [245, 41] width 22 height 8
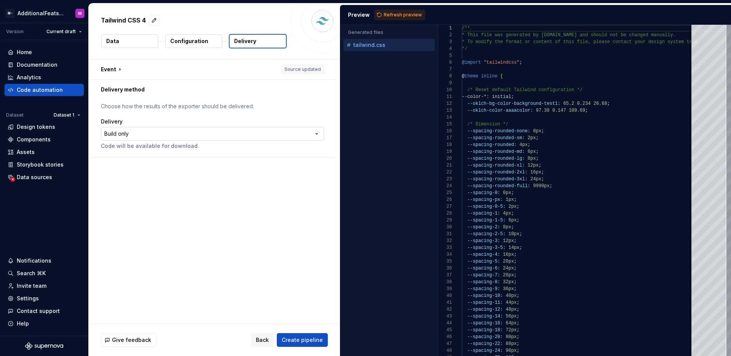
click at [235, 133] on html "**********" at bounding box center [365, 178] width 731 height 356
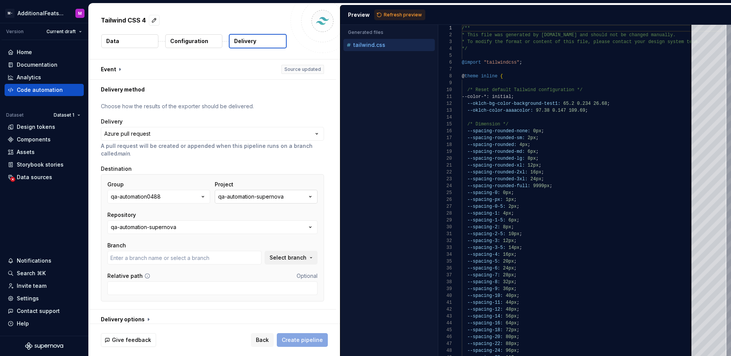
click at [267, 199] on div "qa-automation-supernova" at bounding box center [250, 197] width 65 height 8
type input "main"
click at [193, 257] on input "main" at bounding box center [184, 258] width 154 height 14
click at [190, 233] on button "qa-automation-supernova" at bounding box center [212, 227] width 210 height 14
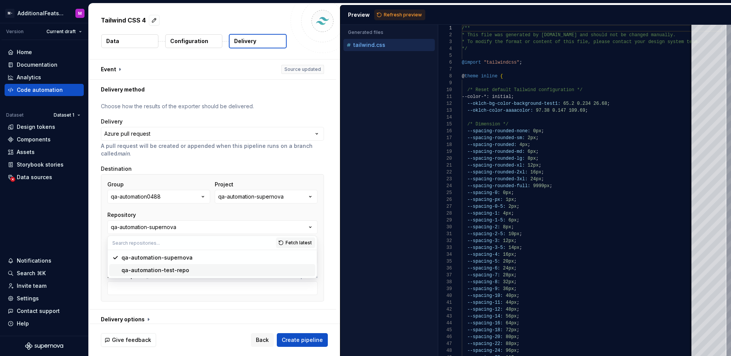
click at [183, 273] on div "qa-automation-test-repo" at bounding box center [155, 270] width 68 height 8
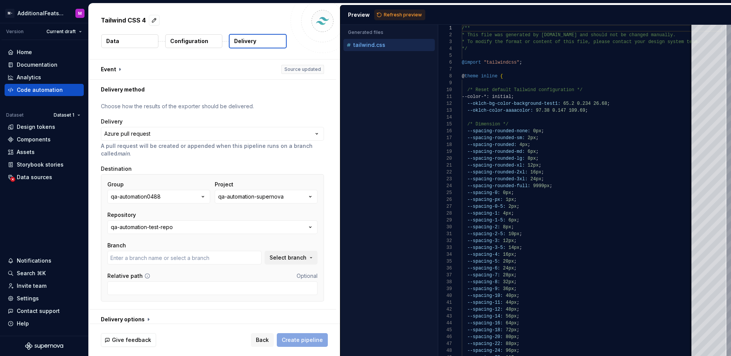
type input "main"
click at [194, 231] on button "qa-automation-test-repo" at bounding box center [212, 227] width 210 height 14
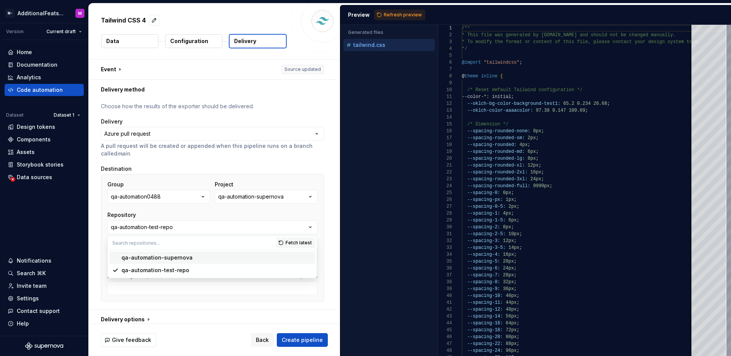
click at [179, 256] on div "qa-automation-supernova" at bounding box center [156, 258] width 71 height 8
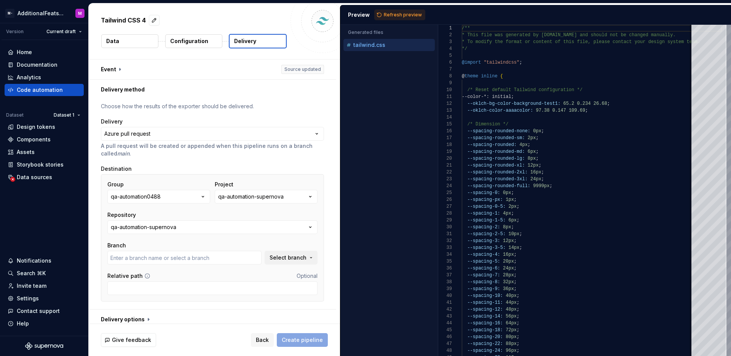
type input "main"
click at [216, 228] on button "qa-automation-supernova" at bounding box center [212, 227] width 210 height 14
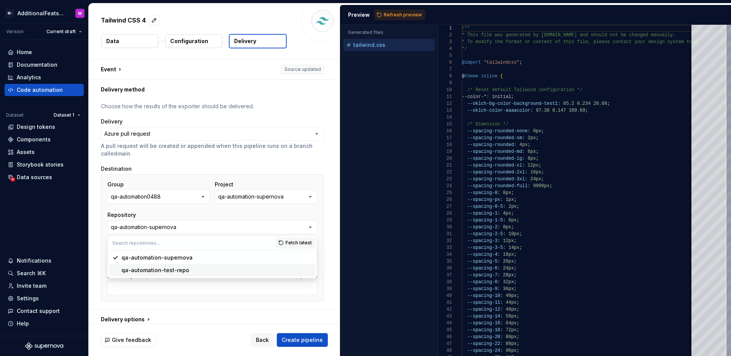
click at [201, 267] on div "qa-automation-test-repo" at bounding box center [216, 270] width 191 height 8
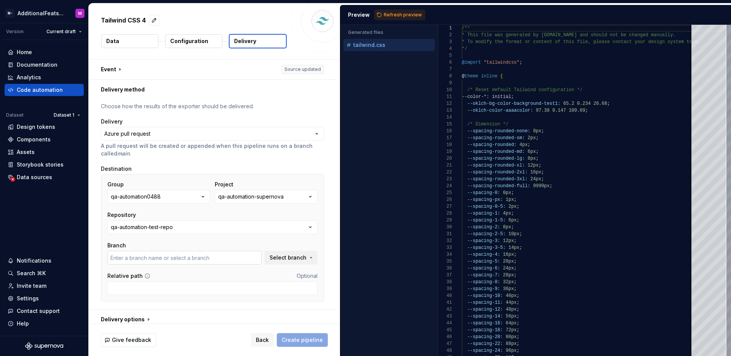
type input "main"
click at [322, 106] on p "Choose how the results of the exporter should be delivered." at bounding box center [212, 106] width 223 height 8
click at [257, 340] on button "Back" at bounding box center [262, 340] width 23 height 14
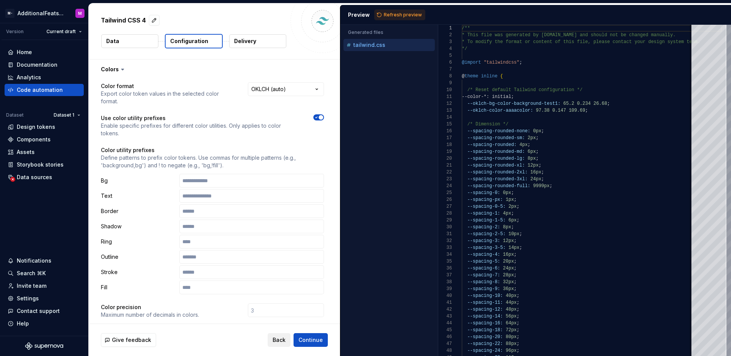
click at [270, 338] on button "Back" at bounding box center [279, 340] width 23 height 14
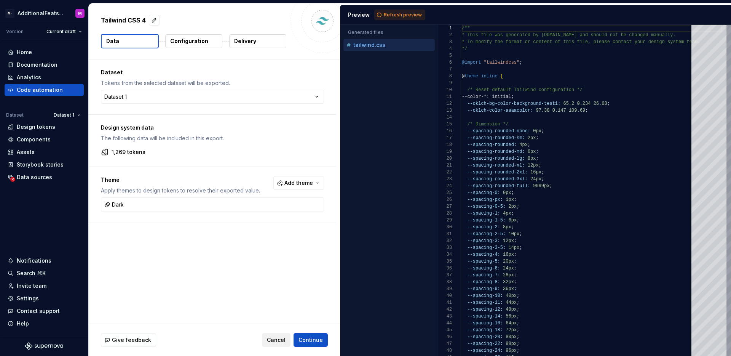
click at [273, 339] on span "Cancel" at bounding box center [276, 340] width 19 height 8
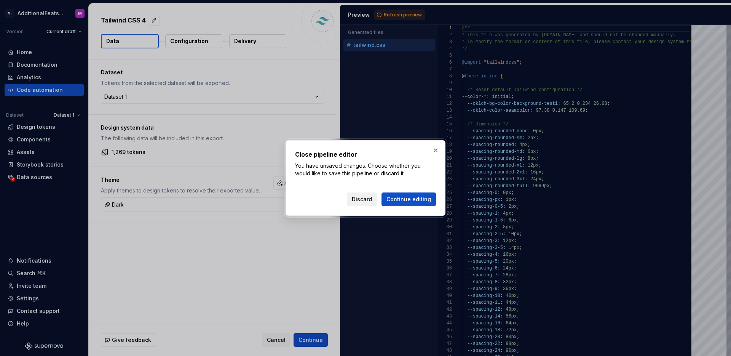
click at [361, 200] on span "Discard" at bounding box center [362, 199] width 20 height 8
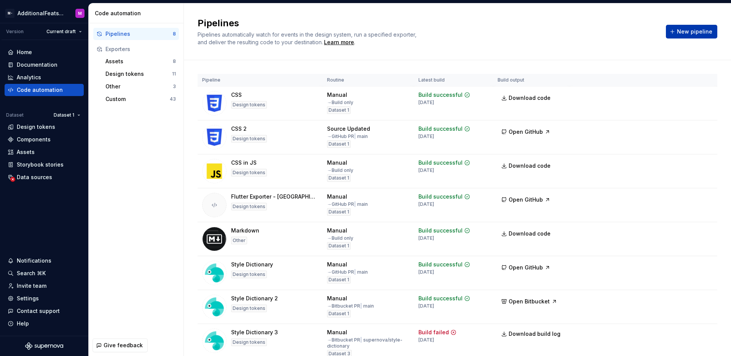
click at [678, 32] on span "New pipeline" at bounding box center [694, 32] width 35 height 8
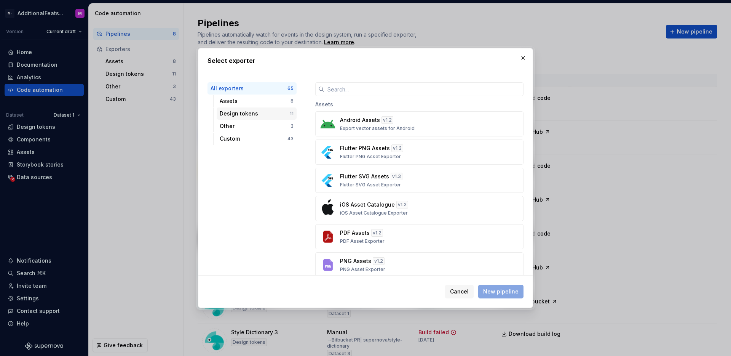
click at [257, 113] on div "Design tokens" at bounding box center [255, 114] width 70 height 8
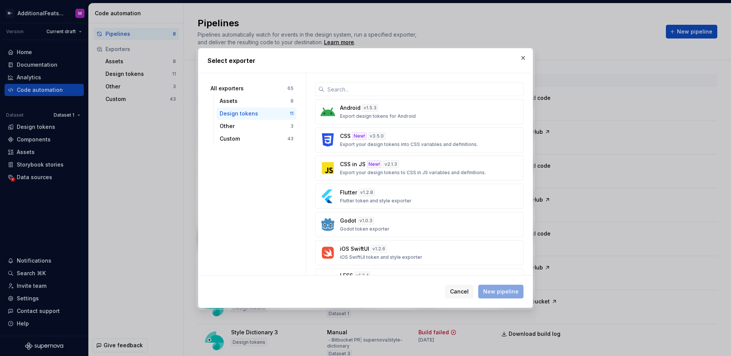
scroll to position [143, 0]
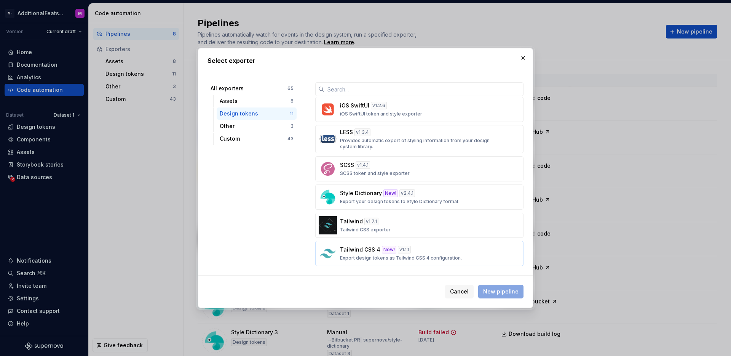
click at [375, 249] on p "Tailwind CSS 4" at bounding box center [360, 250] width 40 height 8
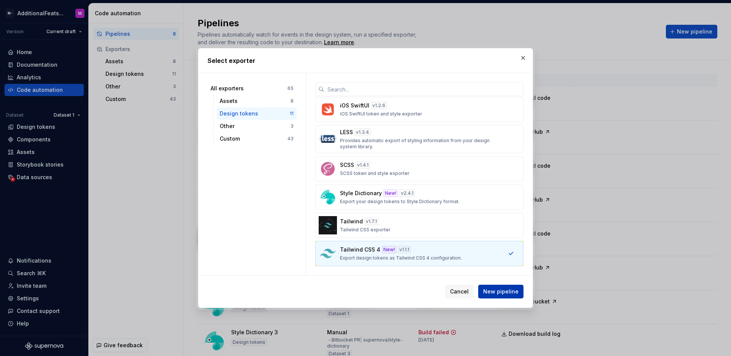
click at [514, 292] on span "New pipeline" at bounding box center [500, 291] width 35 height 8
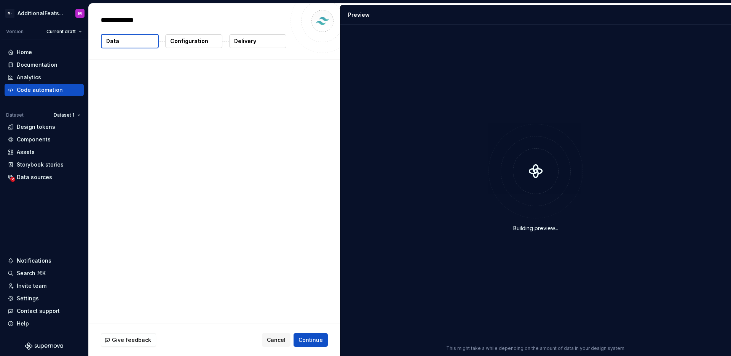
type textarea "*"
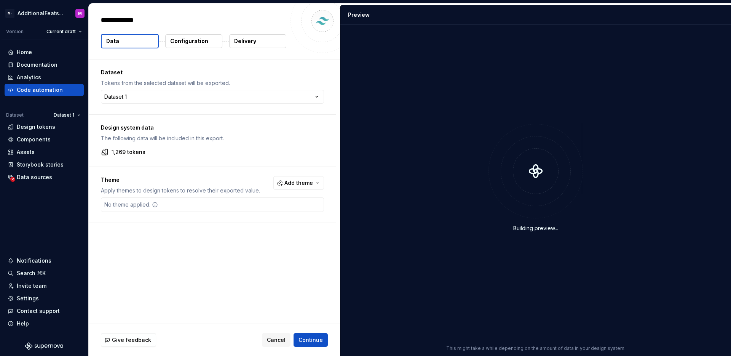
click at [239, 42] on p "Delivery" at bounding box center [245, 41] width 22 height 8
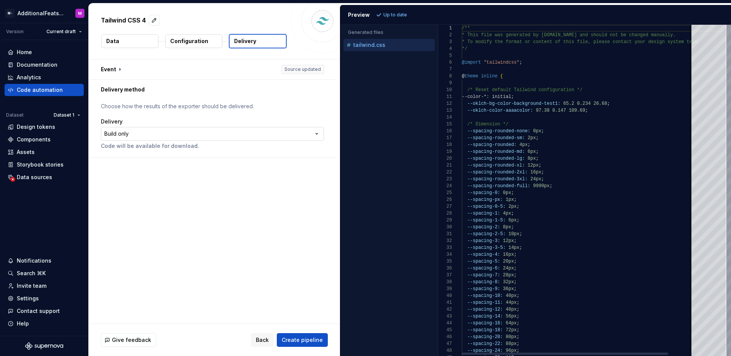
click at [177, 128] on html "**********" at bounding box center [365, 178] width 731 height 356
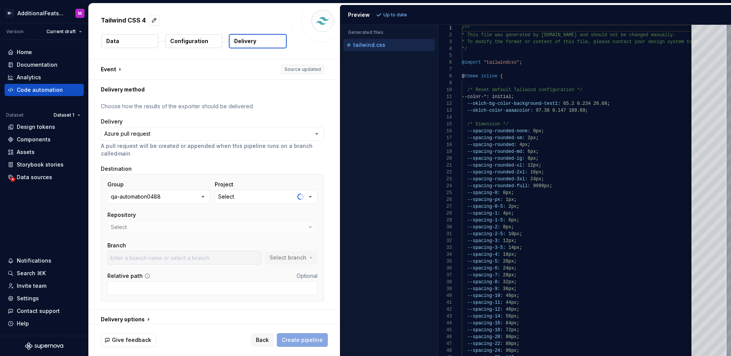
scroll to position [6, 0]
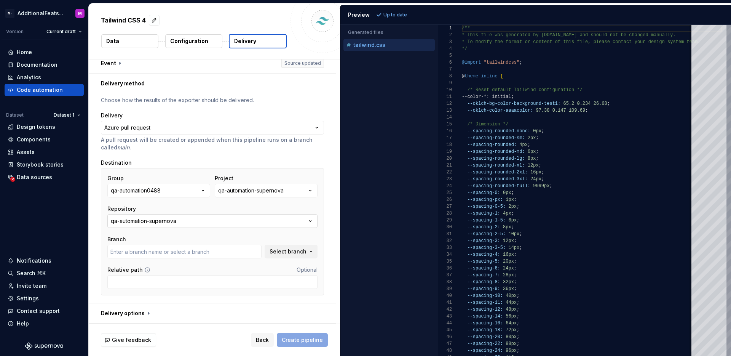
type input "main"
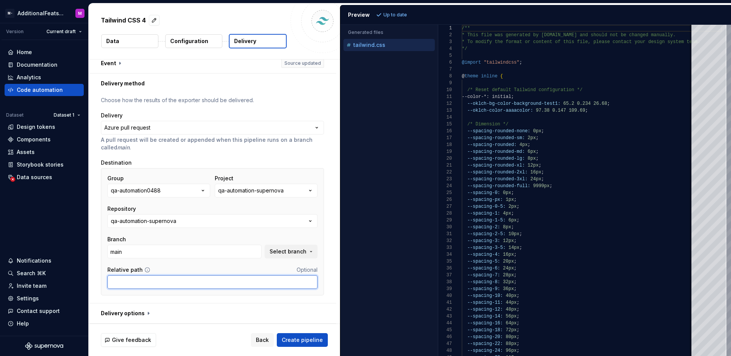
click at [236, 281] on input "Relative path" at bounding box center [212, 282] width 210 height 14
click at [318, 155] on div "**********" at bounding box center [212, 197] width 223 height 203
click at [301, 128] on html "**********" at bounding box center [365, 178] width 731 height 356
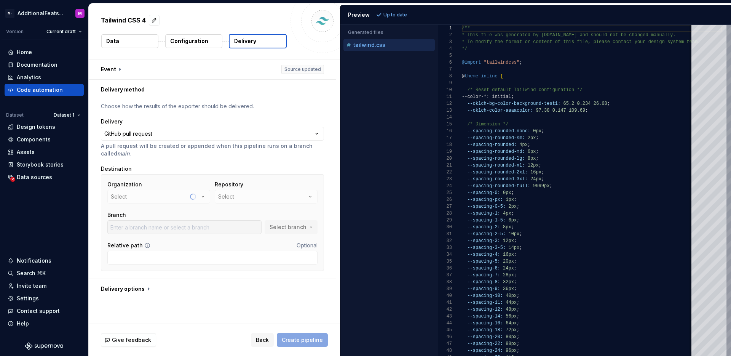
scroll to position [0, 0]
click at [264, 200] on button "anteTesting" at bounding box center [266, 197] width 103 height 14
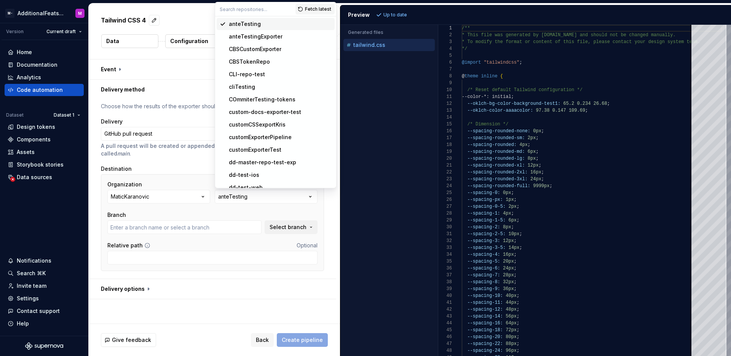
click at [257, 11] on input "text" at bounding box center [255, 9] width 80 height 14
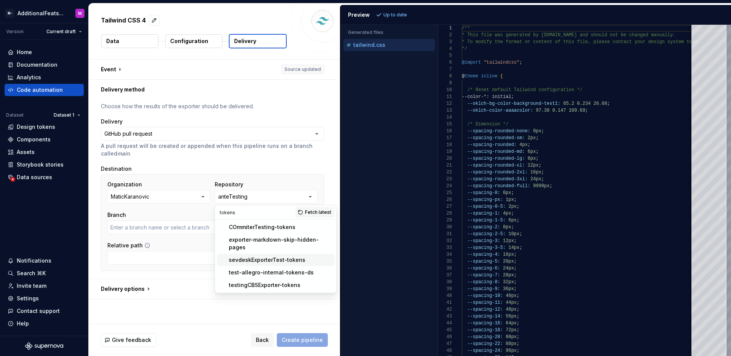
type input "tokens"
click at [263, 256] on div "sevdeskExporterTest-tokens" at bounding box center [267, 260] width 77 height 8
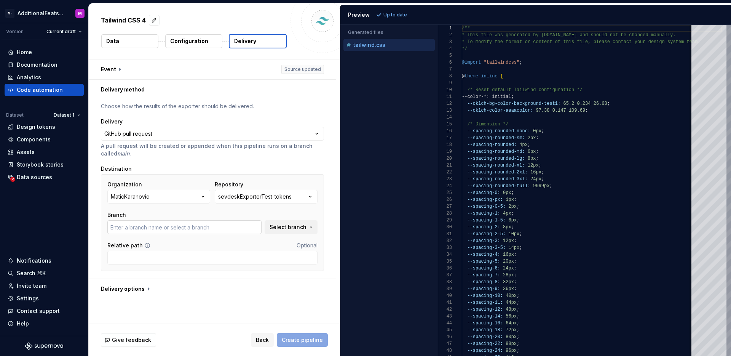
click at [198, 228] on input "text" at bounding box center [184, 227] width 154 height 14
type input "main"
click at [266, 227] on button "Select branch" at bounding box center [291, 227] width 53 height 14
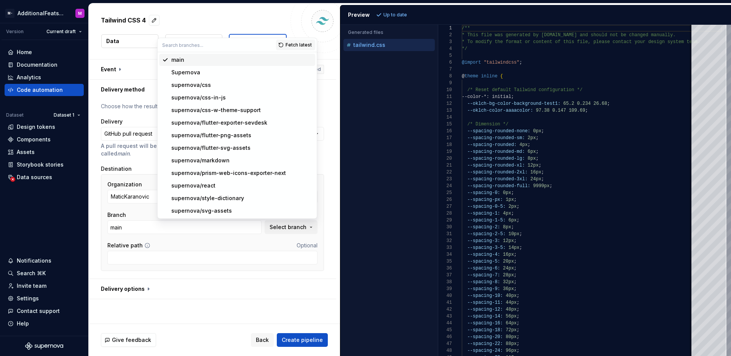
click at [223, 65] on span "main" at bounding box center [237, 60] width 156 height 12
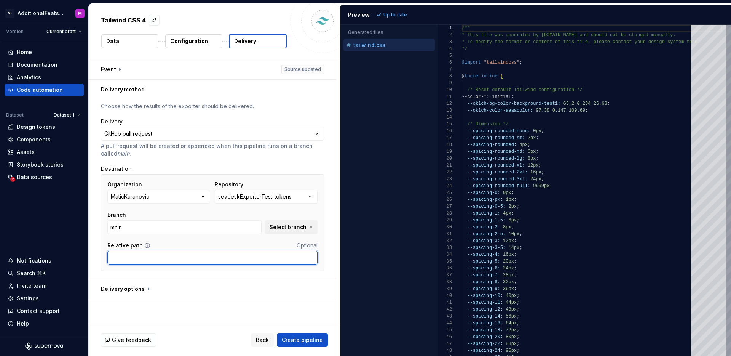
click at [188, 263] on input "Relative path" at bounding box center [212, 258] width 210 height 14
type input "/"
type input "./testing/files"
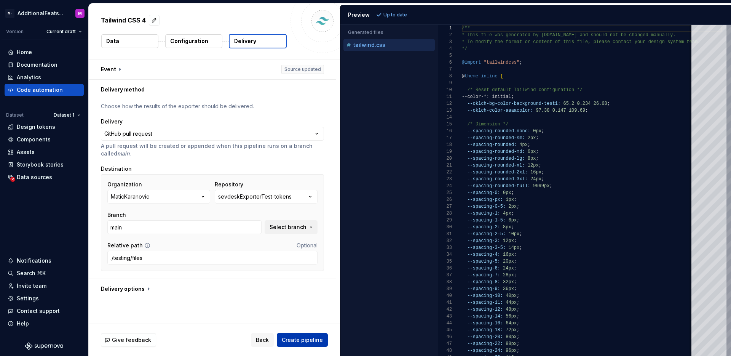
click at [291, 336] on span "Create pipeline" at bounding box center [302, 340] width 41 height 8
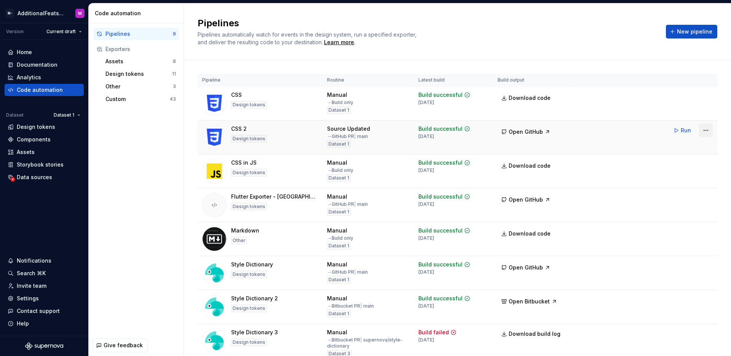
click at [701, 131] on html "M- AdditionalFeatsTest M Version Current draft Home Documentation Analytics Cod…" at bounding box center [365, 178] width 731 height 356
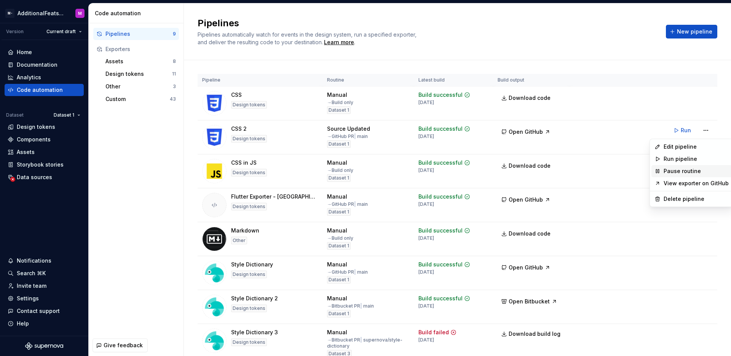
click at [685, 169] on div "Pause routine" at bounding box center [696, 171] width 65 height 8
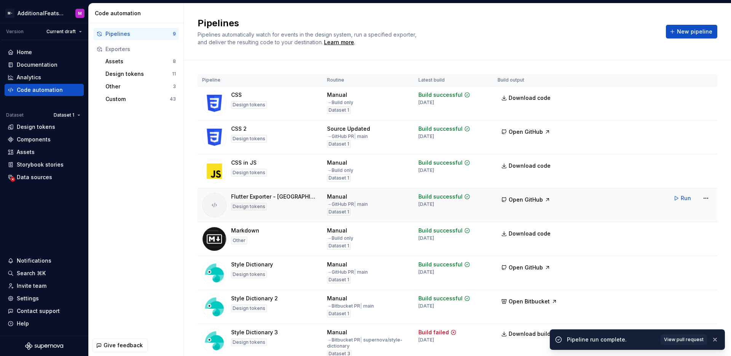
scroll to position [69, 0]
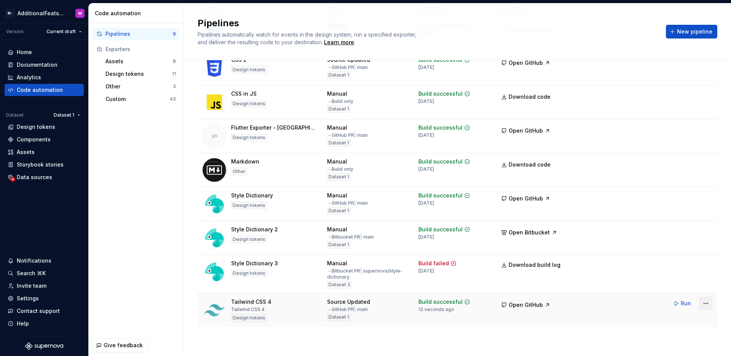
click at [702, 305] on html "M- AdditionalFeatsTest M Version Current draft Home Documentation Analytics Cod…" at bounding box center [365, 178] width 731 height 356
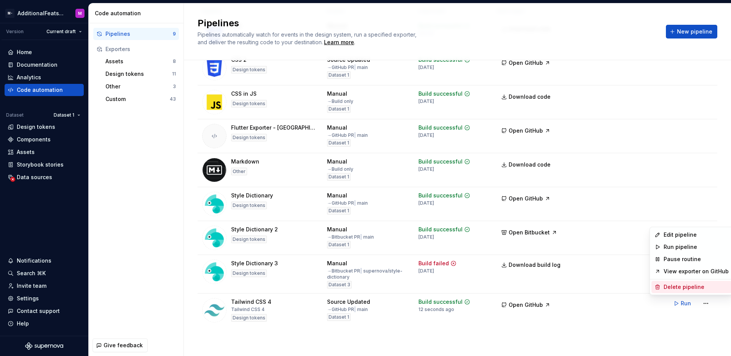
click at [686, 290] on div "Delete pipeline" at bounding box center [696, 287] width 65 height 8
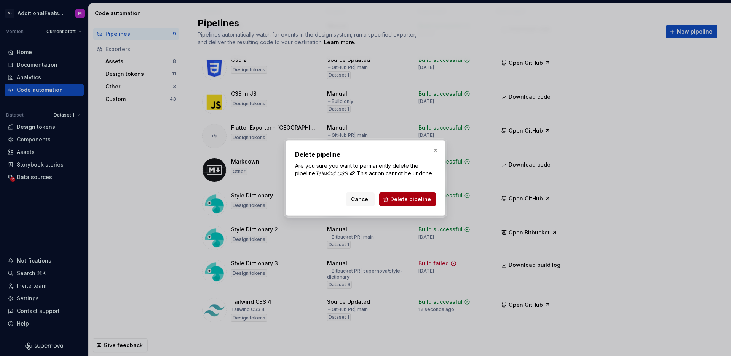
click at [417, 202] on span "Delete pipeline" at bounding box center [410, 199] width 41 height 8
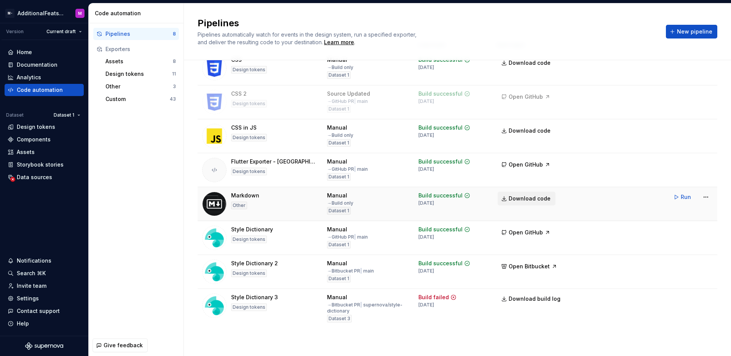
scroll to position [0, 0]
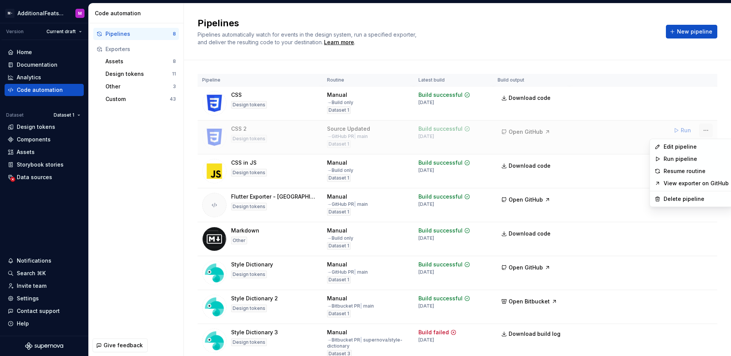
click at [701, 131] on html "M- AdditionalFeatsTest M Version Current draft Home Documentation Analytics Cod…" at bounding box center [365, 178] width 731 height 356
click at [680, 203] on div "Delete pipeline" at bounding box center [691, 199] width 80 height 12
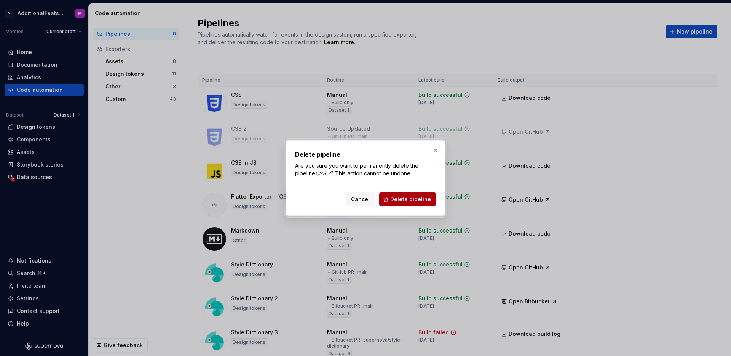
click at [411, 195] on button "Delete pipeline" at bounding box center [407, 199] width 57 height 14
click at [415, 203] on button "Delete pipeline" at bounding box center [407, 199] width 57 height 14
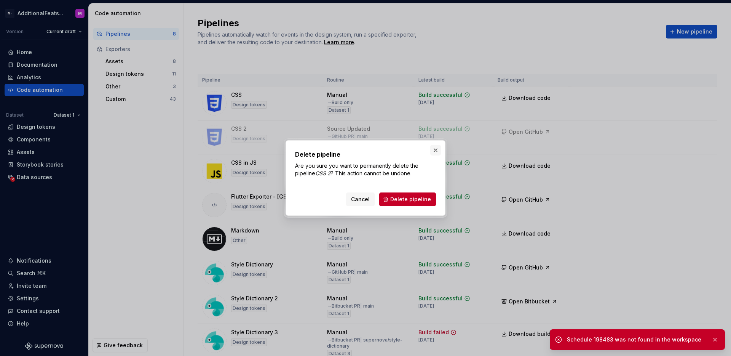
click at [437, 151] on button "button" at bounding box center [435, 150] width 11 height 11
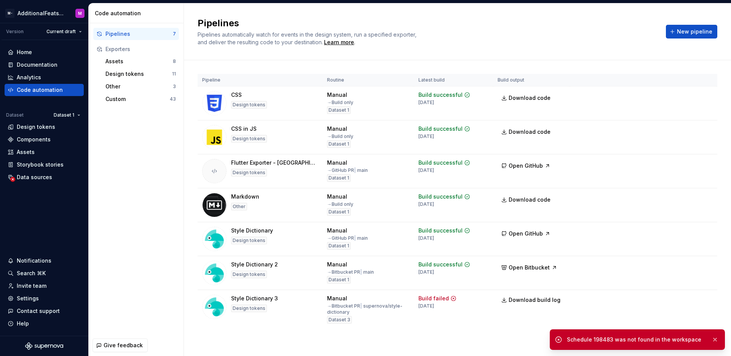
drag, startPoint x: 487, startPoint y: 47, endPoint x: 489, endPoint y: 52, distance: 4.8
click at [487, 47] on div "Pipelines Pipelines automatically watch for events in the design system, run a …" at bounding box center [457, 31] width 547 height 57
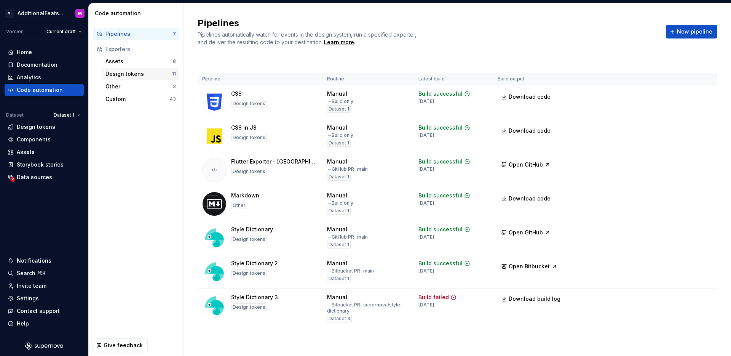
click at [144, 76] on div "Design tokens" at bounding box center [138, 74] width 67 height 8
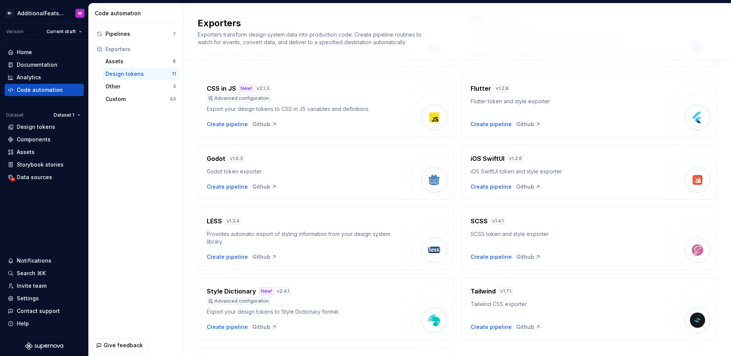
scroll to position [171, 0]
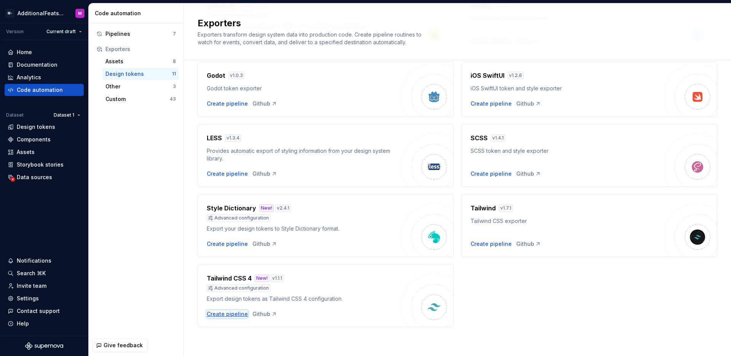
click at [230, 313] on div "Create pipeline" at bounding box center [227, 314] width 41 height 8
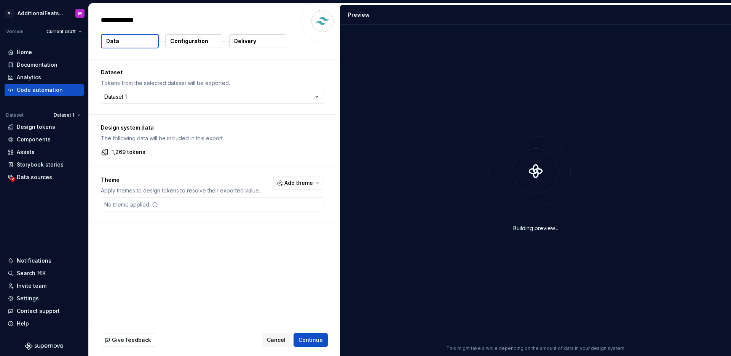
type textarea "*"
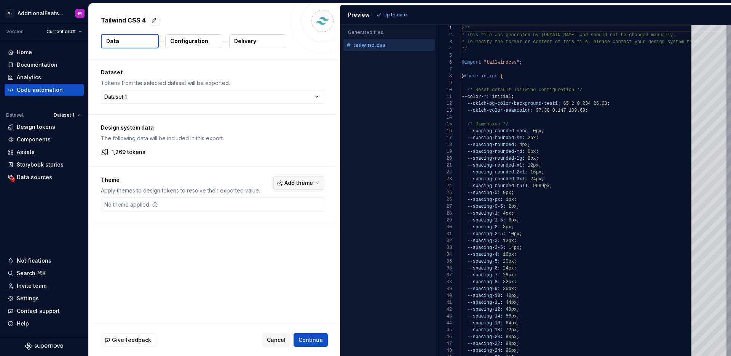
click at [311, 182] on span "Add theme" at bounding box center [298, 183] width 29 height 8
click at [241, 253] on span "Dark" at bounding box center [278, 250] width 88 height 12
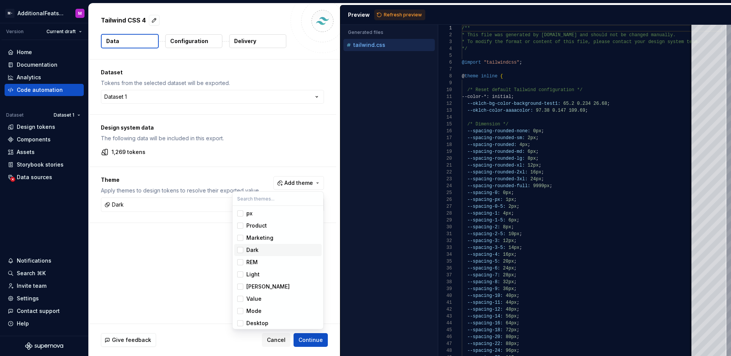
click at [214, 247] on html "M- AdditionalFeatsTest M Version Current draft Home Documentation Analytics Cod…" at bounding box center [365, 178] width 731 height 356
click at [192, 42] on p "Configuration" at bounding box center [189, 41] width 38 height 8
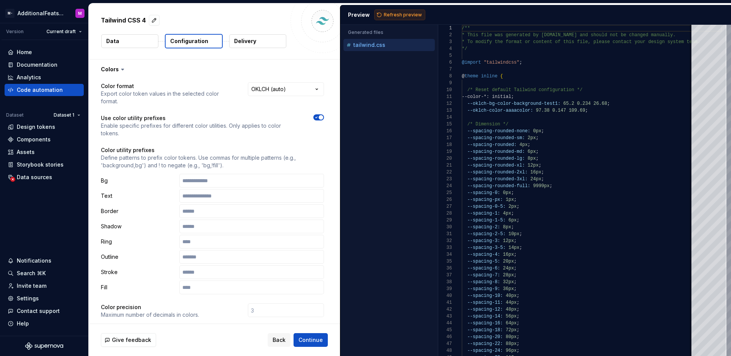
click at [380, 18] on button "Refresh preview" at bounding box center [399, 15] width 51 height 11
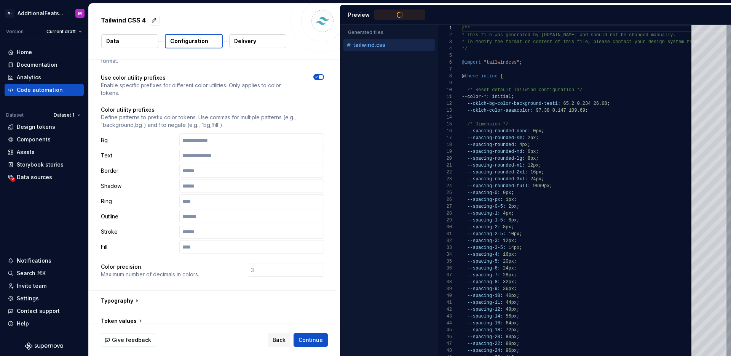
scroll to position [189, 0]
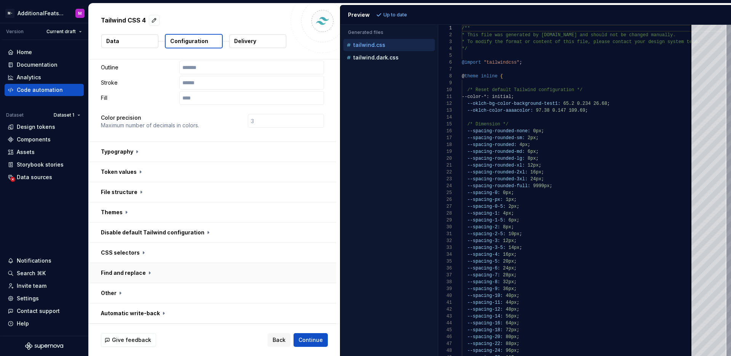
click at [150, 278] on button "button" at bounding box center [212, 273] width 247 height 20
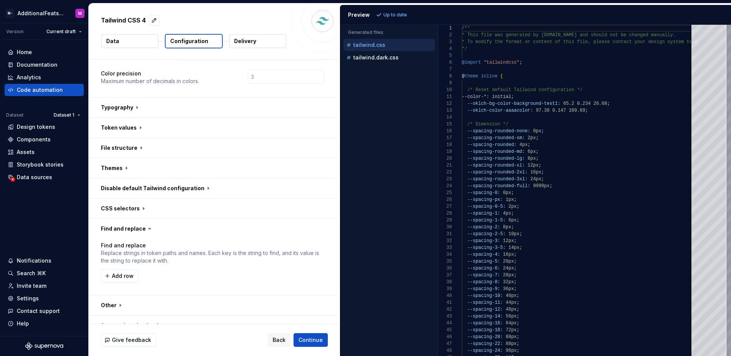
scroll to position [246, 0]
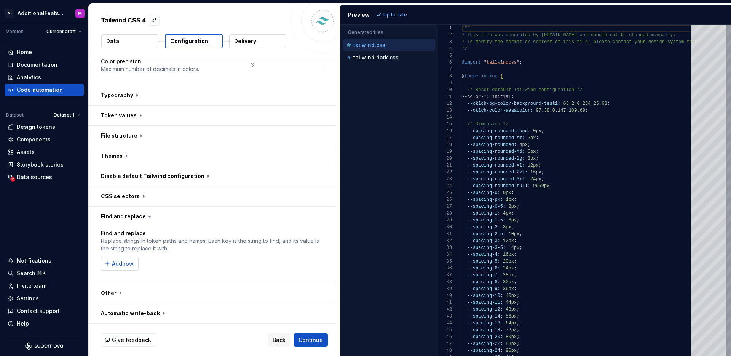
click at [125, 265] on span "Add row" at bounding box center [123, 264] width 22 height 8
click at [146, 264] on input "text" at bounding box center [152, 264] width 103 height 14
type input "--spacing"
click at [231, 270] on div "--spacing Add row" at bounding box center [212, 272] width 223 height 30
click at [231, 266] on input "text" at bounding box center [258, 264] width 103 height 14
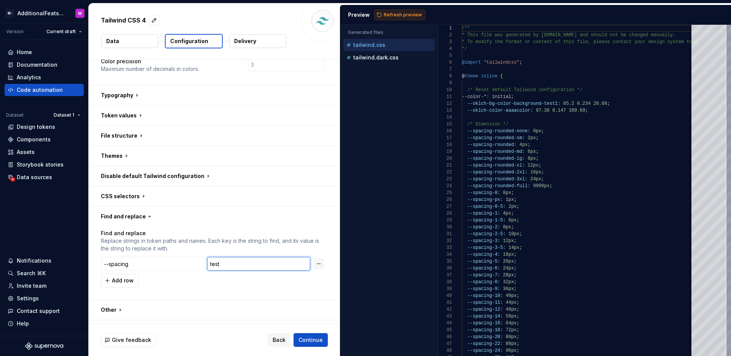
type input "test"
click at [388, 18] on button "Refresh preview" at bounding box center [399, 15] width 51 height 11
click at [377, 119] on div "Accessibility guide for tree . Navigate the tree with the arrow keys. Common tr…" at bounding box center [388, 196] width 97 height 319
click at [256, 21] on div "Tailwind CSS 4" at bounding box center [193, 20] width 185 height 14
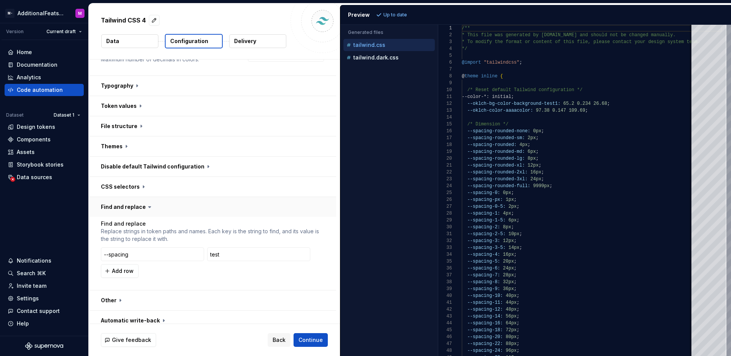
scroll to position [262, 0]
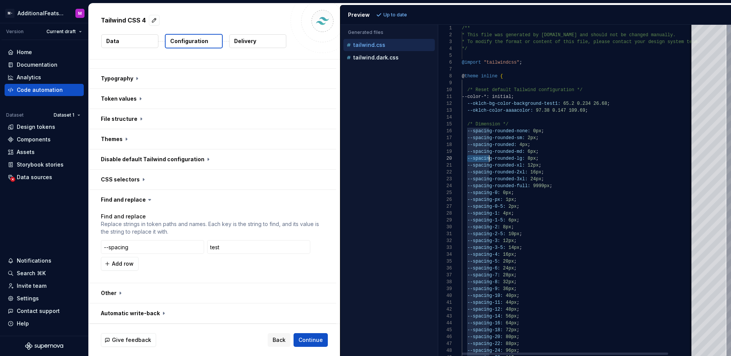
scroll to position [62, 30]
drag, startPoint x: 466, startPoint y: 160, endPoint x: 491, endPoint y: 158, distance: 24.4
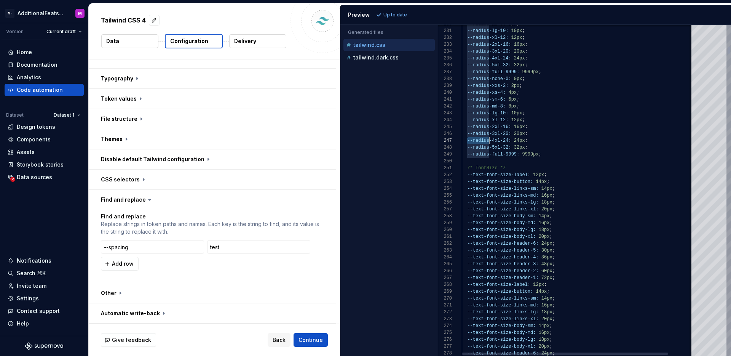
drag, startPoint x: 468, startPoint y: 139, endPoint x: 488, endPoint y: 140, distance: 20.9
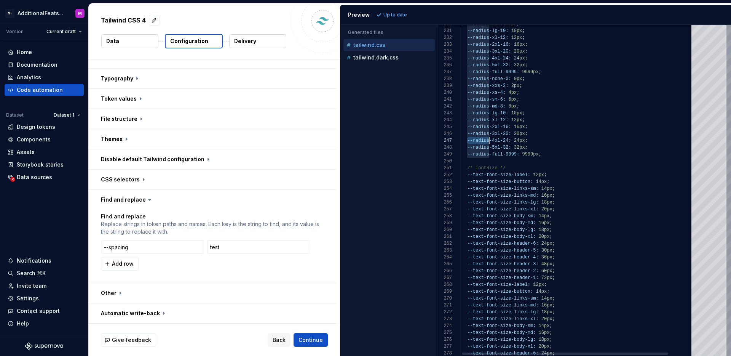
drag, startPoint x: 468, startPoint y: 141, endPoint x: 489, endPoint y: 141, distance: 20.9
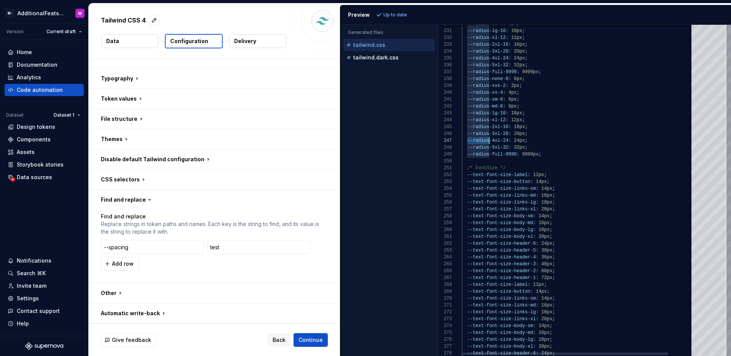
drag, startPoint x: 468, startPoint y: 140, endPoint x: 488, endPoint y: 140, distance: 20.6
drag, startPoint x: 488, startPoint y: 141, endPoint x: 466, endPoint y: 141, distance: 22.1
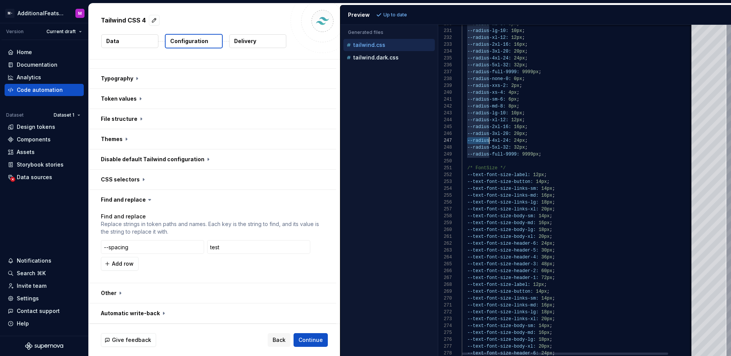
drag, startPoint x: 466, startPoint y: 141, endPoint x: 488, endPoint y: 139, distance: 22.1
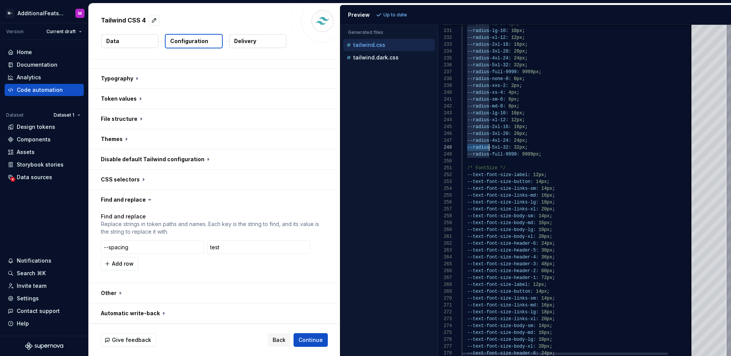
drag, startPoint x: 468, startPoint y: 147, endPoint x: 489, endPoint y: 147, distance: 20.6
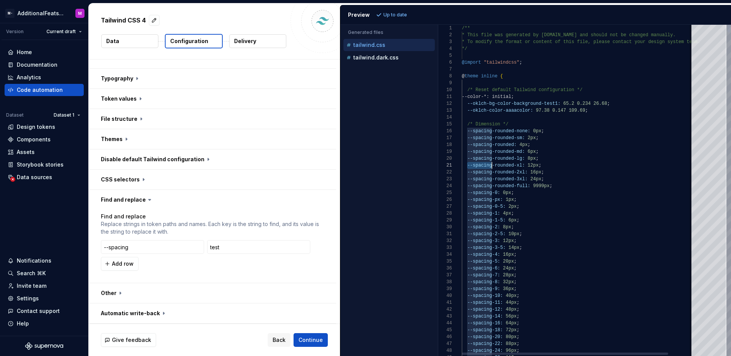
scroll to position [0, 30]
drag, startPoint x: 468, startPoint y: 166, endPoint x: 492, endPoint y: 165, distance: 24.0
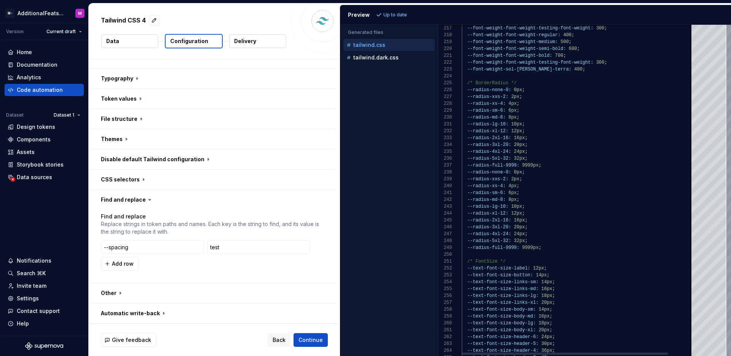
type textarea "**********"
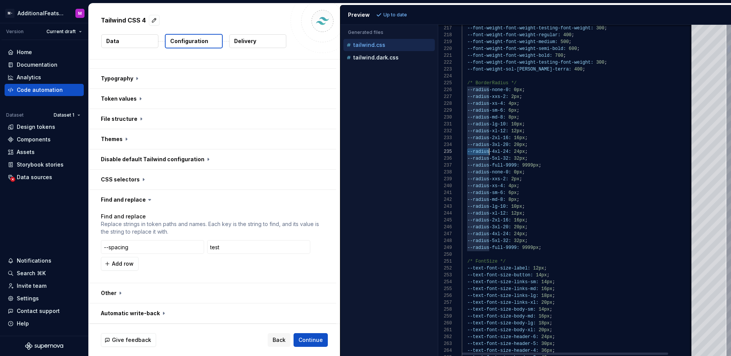
drag, startPoint x: 468, startPoint y: 153, endPoint x: 488, endPoint y: 152, distance: 21.0
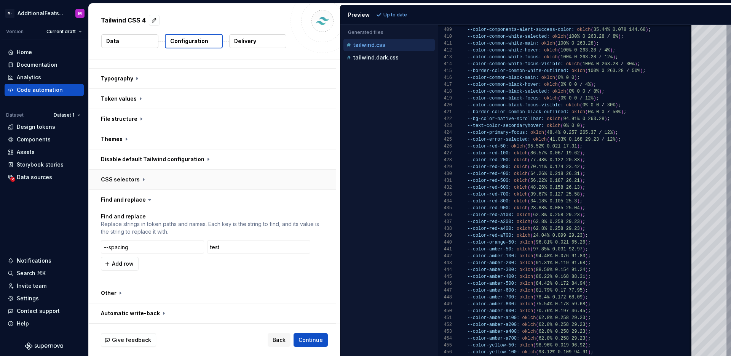
click at [152, 180] on button "button" at bounding box center [212, 179] width 247 height 20
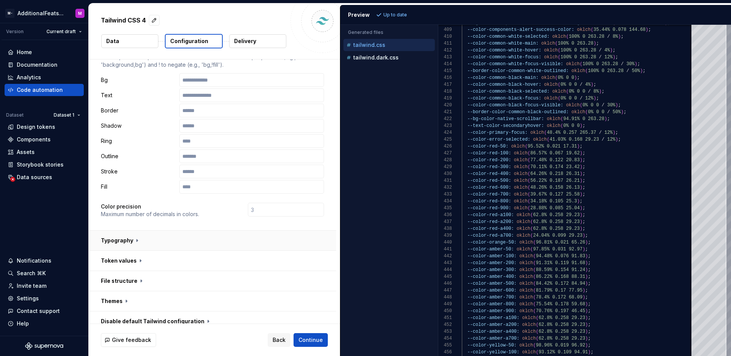
scroll to position [187, 0]
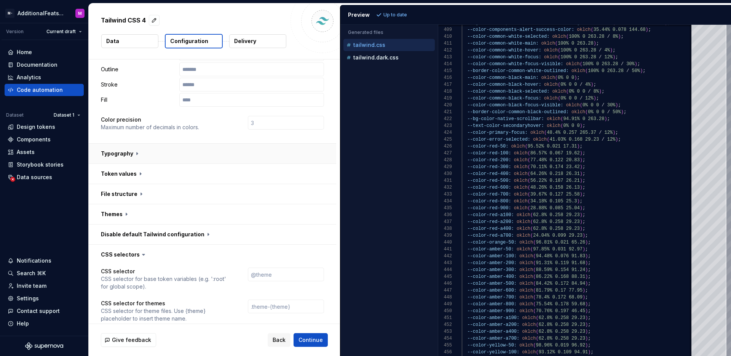
click at [176, 155] on button "button" at bounding box center [212, 154] width 247 height 20
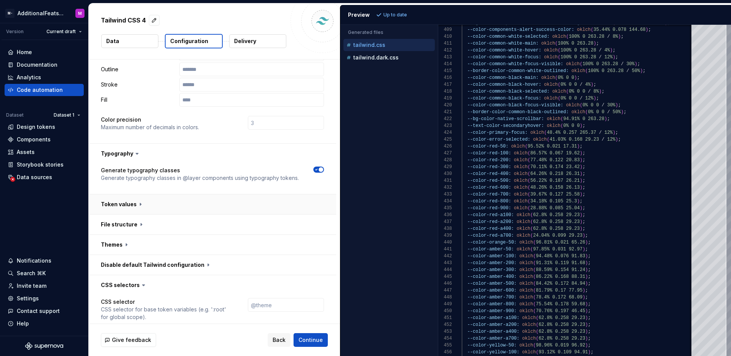
click at [159, 204] on button "button" at bounding box center [212, 204] width 247 height 20
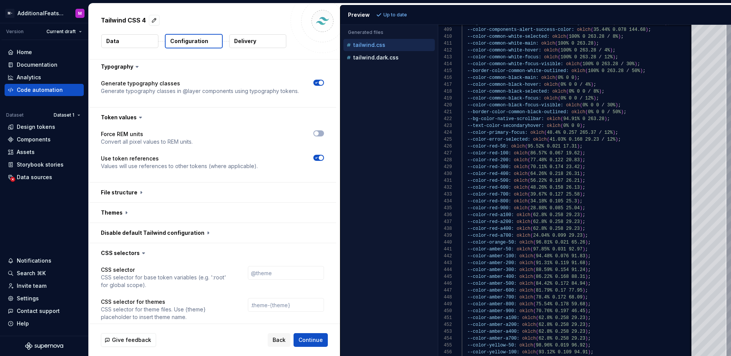
scroll to position [279, 0]
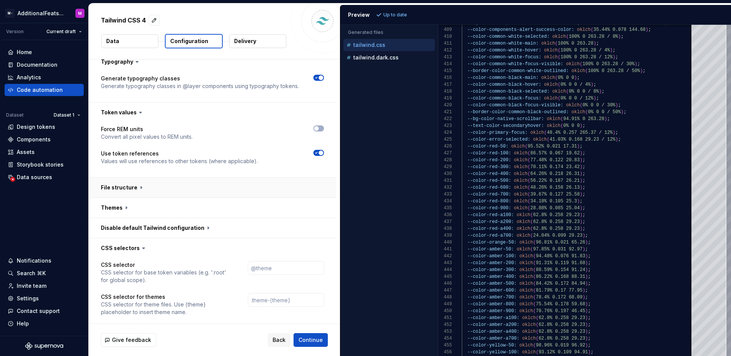
click at [174, 186] on button "button" at bounding box center [212, 187] width 247 height 20
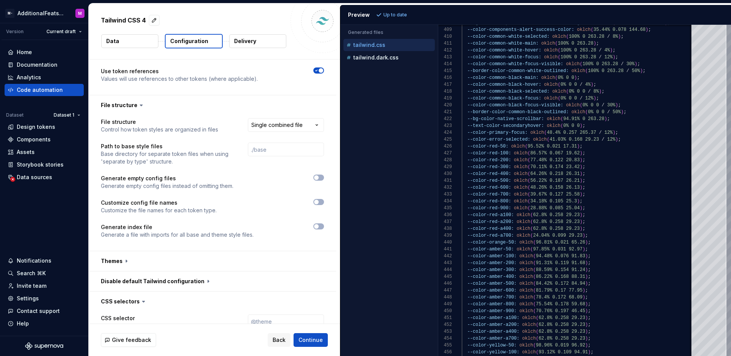
scroll to position [366, 0]
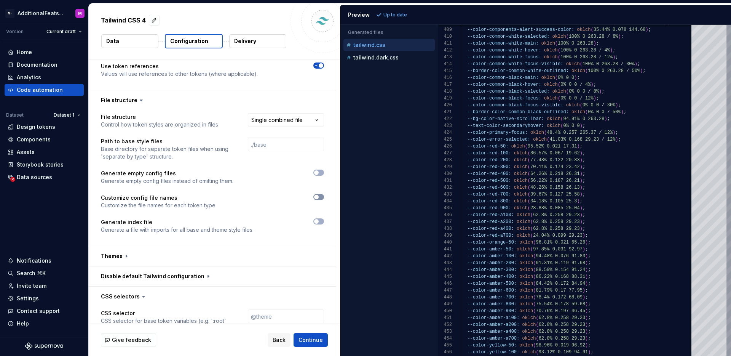
click at [317, 196] on span "button" at bounding box center [316, 197] width 5 height 5
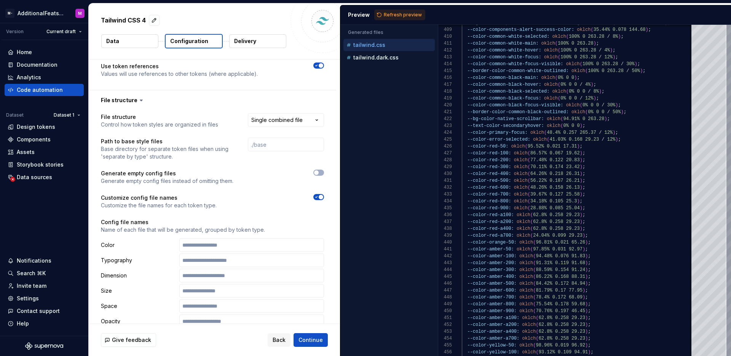
click at [319, 196] on span "button" at bounding box center [321, 197] width 5 height 5
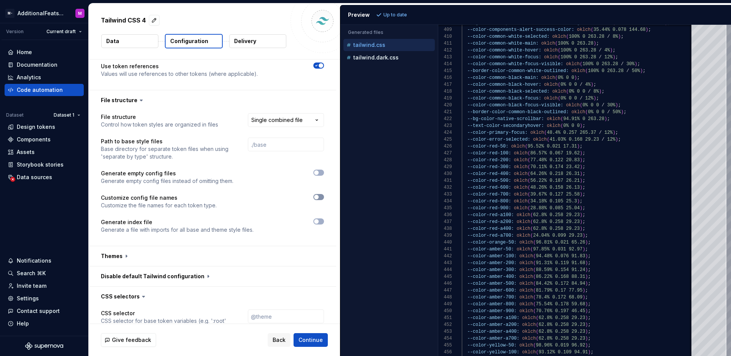
click at [318, 196] on icon "button" at bounding box center [316, 197] width 6 height 5
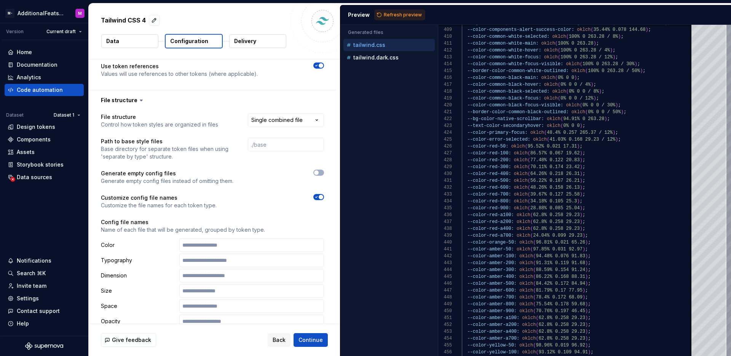
click at [319, 197] on span "button" at bounding box center [321, 197] width 5 height 5
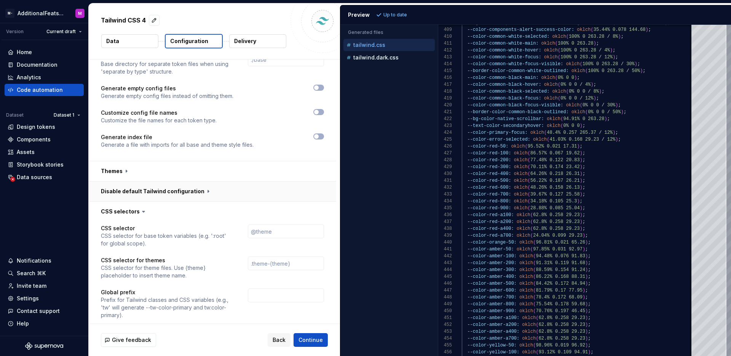
scroll to position [456, 0]
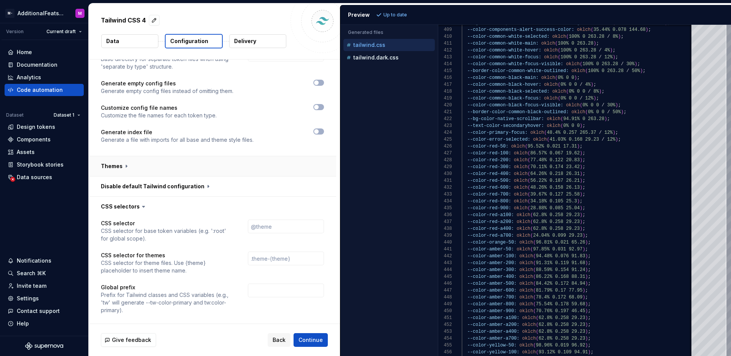
click at [230, 166] on button "button" at bounding box center [212, 166] width 247 height 20
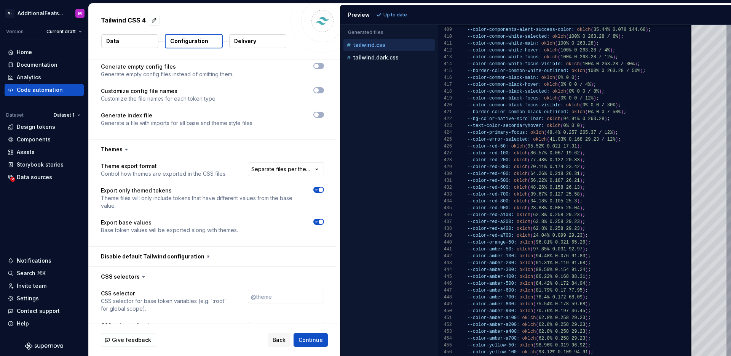
scroll to position [680, 0]
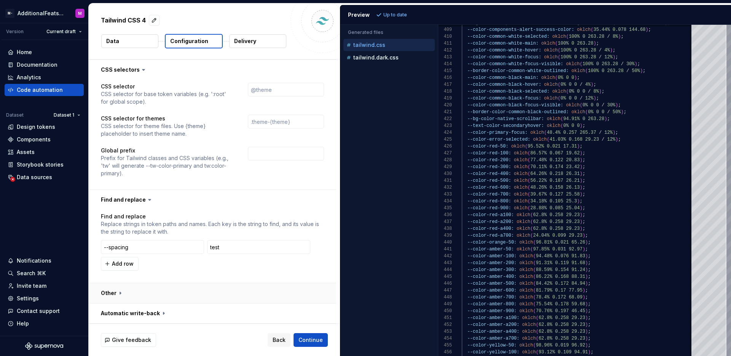
click at [151, 289] on button "button" at bounding box center [212, 293] width 247 height 20
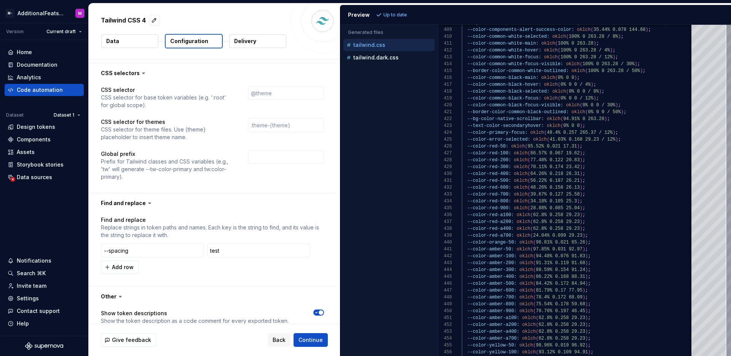
scroll to position [664, 0]
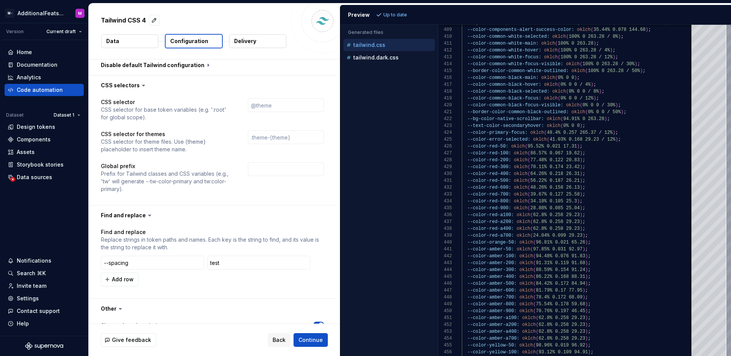
type textarea "*"
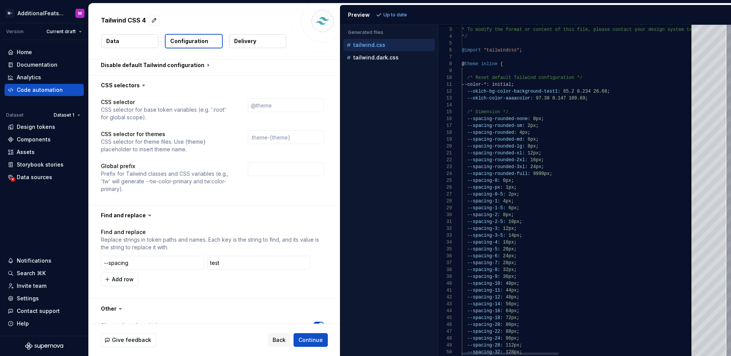
type textarea "**********"
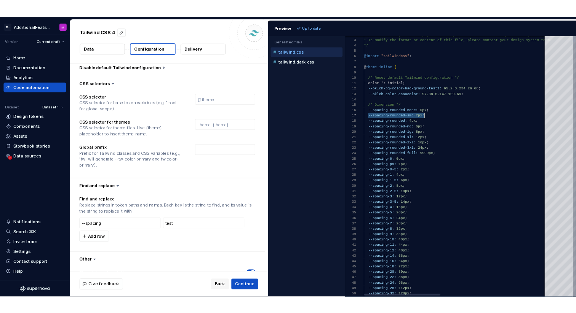
scroll to position [41, 77]
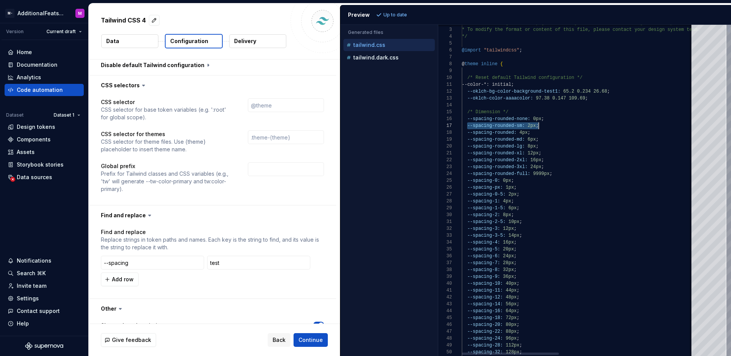
drag, startPoint x: 467, startPoint y: 125, endPoint x: 540, endPoint y: 127, distance: 72.4
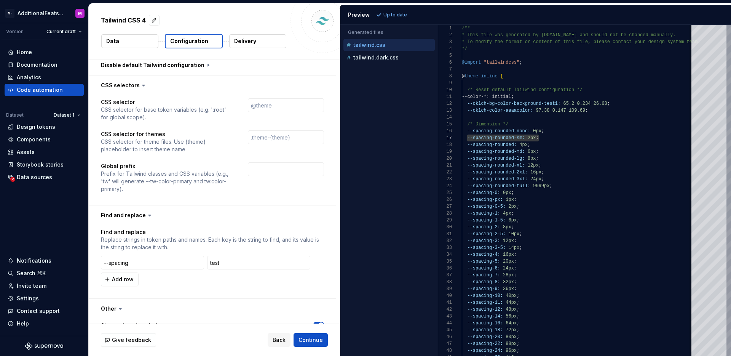
type textarea "*"
click at [273, 339] on button "Back" at bounding box center [279, 340] width 23 height 14
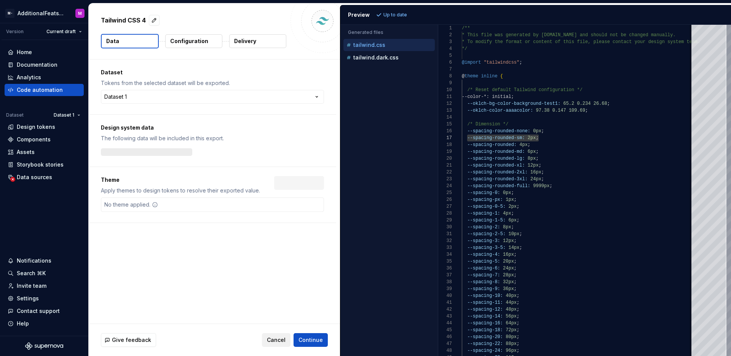
click at [275, 338] on span "Cancel" at bounding box center [276, 340] width 19 height 8
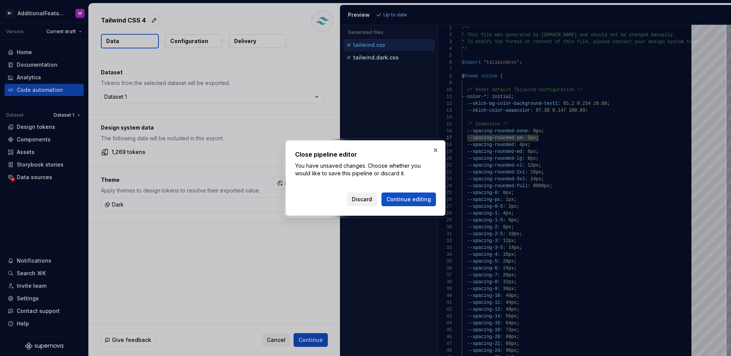
click at [366, 199] on span "Discard" at bounding box center [362, 199] width 20 height 8
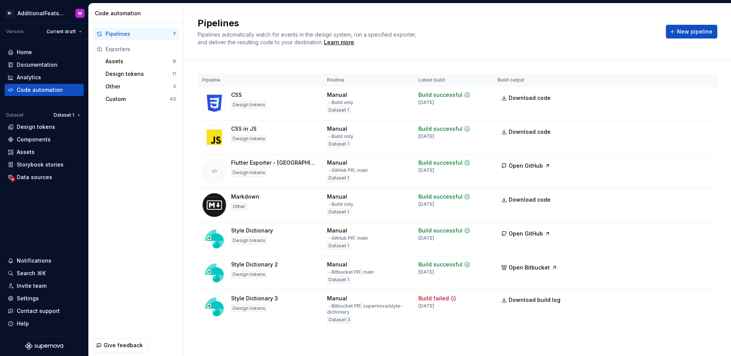
click at [453, 32] on div "Pipelines Pipelines automatically watch for events in the design system, run a …" at bounding box center [427, 31] width 459 height 29
click at [126, 159] on div "Pipelines 7 Exporters Assets 8 Design tokens 11 Other 3 Custom 43" at bounding box center [136, 178] width 95 height 311
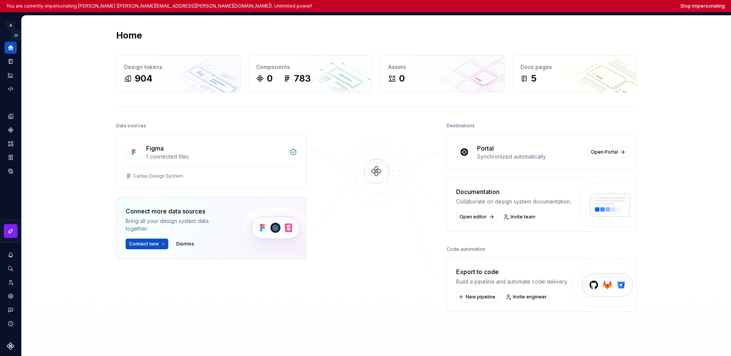
click at [16, 36] on button "Expand sidebar" at bounding box center [16, 35] width 11 height 11
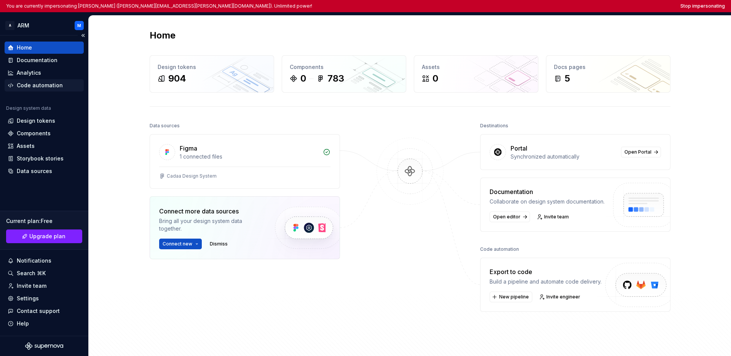
click at [31, 83] on div "Code automation" at bounding box center [40, 85] width 46 height 8
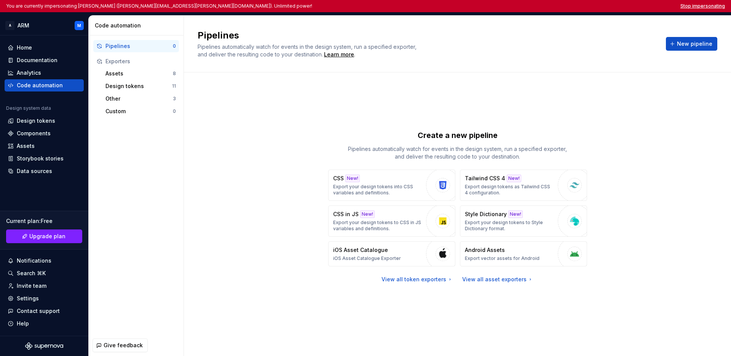
click at [542, 4] on button "Stop impersonating" at bounding box center [702, 6] width 45 height 6
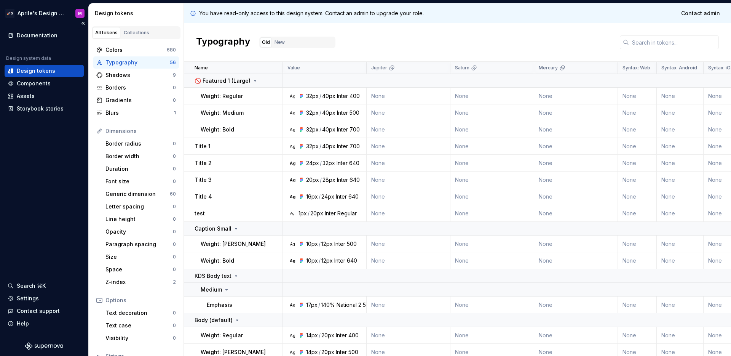
click at [51, 158] on div "Documentation Design system data Design tokens Components Assets Storybook stor…" at bounding box center [44, 179] width 88 height 312
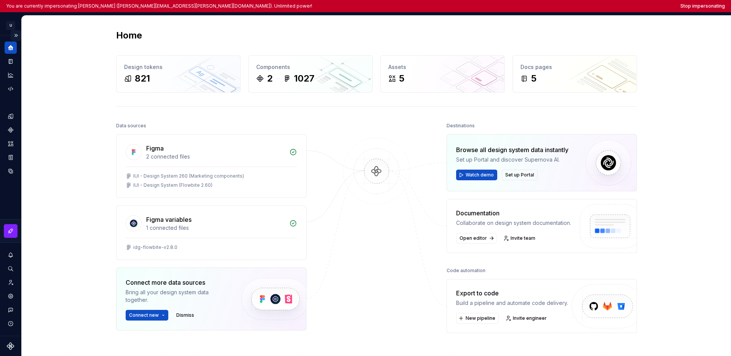
click at [17, 36] on button "Expand sidebar" at bounding box center [16, 35] width 11 height 11
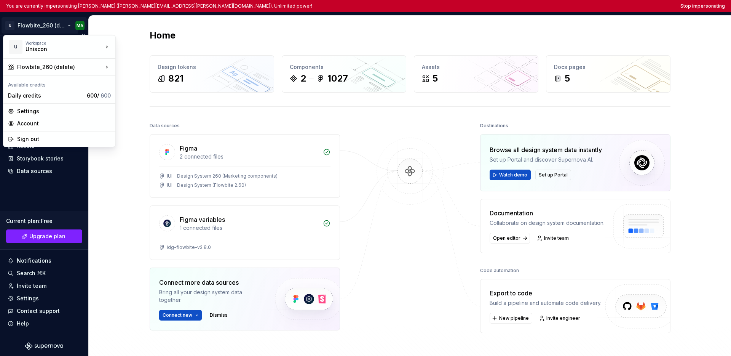
click at [42, 27] on html "You are currently impersonating [PERSON_NAME] ([PERSON_NAME][EMAIL_ADDRESS][PER…" at bounding box center [365, 178] width 731 height 356
click at [146, 57] on div "uniscon GmbH" at bounding box center [152, 58] width 49 height 8
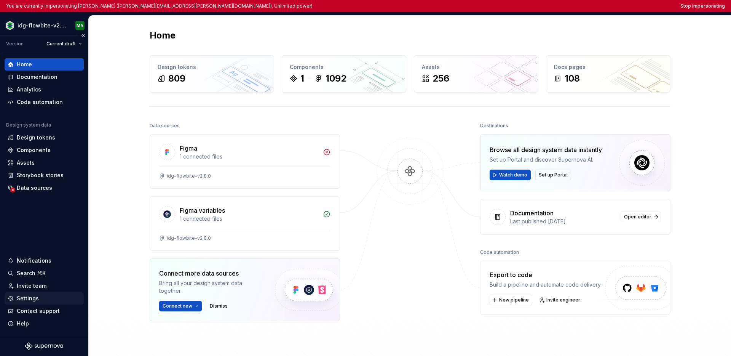
click at [32, 302] on div "Settings" at bounding box center [28, 298] width 22 height 8
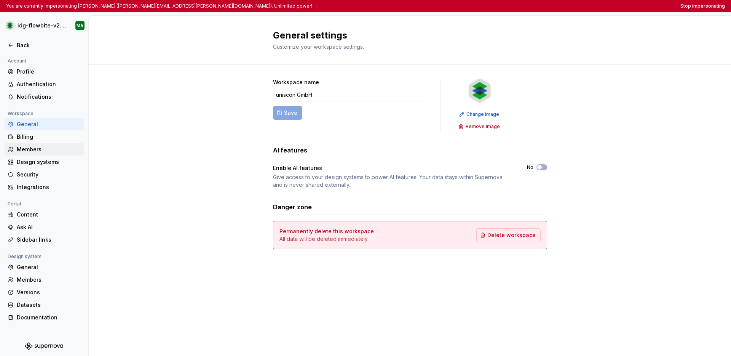
click at [38, 153] on div "Members" at bounding box center [44, 149] width 79 height 12
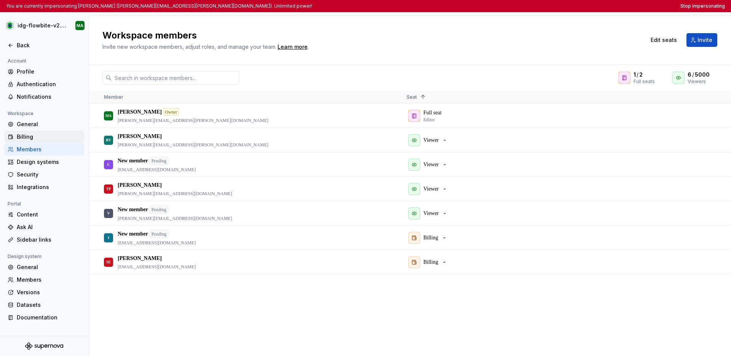
click at [38, 136] on div "Billing" at bounding box center [49, 137] width 64 height 8
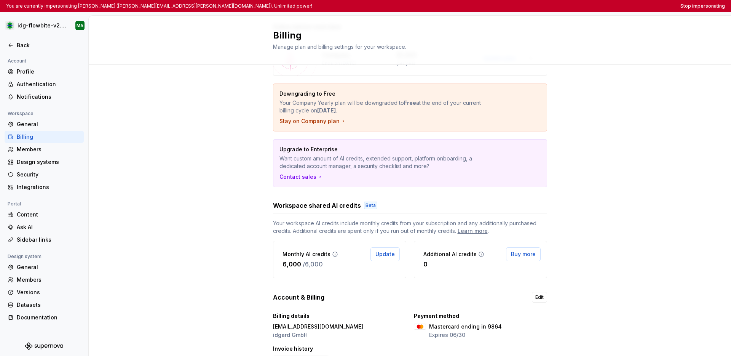
scroll to position [97, 0]
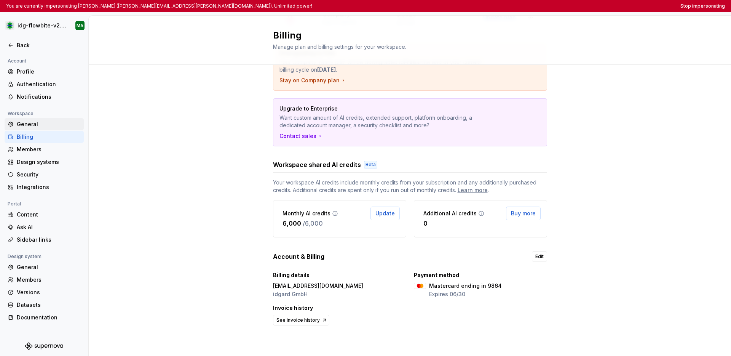
click at [29, 128] on div "General" at bounding box center [49, 124] width 64 height 8
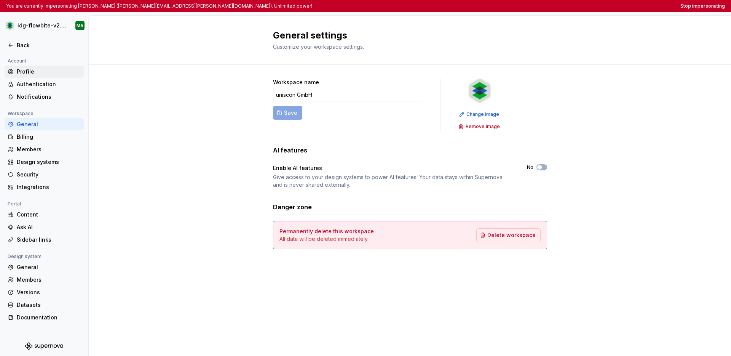
click at [29, 72] on div "Profile" at bounding box center [49, 72] width 64 height 8
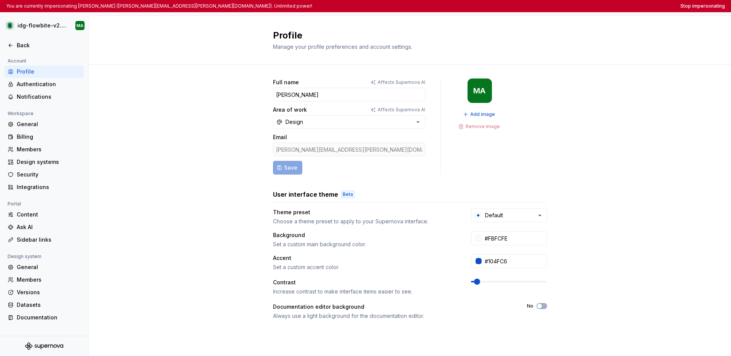
scroll to position [93, 0]
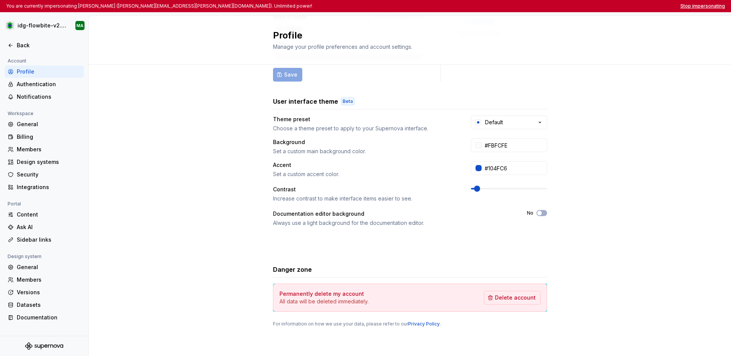
click at [542, 5] on button "Stop impersonating" at bounding box center [702, 6] width 45 height 6
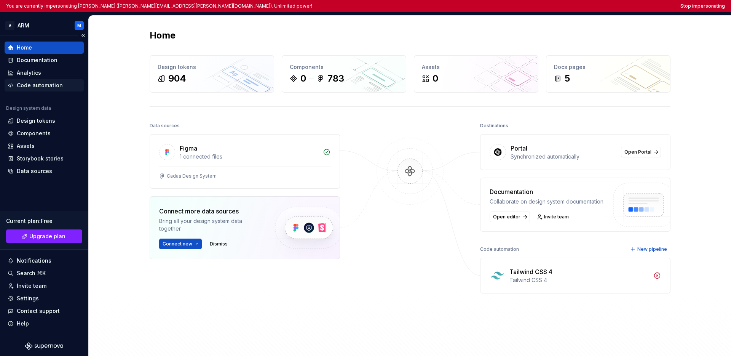
click at [37, 87] on div "Code automation" at bounding box center [40, 85] width 46 height 8
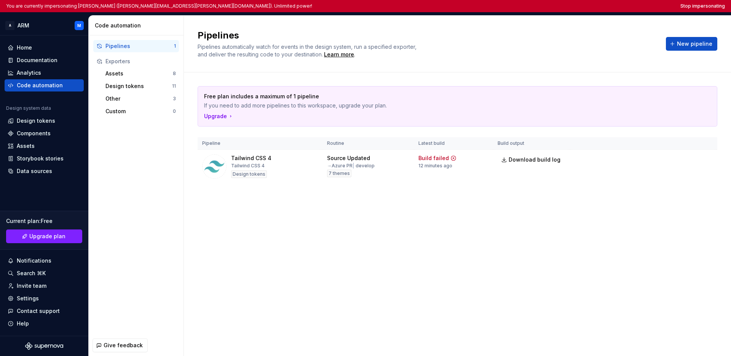
click at [542, 207] on div "Free plan includes a maximum of 1 pipeline If you need to add more pipelines to…" at bounding box center [458, 142] width 520 height 140
click at [427, 275] on div "Pipelines Pipelines automatically watch for events in the design system, run a …" at bounding box center [457, 186] width 547 height 340
click at [542, 6] on button "Stop impersonating" at bounding box center [702, 6] width 45 height 6
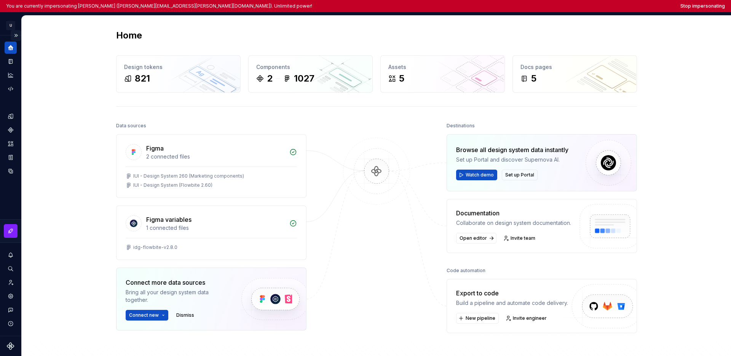
click at [19, 37] on button "Expand sidebar" at bounding box center [16, 35] width 11 height 11
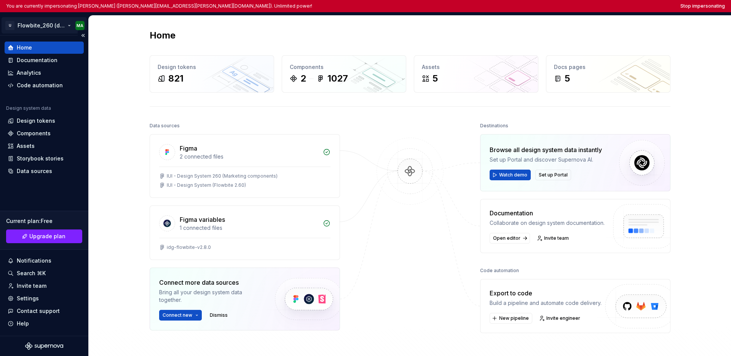
click at [26, 28] on html "You are currently impersonating Michael Alene (michael.alene@uniscon.com). Unli…" at bounding box center [365, 178] width 731 height 356
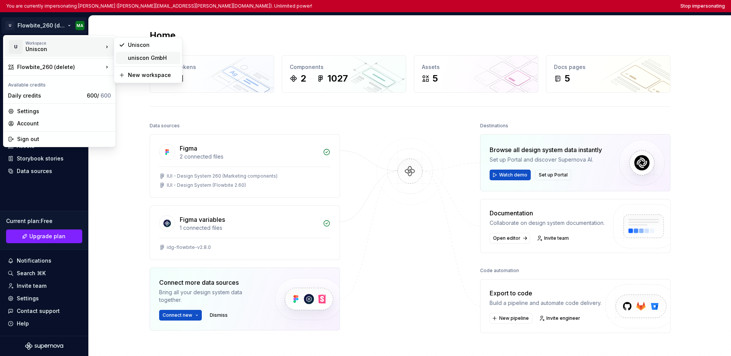
click at [139, 58] on div "uniscon GmbH" at bounding box center [152, 58] width 49 height 8
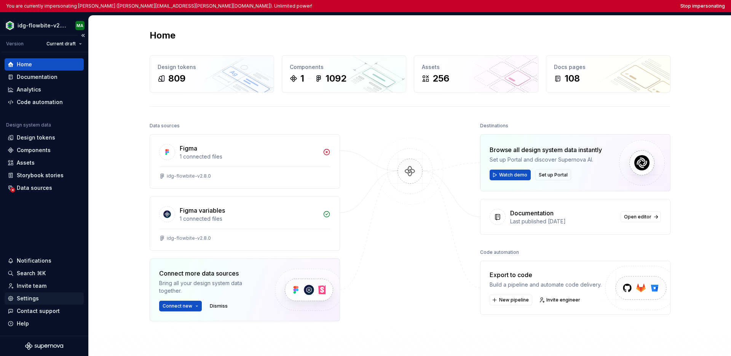
click at [27, 298] on div "Settings" at bounding box center [28, 298] width 22 height 8
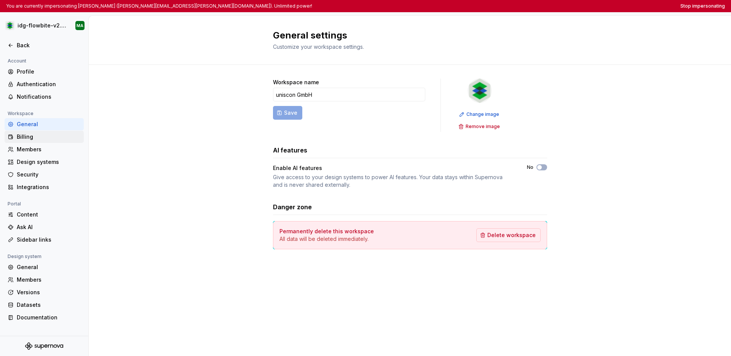
click at [37, 136] on div "Billing" at bounding box center [49, 137] width 64 height 8
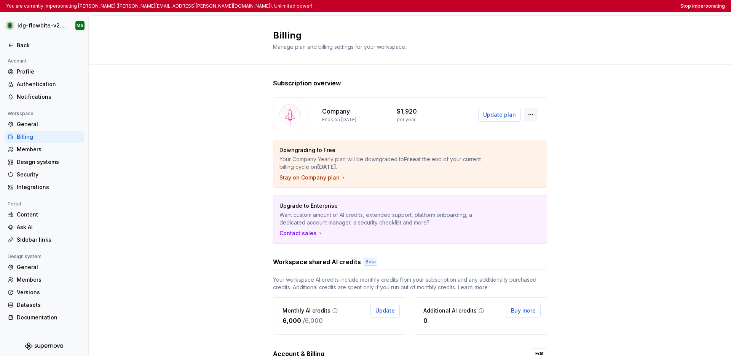
click at [531, 115] on button "button" at bounding box center [531, 115] width 14 height 14
click at [542, 110] on div "Subscription overview Company Ends on [DATE] $1,920 per year Update plan Downgr…" at bounding box center [410, 259] width 642 height 388
click at [500, 114] on span "Update plan" at bounding box center [499, 115] width 33 height 8
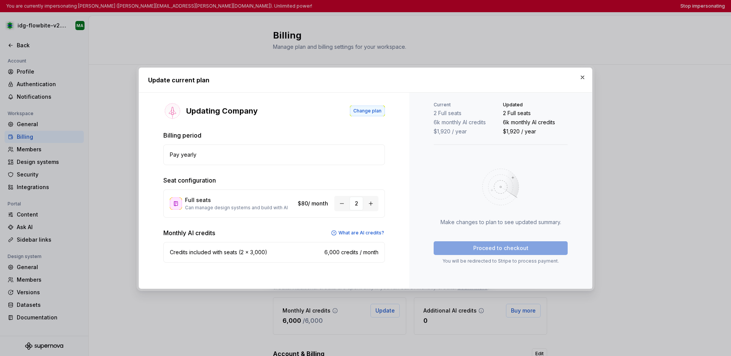
click at [366, 112] on span "Change plan" at bounding box center [367, 111] width 28 height 6
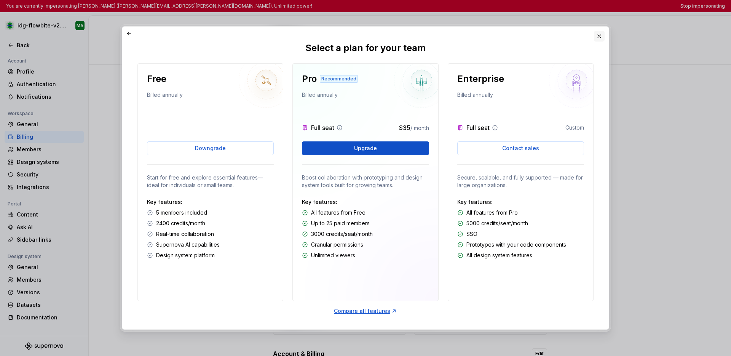
click at [542, 35] on button "button" at bounding box center [599, 36] width 11 height 11
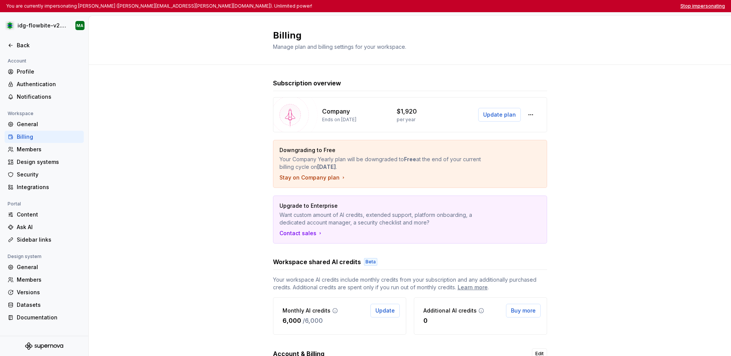
click at [542, 6] on button "Stop impersonating" at bounding box center [702, 6] width 45 height 6
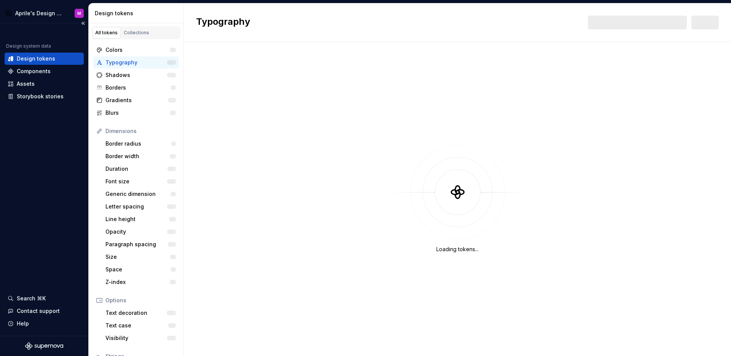
click at [64, 196] on div "Design system data Design tokens Components Assets Storybook stories Search ⌘K …" at bounding box center [44, 179] width 88 height 312
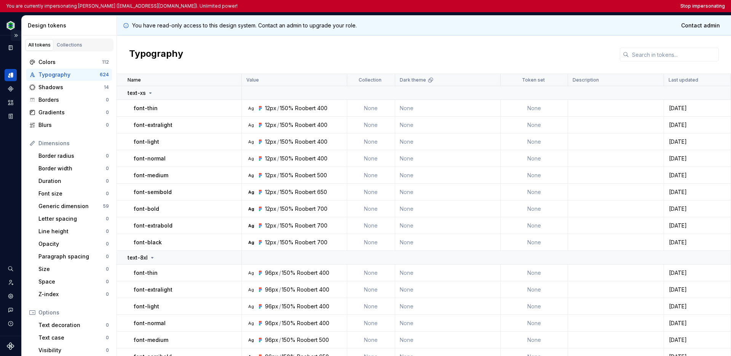
click at [17, 32] on button "Expand sidebar" at bounding box center [16, 35] width 11 height 11
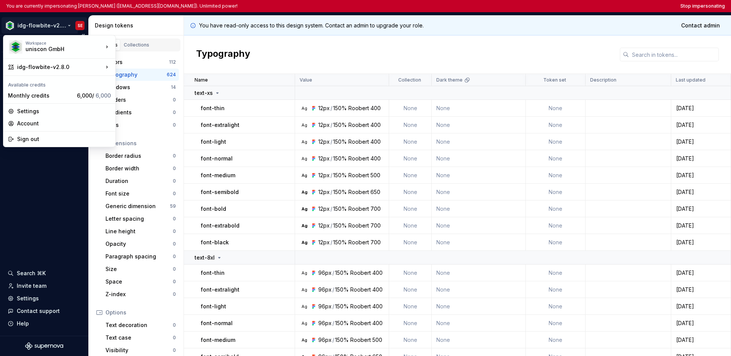
click at [22, 28] on html "You are currently impersonating [PERSON_NAME] ([EMAIL_ADDRESS][DOMAIN_NAME]). U…" at bounding box center [365, 178] width 731 height 356
click at [38, 209] on html "You are currently impersonating [PERSON_NAME] ([EMAIL_ADDRESS][DOMAIN_NAME]). U…" at bounding box center [365, 178] width 731 height 356
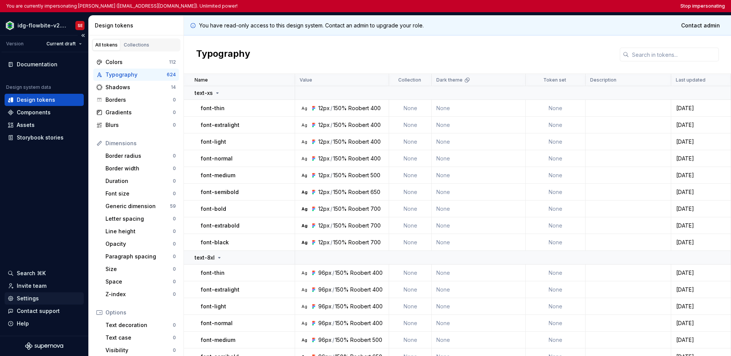
click at [27, 302] on div "Settings" at bounding box center [28, 298] width 22 height 8
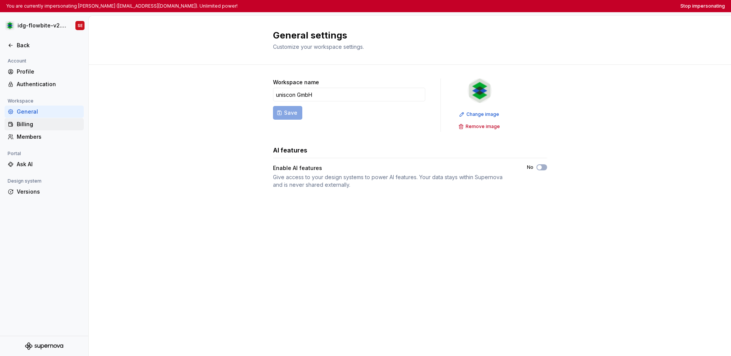
click at [36, 125] on div "Billing" at bounding box center [49, 124] width 64 height 8
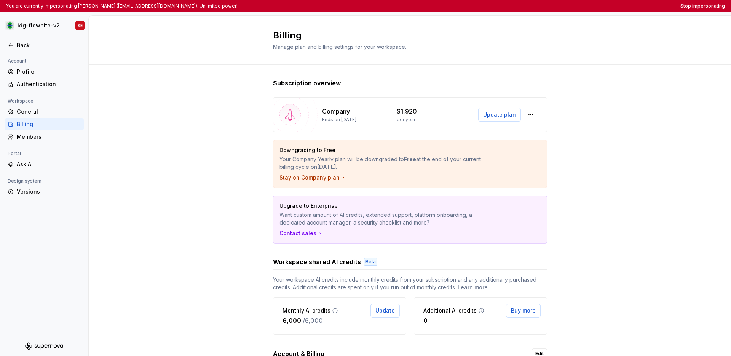
click at [542, 126] on div "Subscription overview Company Ends on [DATE] $1,920 per year Update plan Downgr…" at bounding box center [410, 259] width 642 height 388
click at [493, 117] on span "Update plan" at bounding box center [499, 115] width 33 height 8
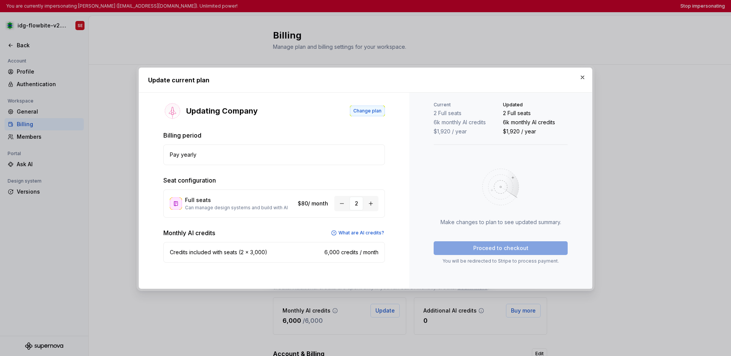
click at [361, 114] on button "Change plan" at bounding box center [367, 110] width 35 height 11
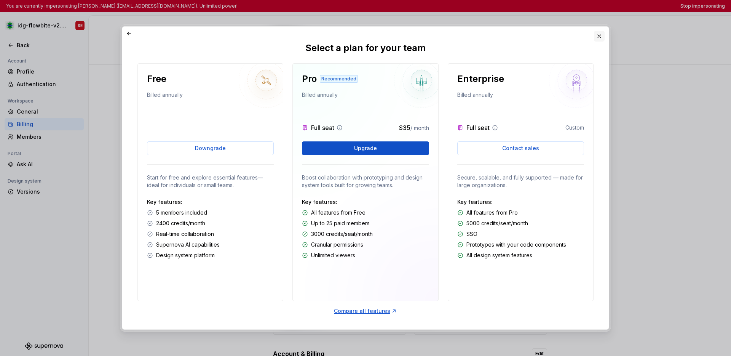
click at [542, 38] on button "button" at bounding box center [599, 36] width 11 height 11
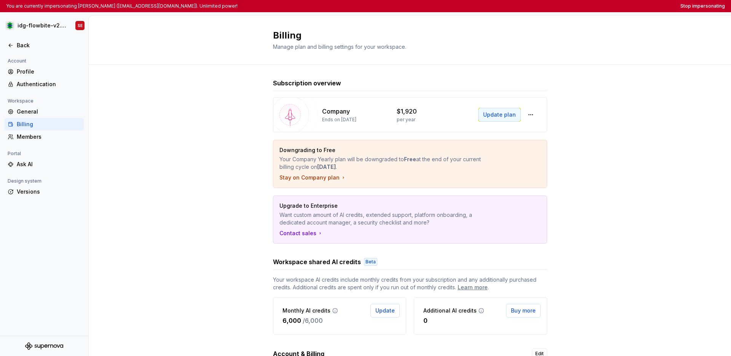
click at [493, 117] on span "Update plan" at bounding box center [499, 115] width 33 height 8
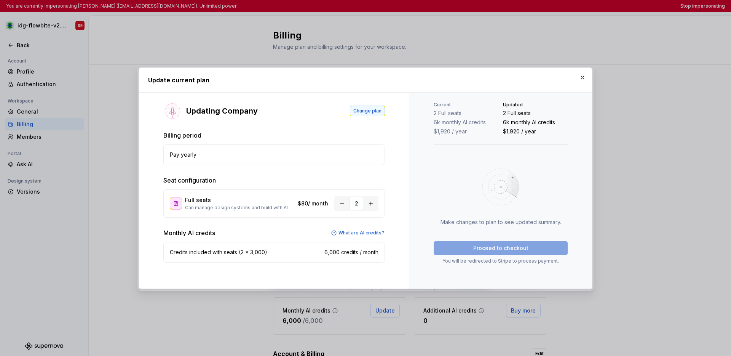
click at [367, 114] on button "Change plan" at bounding box center [367, 110] width 35 height 11
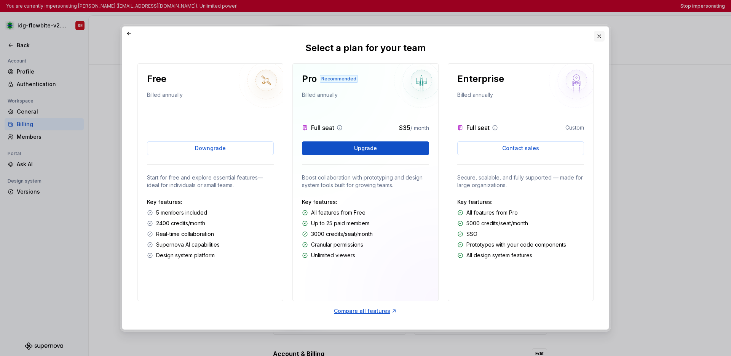
click at [542, 35] on button "button" at bounding box center [599, 36] width 11 height 11
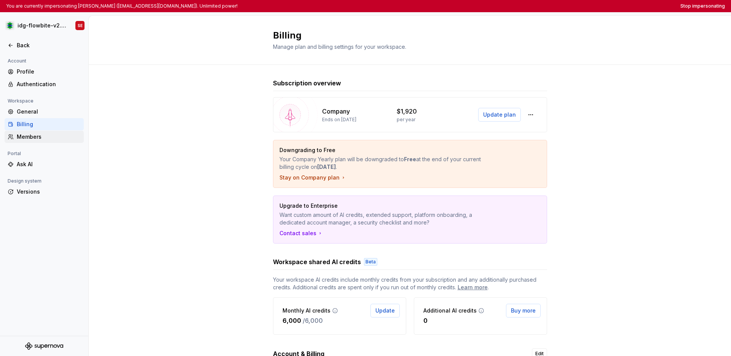
click at [39, 135] on div "Members" at bounding box center [49, 137] width 64 height 8
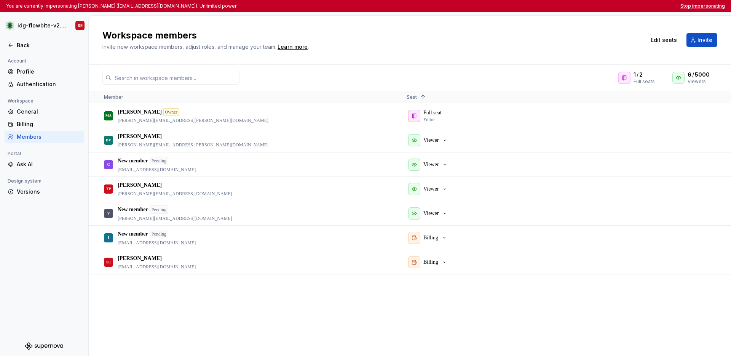
click at [542, 8] on button "Stop impersonating" at bounding box center [702, 6] width 45 height 6
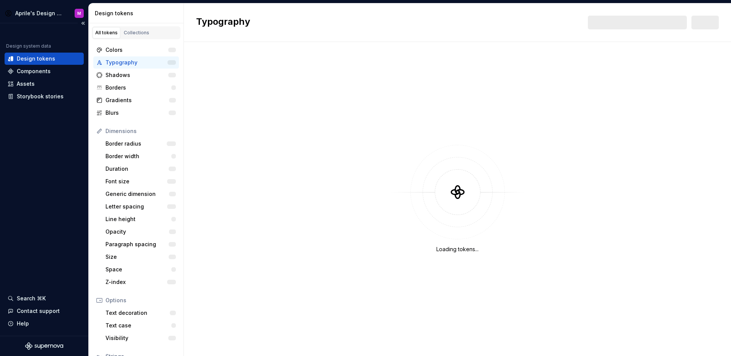
click at [32, 176] on div "Design system data Design tokens Components Assets Storybook stories Search ⌘K …" at bounding box center [44, 179] width 88 height 312
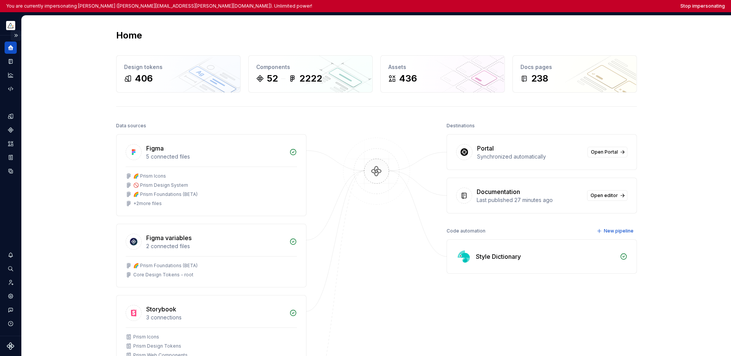
click at [19, 36] on button "Expand sidebar" at bounding box center [16, 35] width 11 height 11
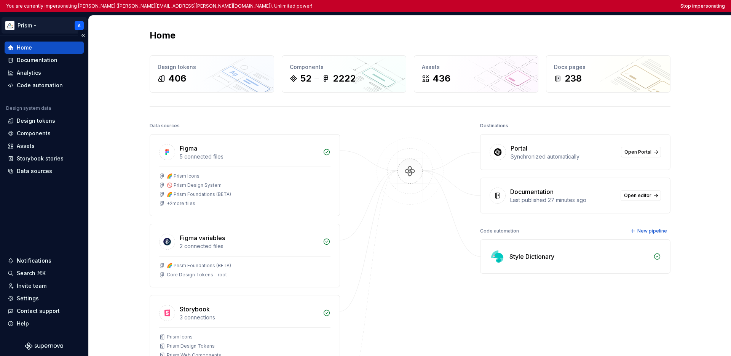
click at [29, 26] on html "You are currently impersonating Andy (andrew.denham@ecoonline.com). Unlimited p…" at bounding box center [365, 178] width 731 height 356
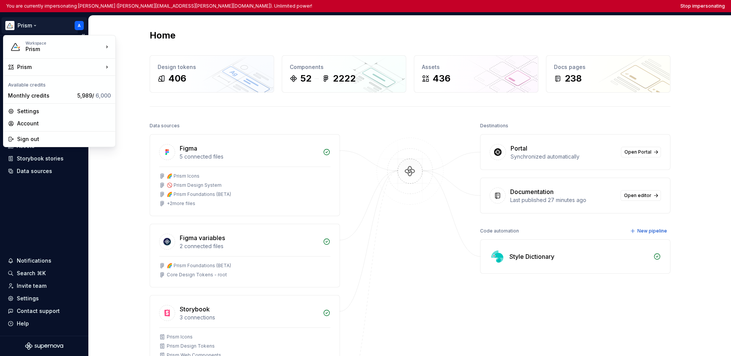
click at [35, 193] on html "You are currently impersonating Andy (andrew.denham@ecoonline.com). Unlimited p…" at bounding box center [365, 178] width 731 height 356
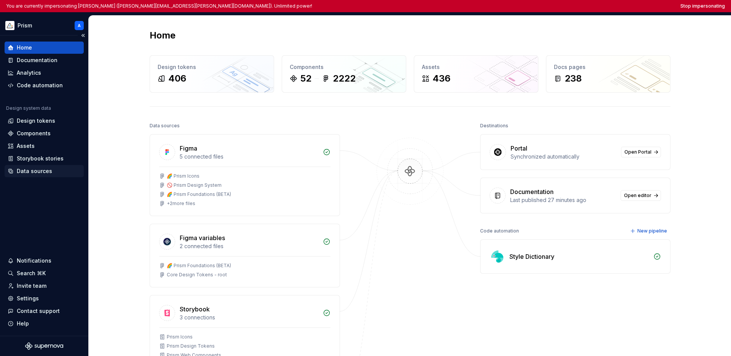
click at [38, 165] on div "Data sources" at bounding box center [44, 171] width 79 height 12
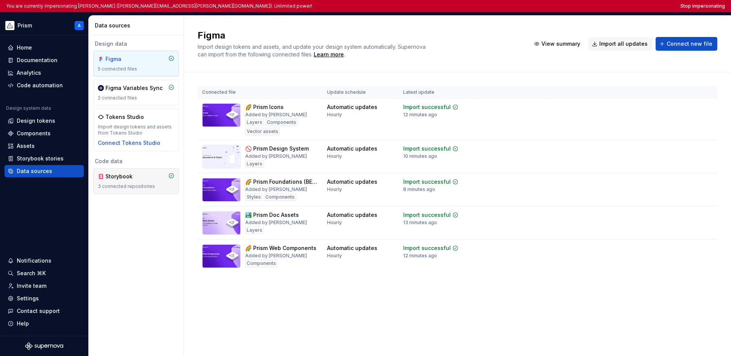
click at [112, 178] on div "Storybook" at bounding box center [123, 176] width 37 height 8
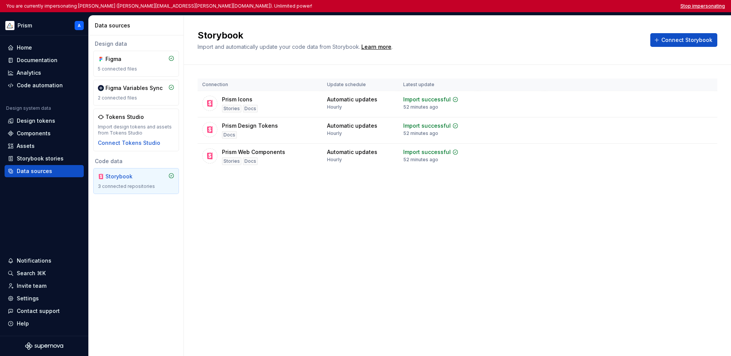
click at [542, 8] on button "Stop impersonating" at bounding box center [702, 6] width 45 height 6
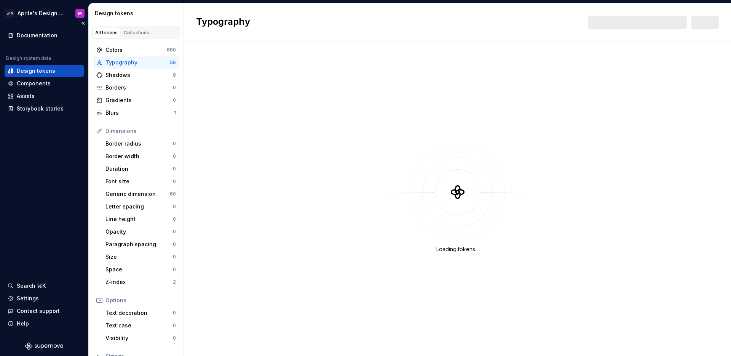
click at [67, 175] on div "Documentation Design system data Design tokens Components Assets Storybook stor…" at bounding box center [44, 179] width 88 height 312
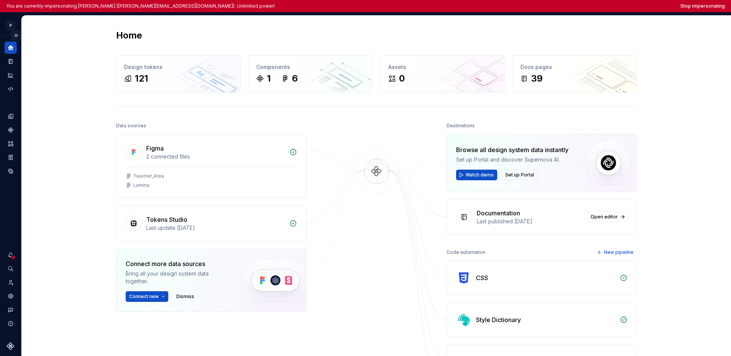
click at [17, 34] on button "Expand sidebar" at bounding box center [16, 35] width 11 height 11
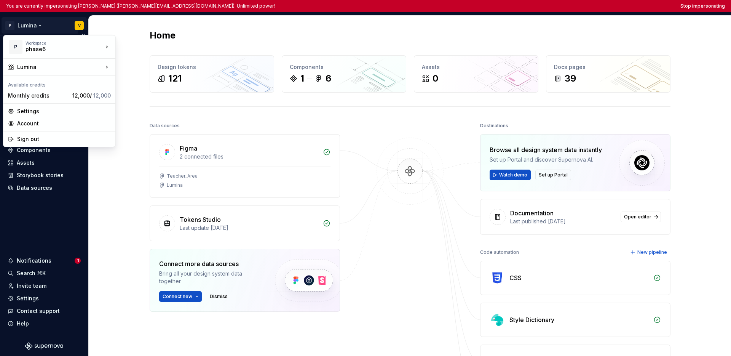
click at [24, 26] on html "You are currently impersonating [PERSON_NAME] ([PERSON_NAME][EMAIL_ADDRESS][DOM…" at bounding box center [365, 178] width 731 height 356
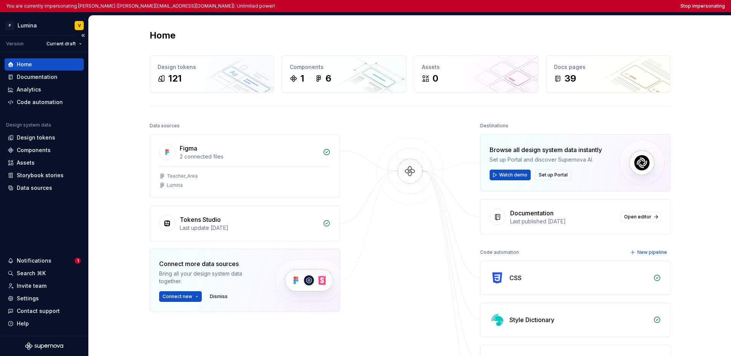
drag, startPoint x: 34, startPoint y: 216, endPoint x: 35, endPoint y: 238, distance: 22.1
click at [34, 216] on html "You are currently impersonating Vanessa (v.schmitt@phase6.de). Unlimited power!…" at bounding box center [365, 178] width 731 height 356
click at [29, 300] on div "Settings" at bounding box center [28, 298] width 22 height 8
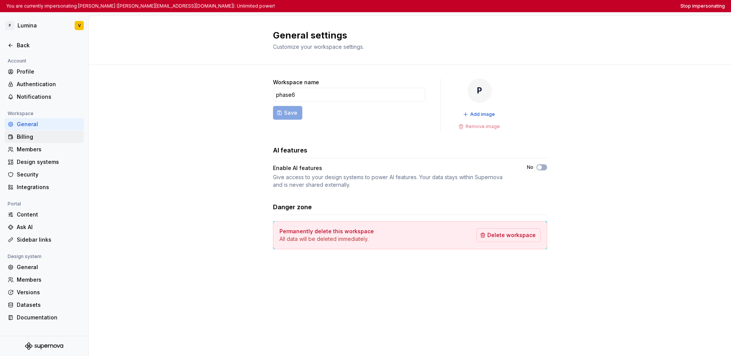
click at [34, 137] on div "Billing" at bounding box center [49, 137] width 64 height 8
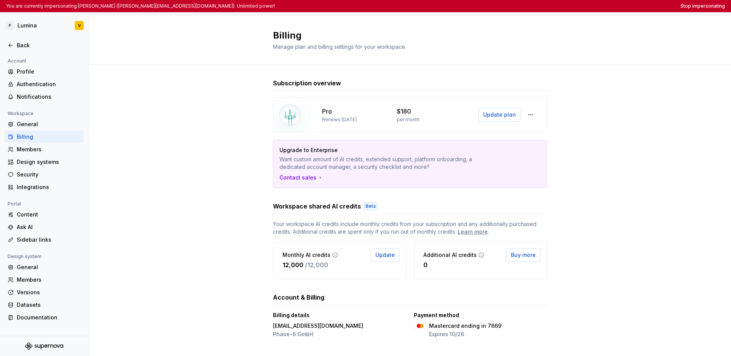
click at [221, 123] on div "Subscription overview Pro Renews October 5, 2025 $180 per month Update plan Upg…" at bounding box center [410, 216] width 642 height 303
click at [225, 122] on div "Subscription overview Pro Renews October 5, 2025 $180 per month Update plan Upg…" at bounding box center [410, 217] width 642 height 305
click at [542, 5] on button "Stop impersonating" at bounding box center [702, 6] width 45 height 6
